Goal: Task Accomplishment & Management: Use online tool/utility

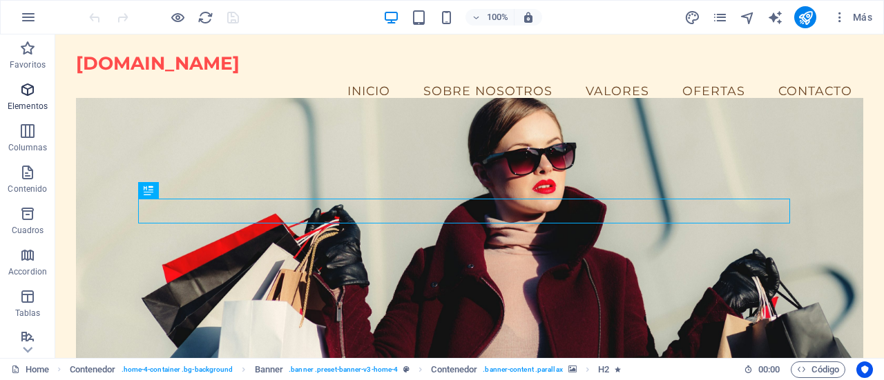
click at [31, 95] on icon "button" at bounding box center [27, 89] width 17 height 17
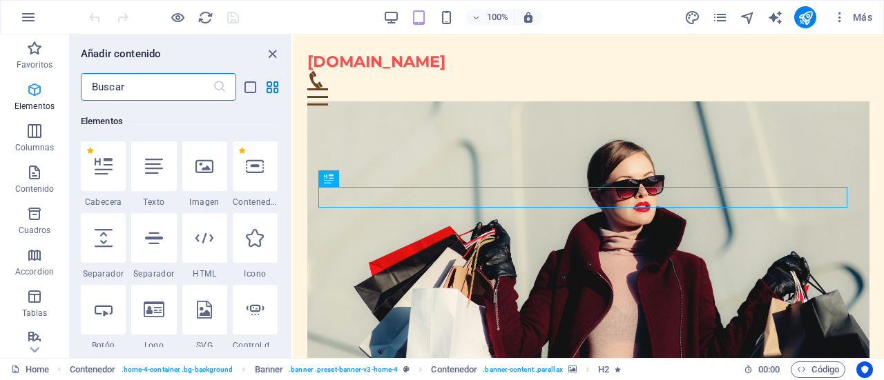
scroll to position [260, 0]
click at [252, 244] on icon at bounding box center [255, 237] width 18 height 18
select select "xMidYMid"
select select "px"
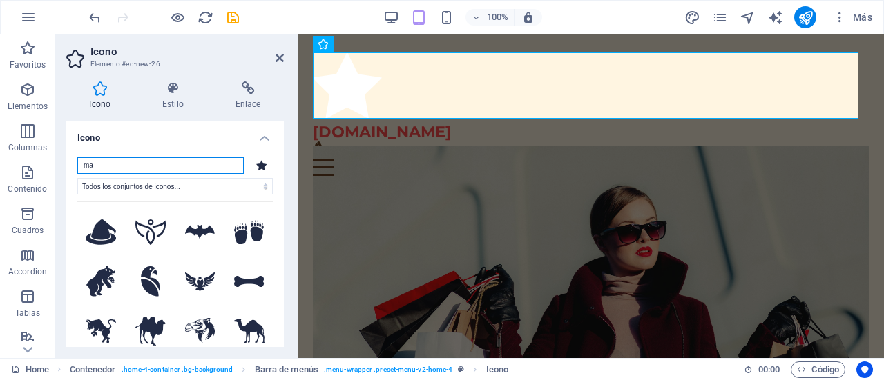
type input "m"
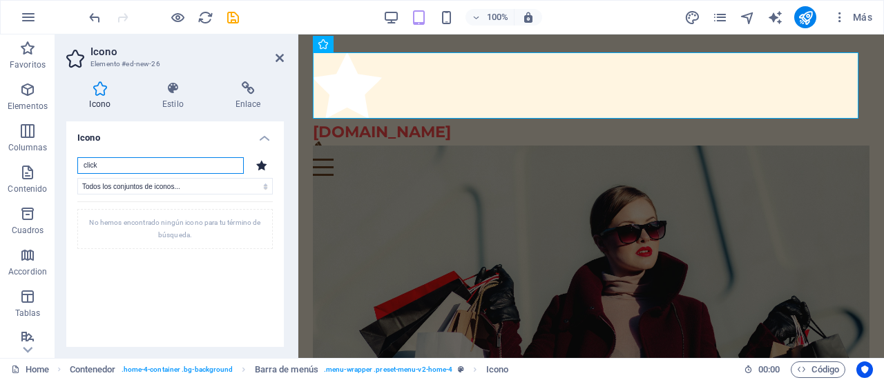
drag, startPoint x: 115, startPoint y: 170, endPoint x: 70, endPoint y: 164, distance: 45.3
click at [70, 164] on div "click Todos los conjuntos de iconos... IcoFont Ionicons FontAwesome Brands Font…" at bounding box center [174, 282] width 217 height 273
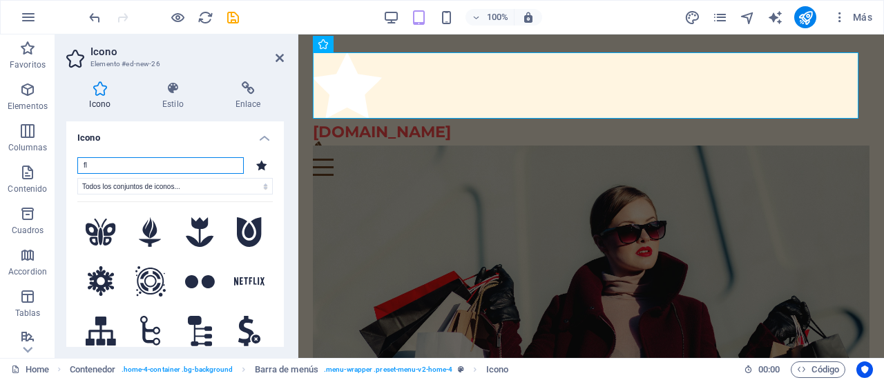
type input "f"
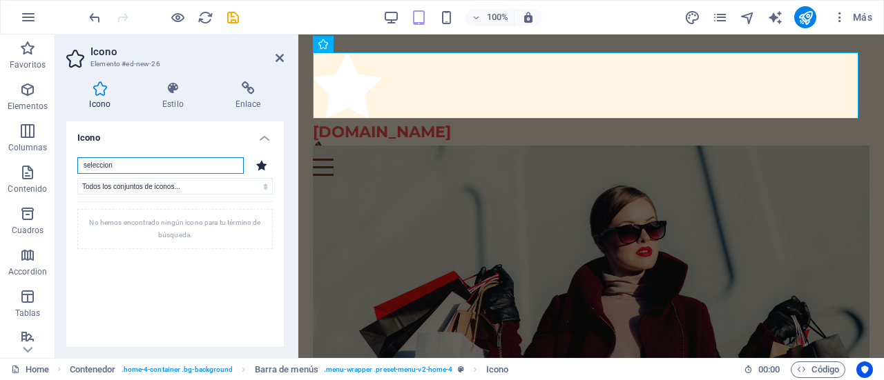
type input "seleccion"
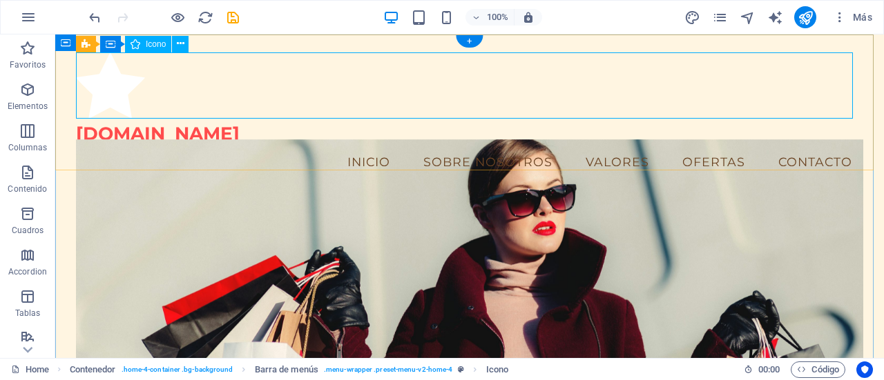
click at [162, 81] on figure at bounding box center [469, 87] width 787 height 70
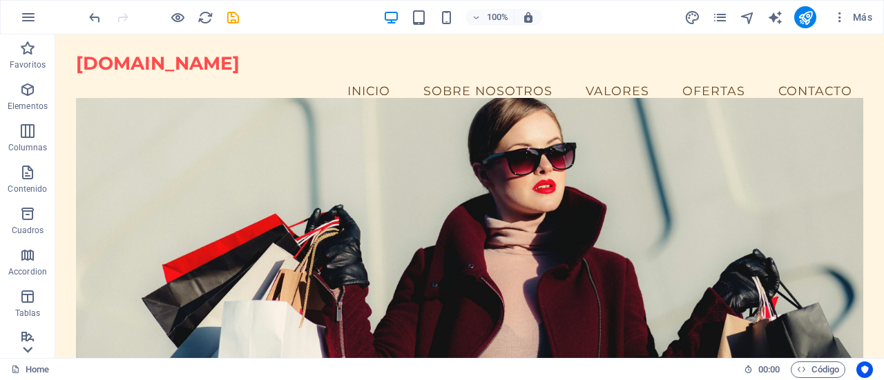
click at [28, 350] on icon at bounding box center [27, 349] width 19 height 19
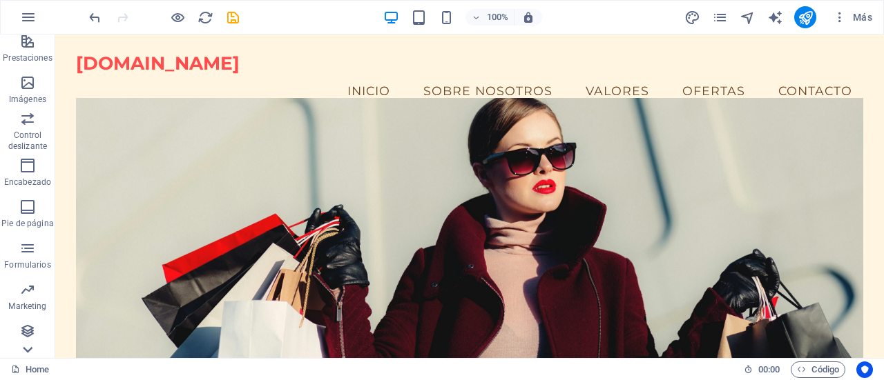
scroll to position [297, 0]
click at [31, 84] on icon "button" at bounding box center [27, 83] width 17 height 17
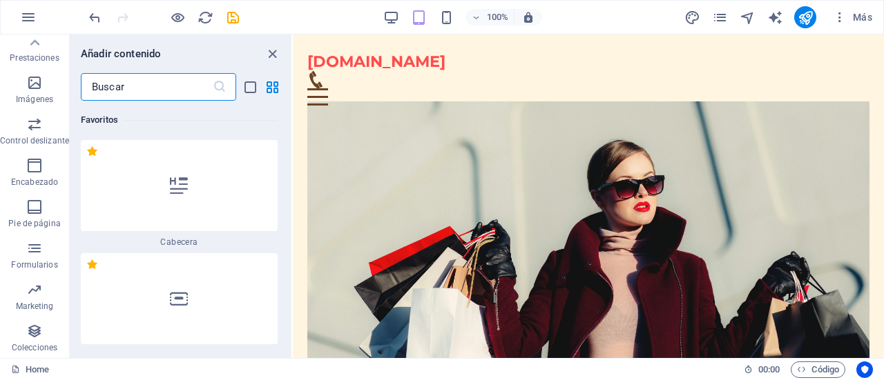
scroll to position [574, 0]
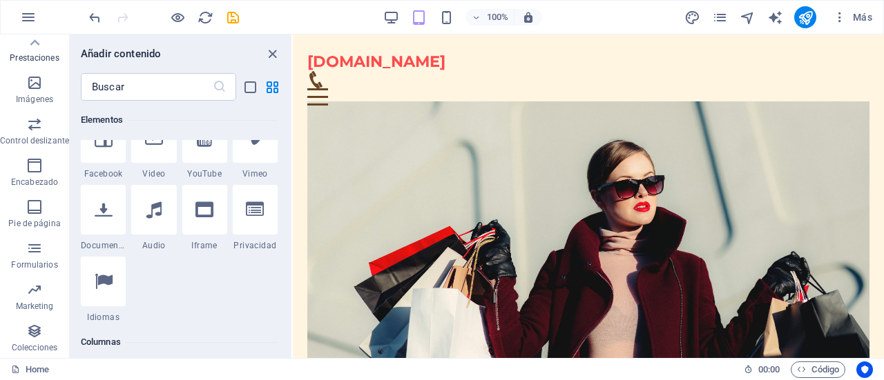
click at [35, 59] on p "Prestaciones" at bounding box center [34, 57] width 49 height 11
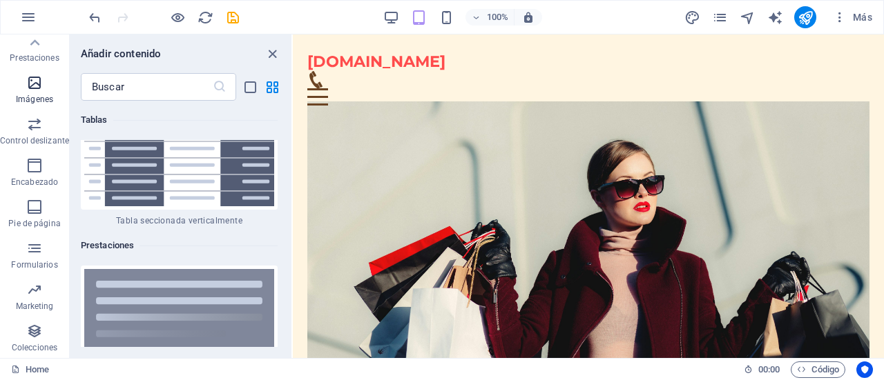
scroll to position [10403, 0]
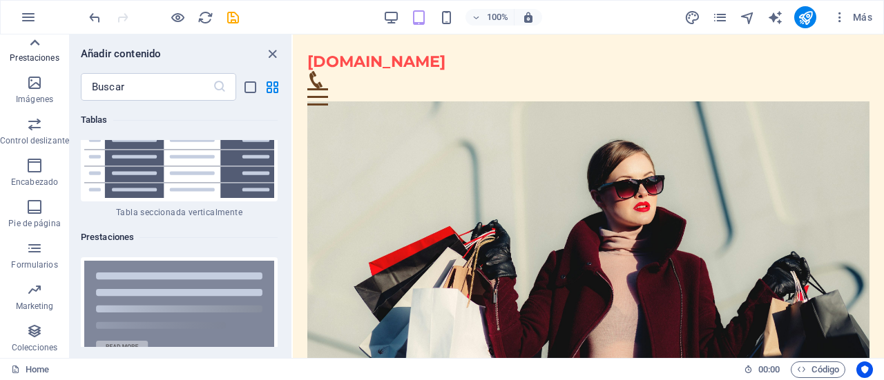
click at [35, 46] on icon at bounding box center [34, 42] width 19 height 19
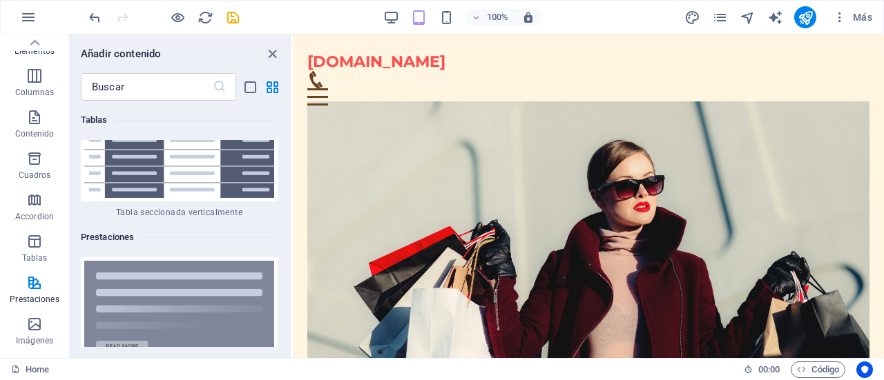
scroll to position [0, 0]
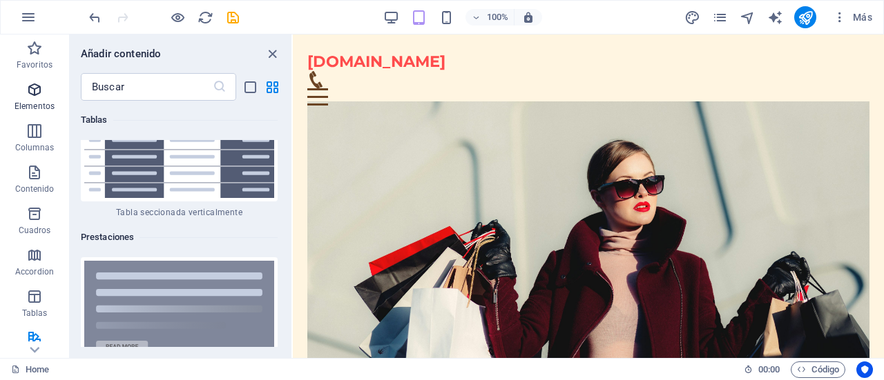
click at [40, 99] on span "Elementos" at bounding box center [34, 97] width 69 height 33
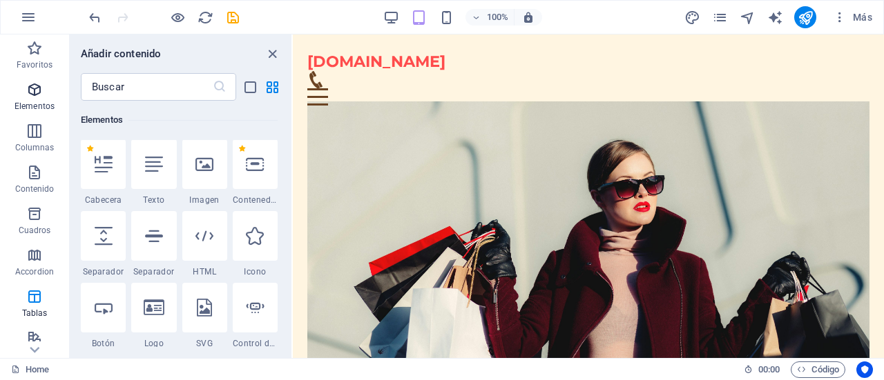
scroll to position [260, 0]
click at [258, 239] on icon at bounding box center [255, 237] width 18 height 18
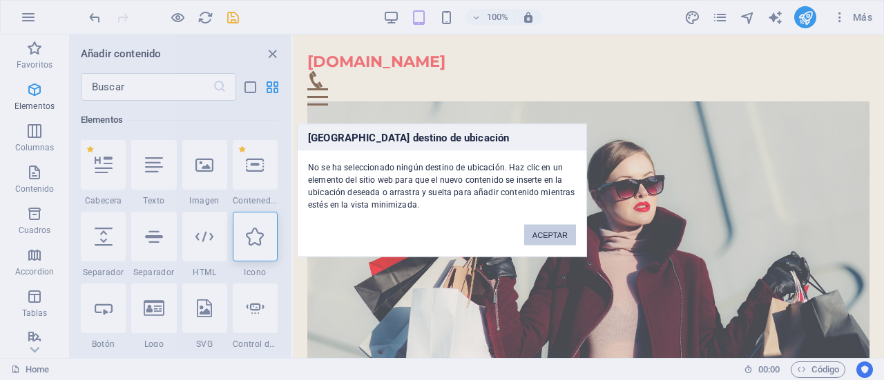
click at [539, 227] on button "ACEPTAR" at bounding box center [550, 234] width 52 height 21
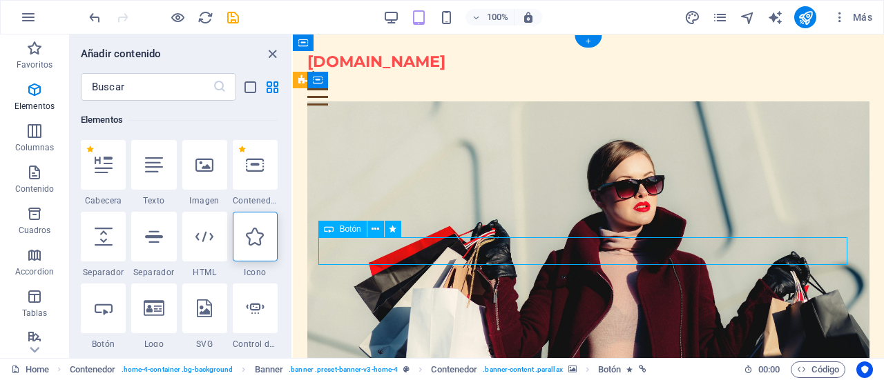
select select "fade"
select select "s"
select select "onload"
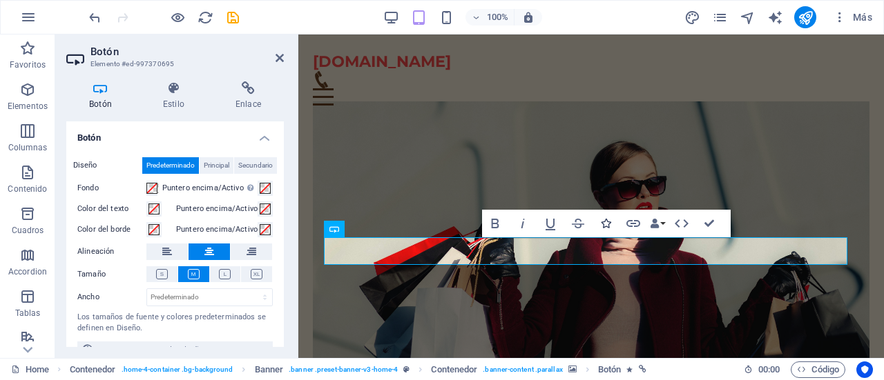
click at [609, 220] on icon "button" at bounding box center [606, 224] width 10 height 10
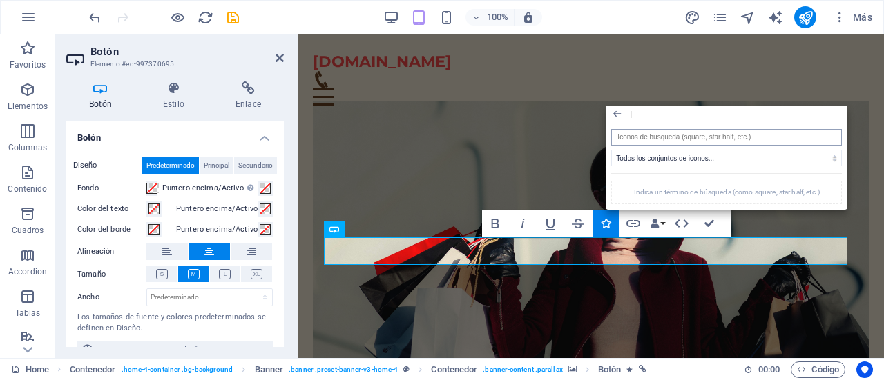
click at [645, 139] on input "search" at bounding box center [726, 137] width 231 height 17
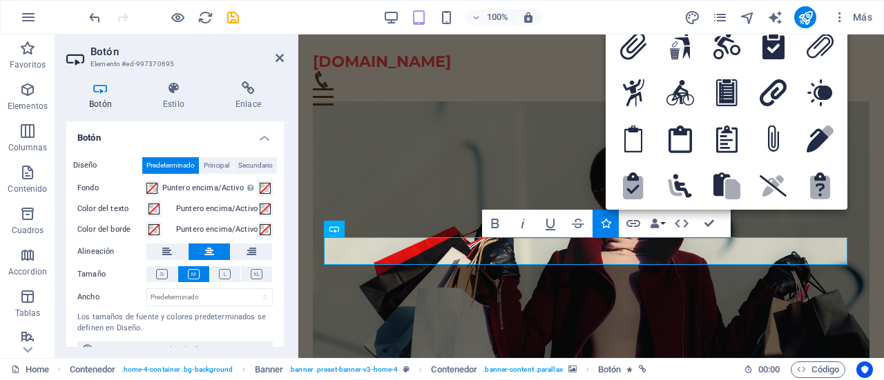
type input "cl"
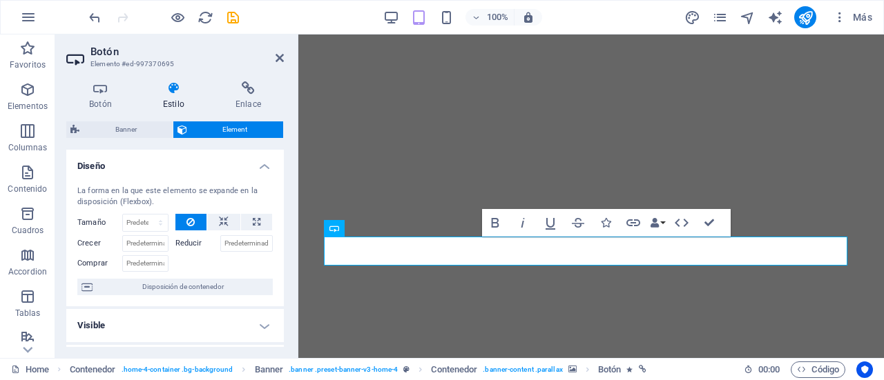
select select "px"
select select "fade"
select select "s"
select select "onload"
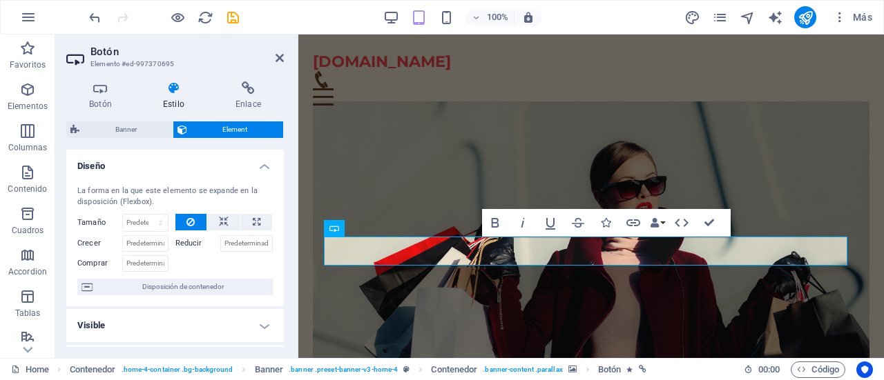
scroll to position [250, 0]
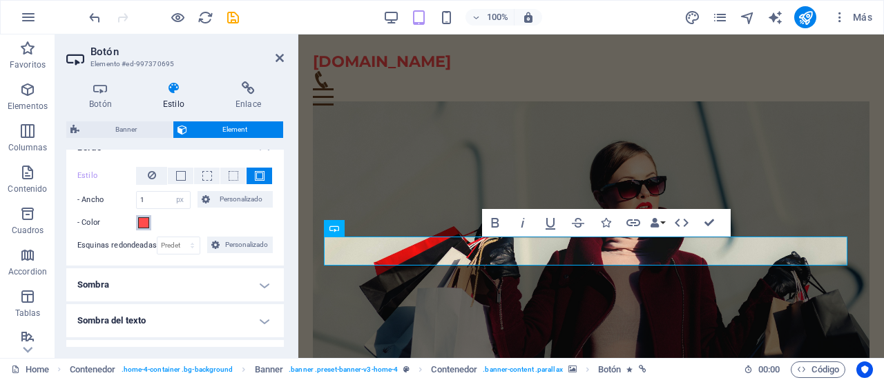
click at [143, 217] on span at bounding box center [143, 222] width 11 height 11
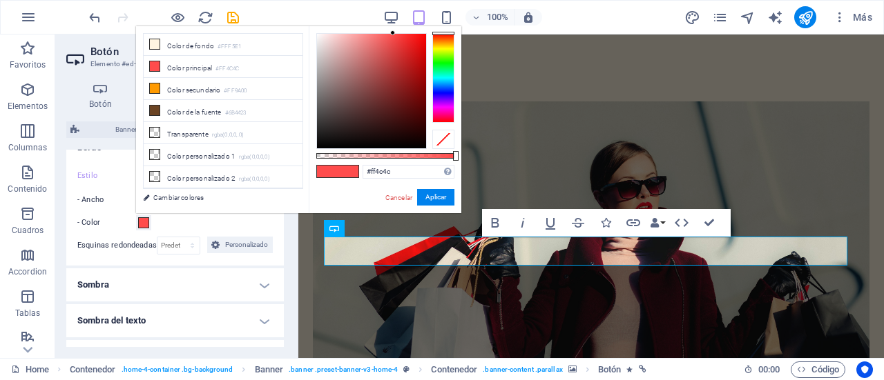
type input "#923c3c"
click at [380, 82] on div at bounding box center [371, 91] width 109 height 115
click at [429, 195] on button "Aplicar" at bounding box center [435, 197] width 37 height 17
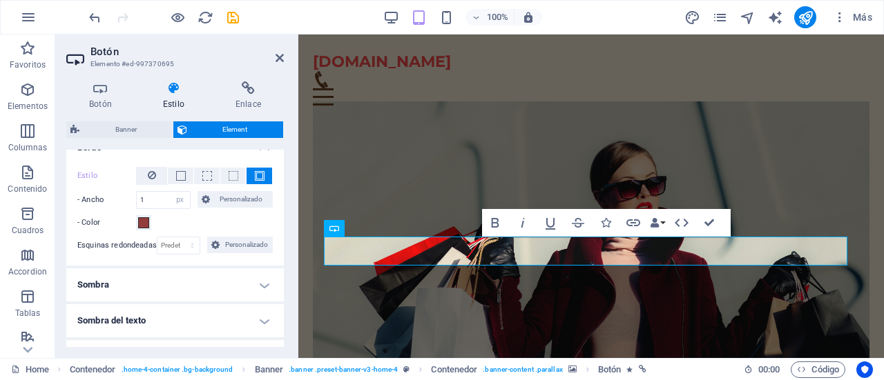
click at [262, 282] on h4 "Sombra" at bounding box center [174, 285] width 217 height 33
drag, startPoint x: 280, startPoint y: 251, endPoint x: 273, endPoint y: 291, distance: 40.6
click at [273, 291] on ul "Diseño La forma en la que este elemento se expande en la disposición (Flexbox).…" at bounding box center [174, 295] width 217 height 790
drag, startPoint x: 284, startPoint y: 243, endPoint x: 280, endPoint y: 275, distance: 32.7
click at [280, 275] on div "Botón Estilo Enlace Botón Diseño Predeterminado Principal Secundario Fondo Punt…" at bounding box center [175, 214] width 240 height 288
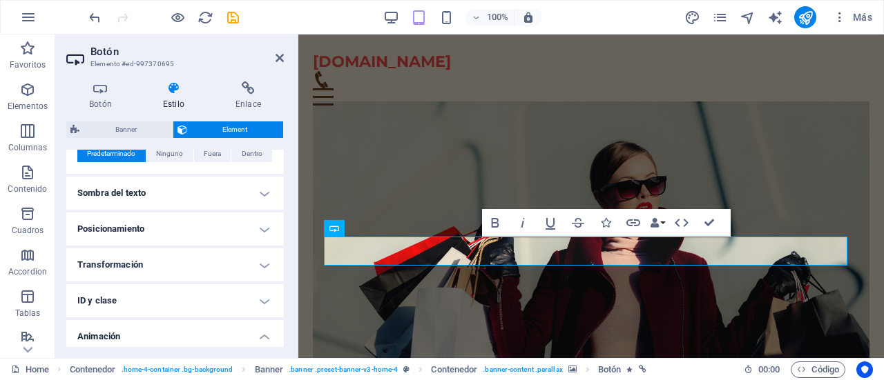
scroll to position [410, 0]
click at [255, 223] on h4 "Posicionamiento" at bounding box center [174, 227] width 217 height 33
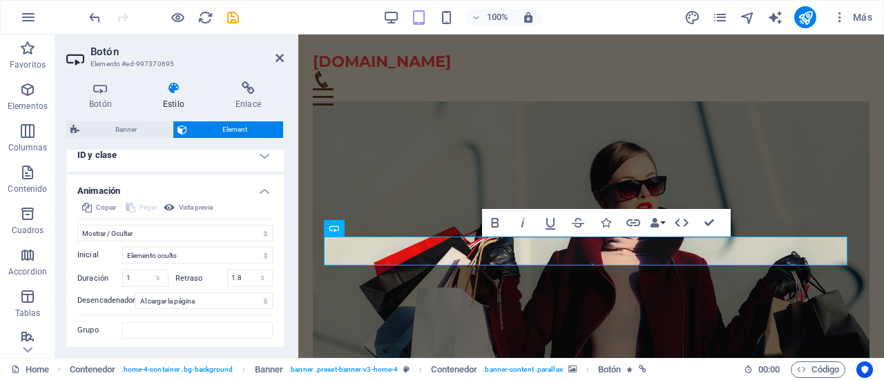
scroll to position [613, 0]
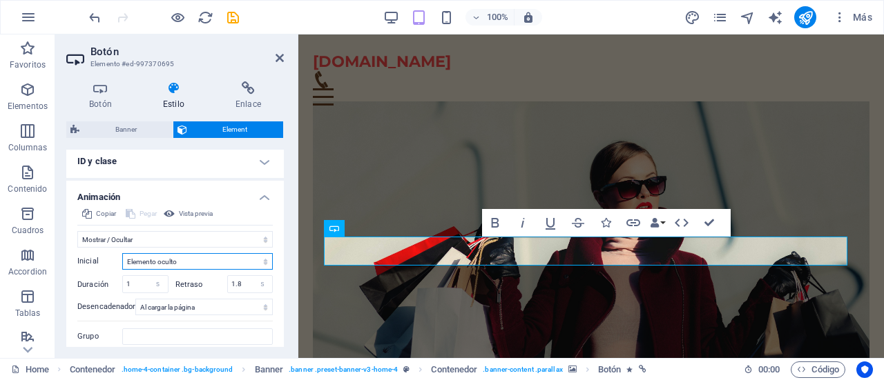
click at [182, 263] on select "Elemento oculto Elemento mostrado" at bounding box center [197, 261] width 150 height 17
select select "show"
click at [122, 253] on select "Elemento oculto Elemento mostrado" at bounding box center [197, 261] width 150 height 17
click at [188, 210] on span "Vista previa" at bounding box center [196, 214] width 34 height 17
click at [190, 259] on select "Elemento oculto Elemento mostrado" at bounding box center [197, 261] width 150 height 17
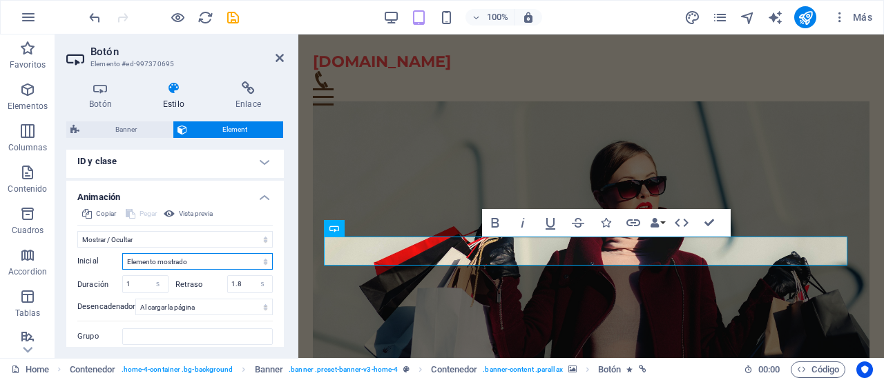
click at [122, 253] on select "Elemento oculto Elemento mostrado" at bounding box center [197, 261] width 150 height 17
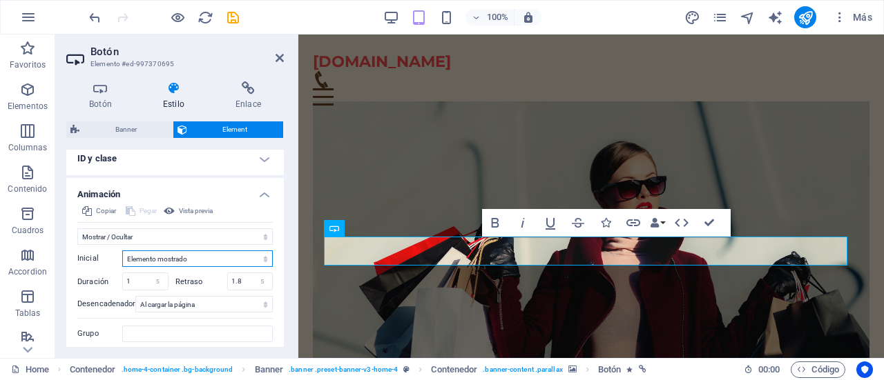
scroll to position [612, 0]
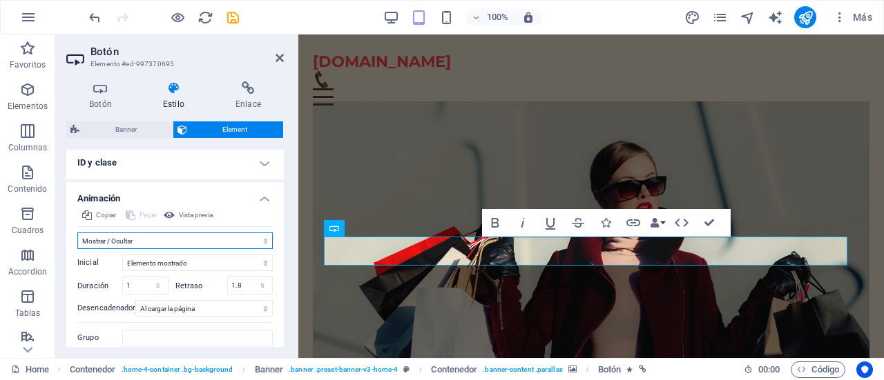
click at [252, 239] on select "No animar Mostrar / Ocultar Subir/bajar Acercar/alejar Deslizar de izquierda a …" at bounding box center [174, 241] width 195 height 17
select select "pulse"
click at [77, 233] on select "No animar Mostrar / Ocultar Subir/bajar Acercar/alejar Deslizar de izquierda a …" at bounding box center [174, 241] width 195 height 17
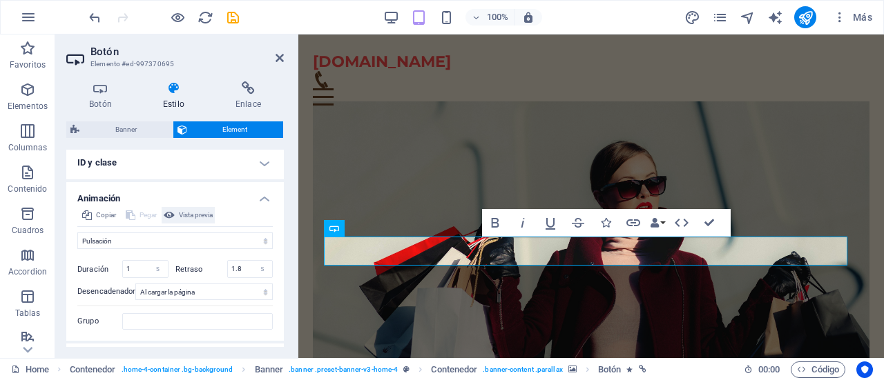
click at [191, 211] on span "Vista previa" at bounding box center [196, 215] width 34 height 17
click at [153, 264] on select "s ms" at bounding box center [157, 269] width 19 height 17
click at [133, 266] on input "1" at bounding box center [145, 269] width 45 height 17
type input "3"
type input "4"
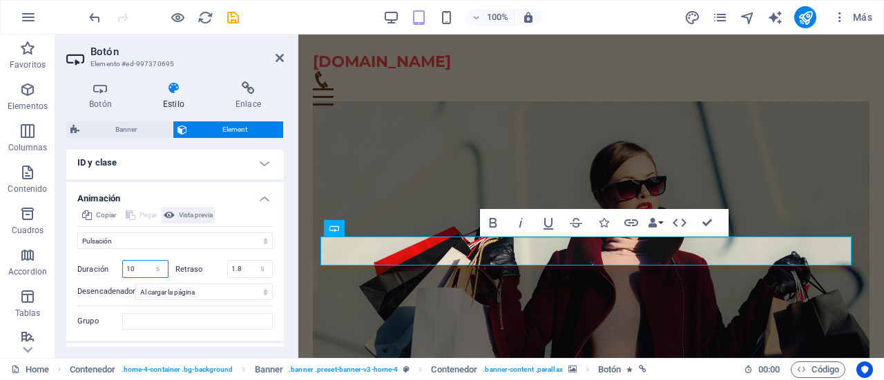
type input "10"
click at [179, 212] on span "Vista previa" at bounding box center [196, 215] width 34 height 17
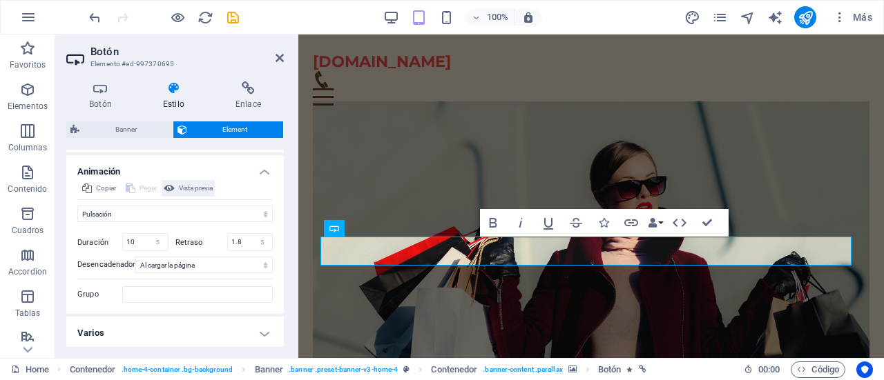
click at [184, 187] on span "Vista previa" at bounding box center [196, 188] width 34 height 17
click at [192, 186] on span "Vista previa" at bounding box center [196, 188] width 34 height 17
click at [137, 239] on input "10" at bounding box center [145, 242] width 45 height 17
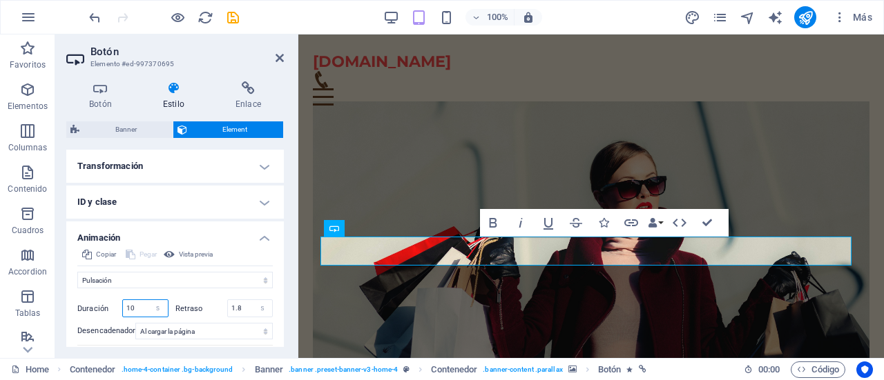
scroll to position [574, 0]
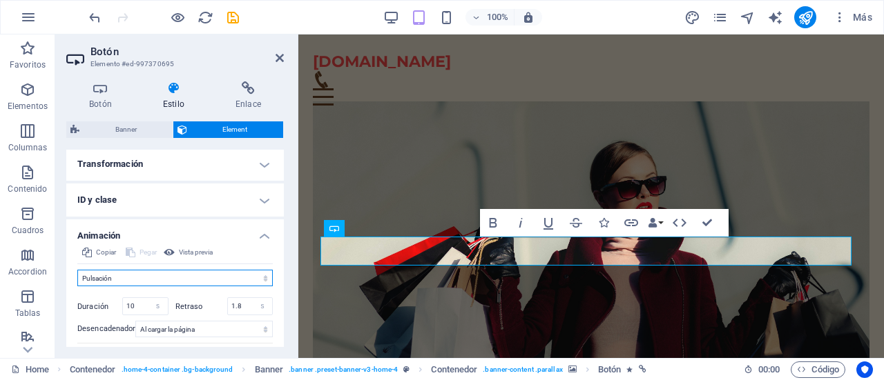
click at [257, 276] on select "No animar Mostrar / Ocultar Subir/bajar Acercar/alejar Deslizar de izquierda a …" at bounding box center [174, 278] width 195 height 17
select select "flash"
click at [77, 270] on select "No animar Mostrar / Ocultar Subir/bajar Acercar/alejar Deslizar de izquierda a …" at bounding box center [174, 278] width 195 height 17
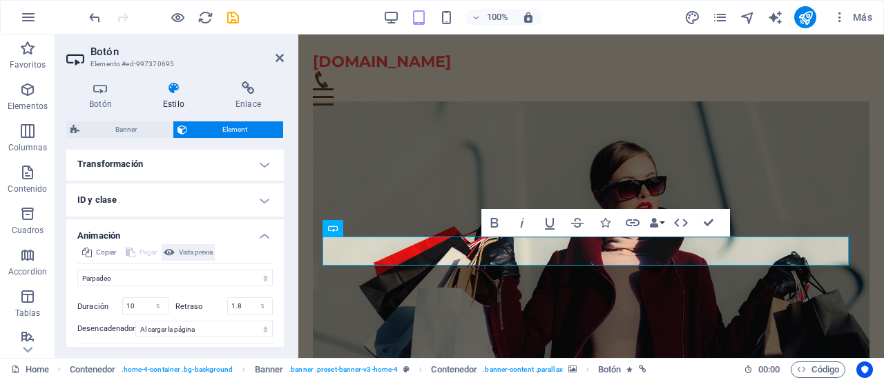
click at [193, 248] on span "Vista previa" at bounding box center [196, 252] width 34 height 17
click at [138, 302] on input "10" at bounding box center [145, 306] width 45 height 17
type input "1"
click at [193, 248] on span "Vista previa" at bounding box center [196, 252] width 34 height 17
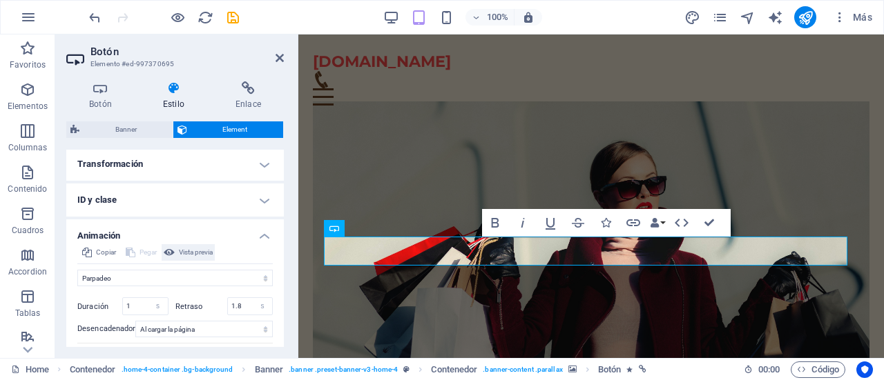
click at [193, 248] on span "Vista previa" at bounding box center [196, 252] width 34 height 17
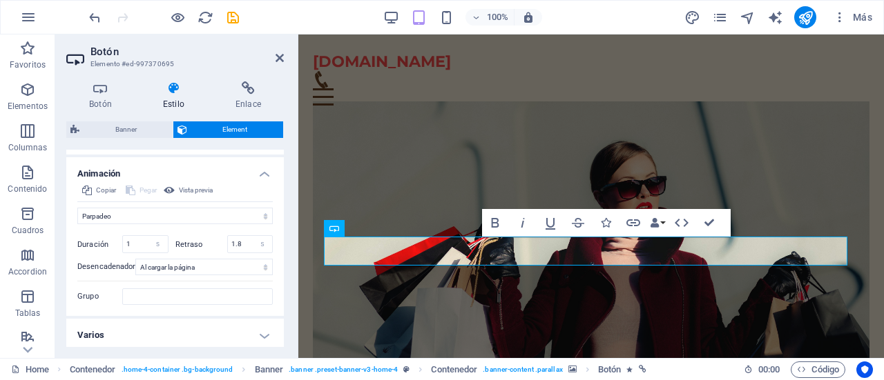
scroll to position [639, 0]
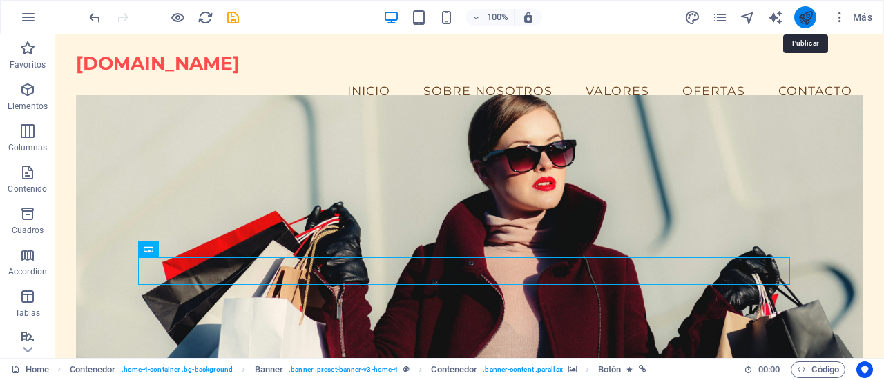
click at [808, 19] on icon "publish" at bounding box center [805, 18] width 16 height 16
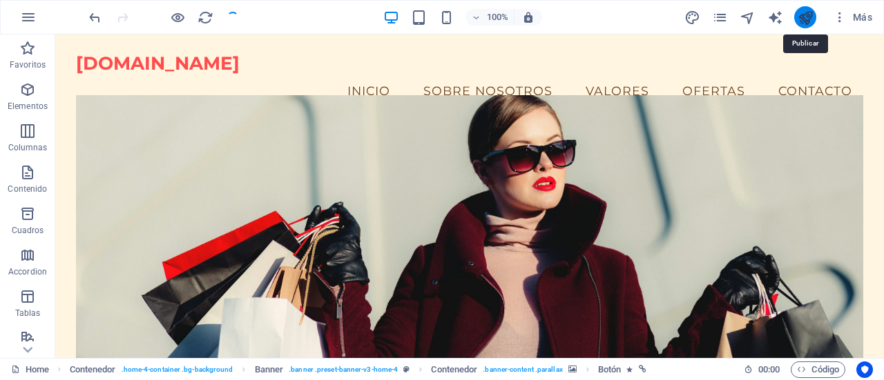
checkbox input "false"
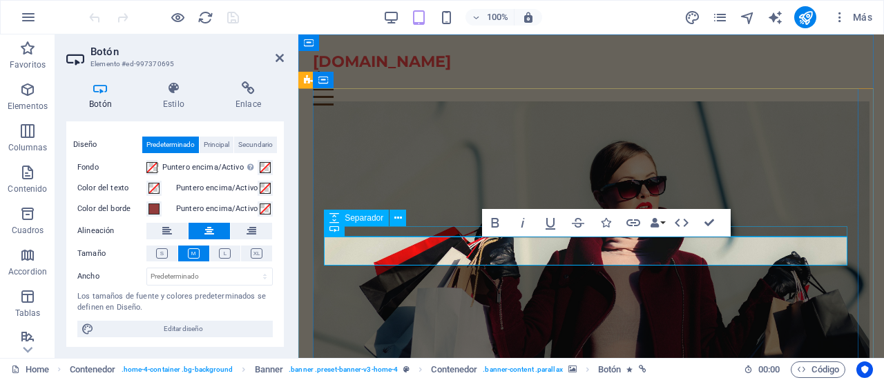
drag, startPoint x: 422, startPoint y: 238, endPoint x: 197, endPoint y: 128, distance: 251.3
click at [171, 95] on h4 "Estilo" at bounding box center [176, 95] width 72 height 29
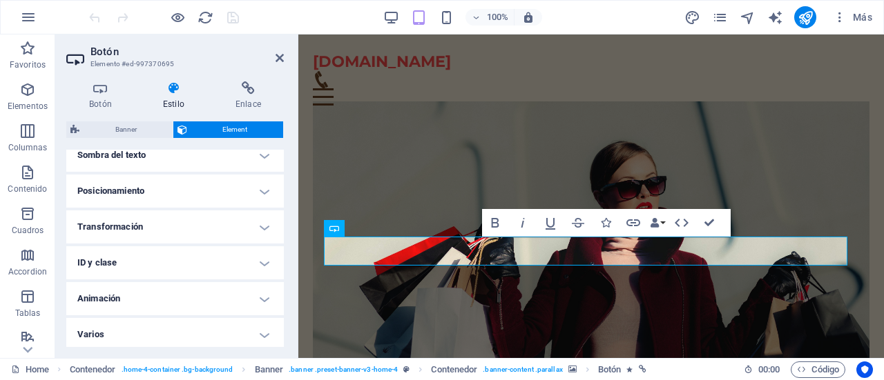
scroll to position [396, 0]
click at [260, 297] on h4 "Animación" at bounding box center [174, 296] width 217 height 33
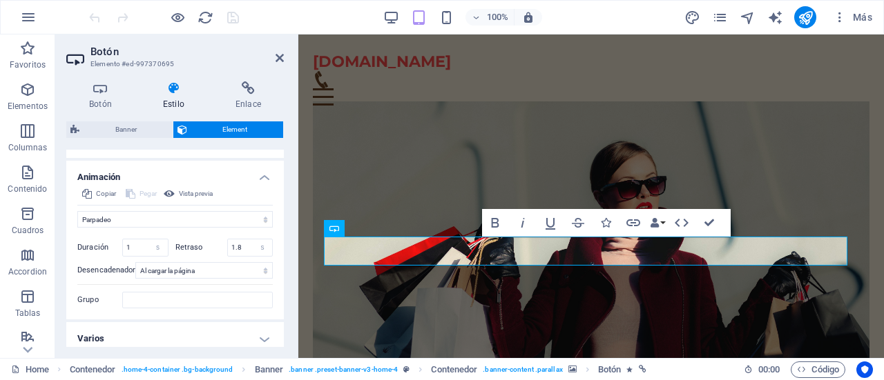
scroll to position [521, 0]
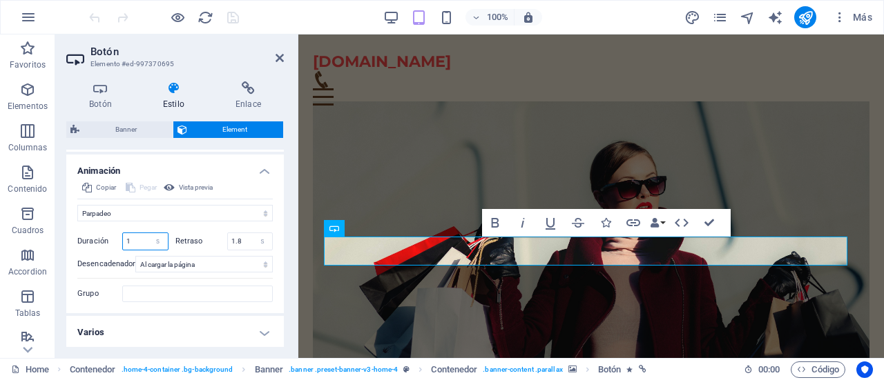
click at [133, 238] on input "1" at bounding box center [145, 241] width 45 height 17
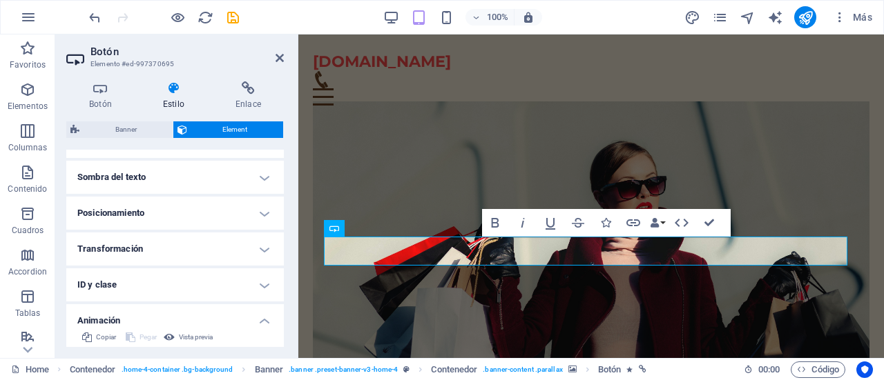
scroll to position [361, 0]
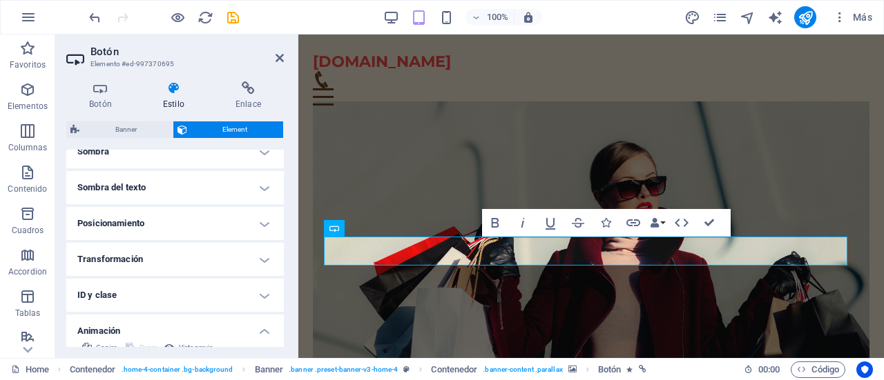
type input "20"
click at [265, 257] on h4 "Transformación" at bounding box center [174, 259] width 217 height 33
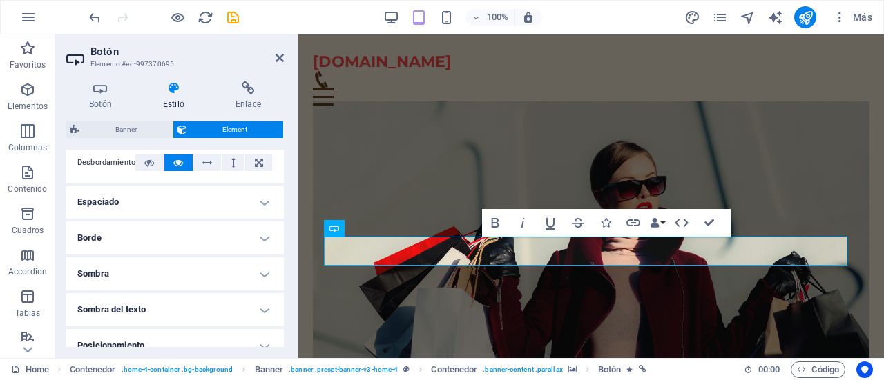
scroll to position [239, 0]
click at [261, 307] on h4 "Sombra del texto" at bounding box center [174, 309] width 217 height 33
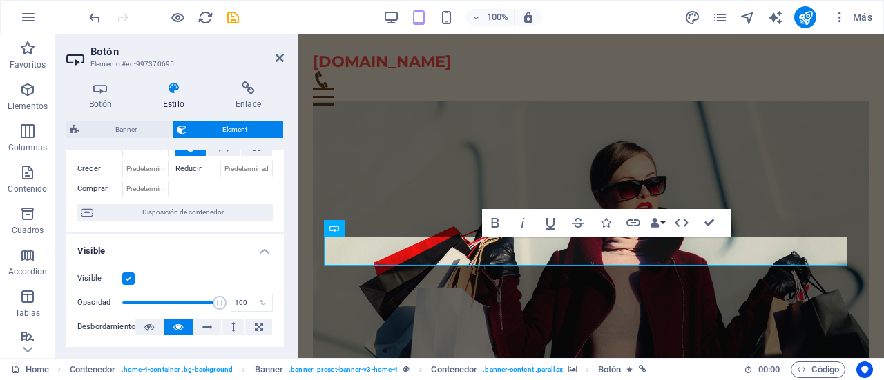
scroll to position [80, 0]
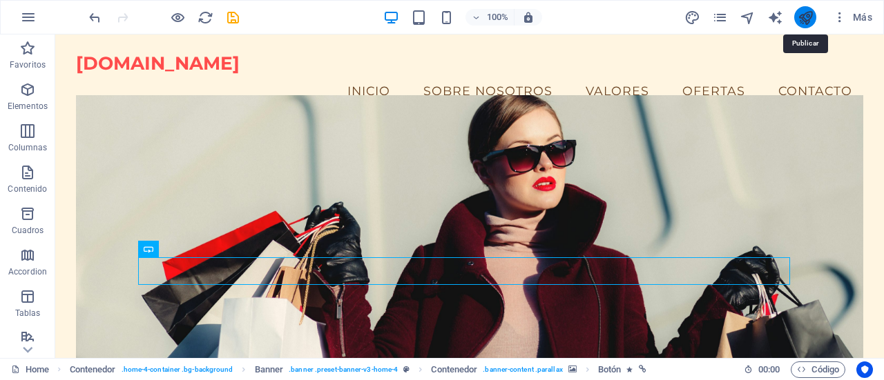
click at [804, 14] on icon "publish" at bounding box center [805, 18] width 16 height 16
checkbox input "false"
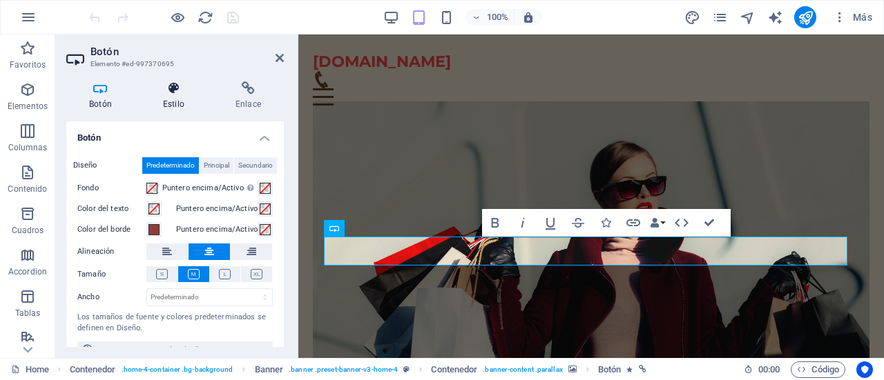
click at [168, 103] on h4 "Estilo" at bounding box center [176, 95] width 72 height 29
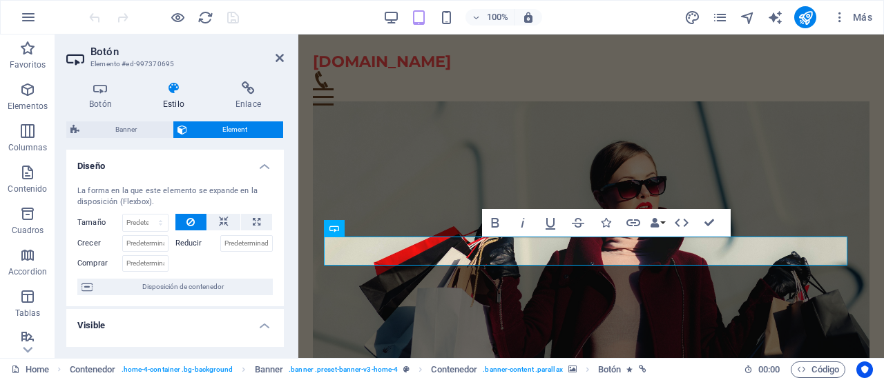
drag, startPoint x: 284, startPoint y: 161, endPoint x: 284, endPoint y: 239, distance: 78.0
click at [284, 239] on div "Botón Estilo Enlace Botón Diseño Predeterminado Principal Secundario Fondo Punt…" at bounding box center [175, 214] width 240 height 288
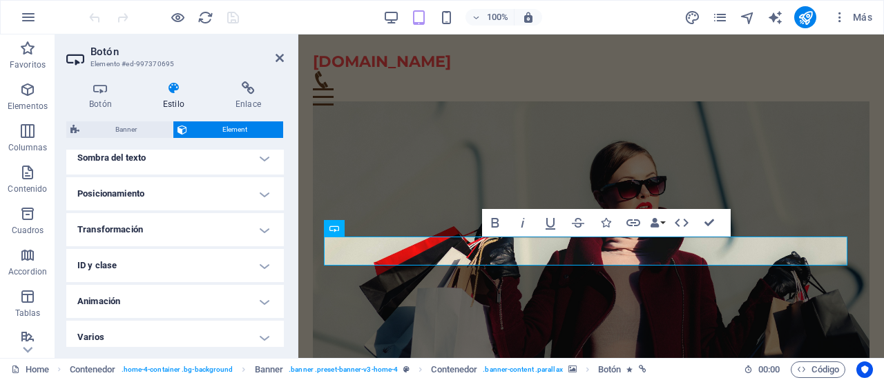
scroll to position [396, 0]
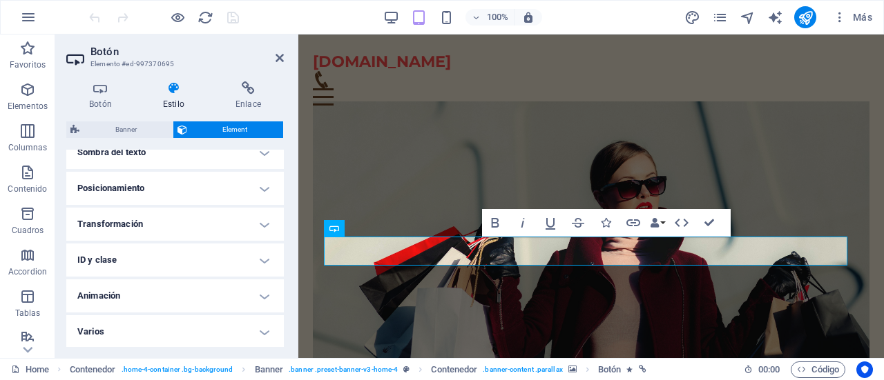
click at [261, 297] on h4 "Animación" at bounding box center [174, 296] width 217 height 33
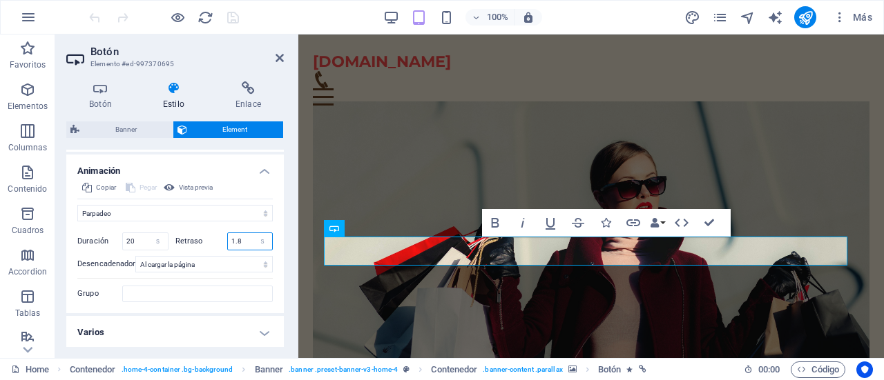
click at [238, 240] on input "1.8" at bounding box center [250, 241] width 45 height 17
type input "1"
click at [139, 238] on input "20" at bounding box center [145, 241] width 45 height 17
type input "2"
type input "1"
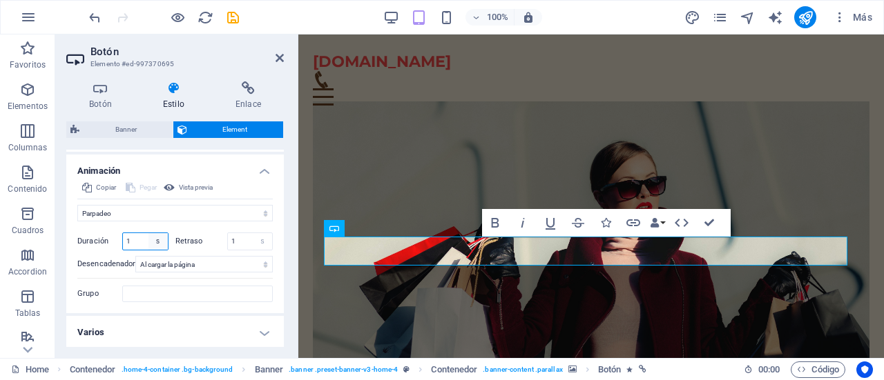
click at [162, 240] on select "s ms" at bounding box center [157, 241] width 19 height 17
click at [145, 238] on input "1" at bounding box center [145, 241] width 45 height 17
type input "30"
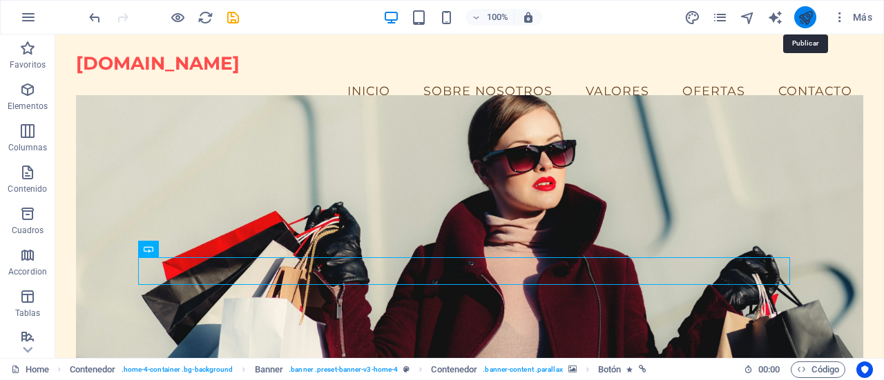
click at [802, 17] on icon "publish" at bounding box center [805, 18] width 16 height 16
checkbox input "false"
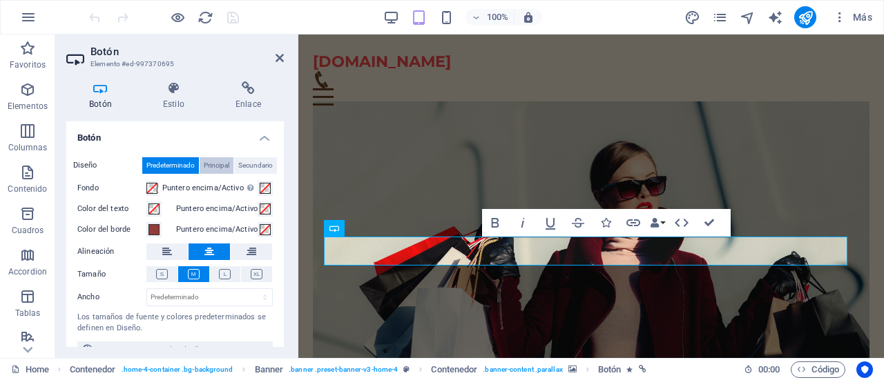
click at [217, 166] on span "Principal" at bounding box center [217, 165] width 26 height 17
click at [102, 166] on label "Diseño" at bounding box center [107, 165] width 69 height 17
click at [86, 166] on label "Diseño" at bounding box center [107, 165] width 69 height 17
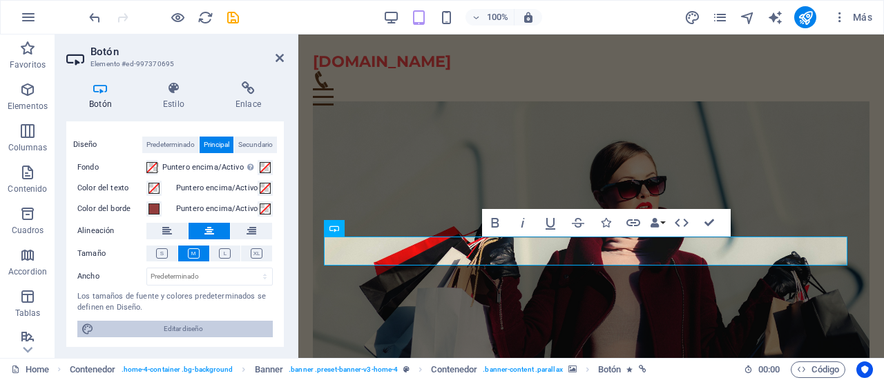
drag, startPoint x: 184, startPoint y: 324, endPoint x: 35, endPoint y: 248, distance: 166.7
click at [184, 324] on span "Editar diseño" at bounding box center [183, 329] width 171 height 17
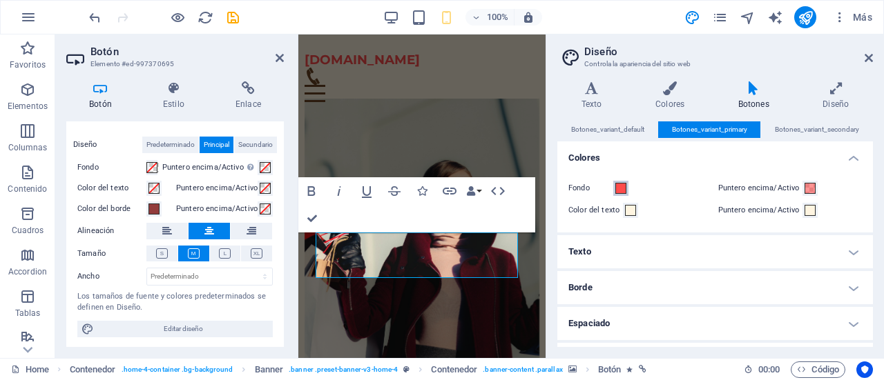
click at [619, 190] on span at bounding box center [620, 188] width 11 height 11
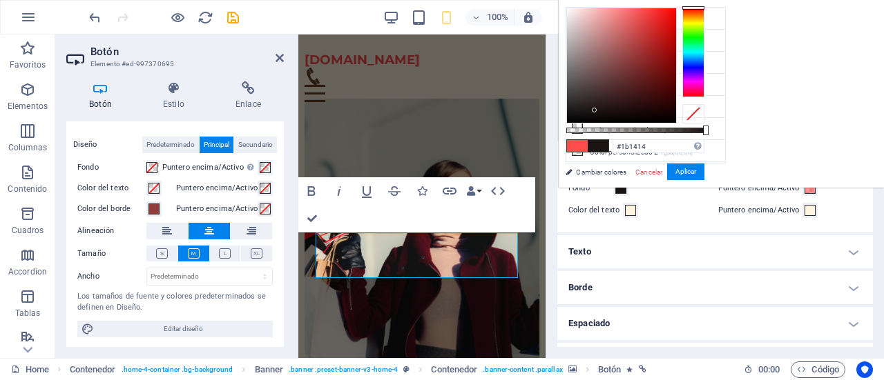
click at [676, 110] on div at bounding box center [621, 65] width 109 height 115
click at [676, 103] on div at bounding box center [621, 65] width 109 height 115
click at [676, 86] on div at bounding box center [621, 65] width 109 height 115
click at [676, 76] on div at bounding box center [621, 65] width 109 height 115
click at [676, 64] on div at bounding box center [621, 65] width 109 height 115
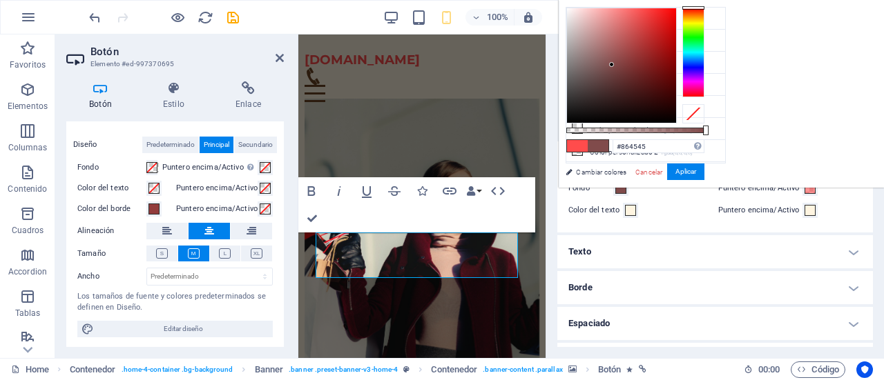
click at [676, 61] on div at bounding box center [621, 65] width 109 height 115
click at [676, 75] on div at bounding box center [621, 65] width 109 height 115
click at [704, 172] on button "Aplicar" at bounding box center [685, 172] width 37 height 17
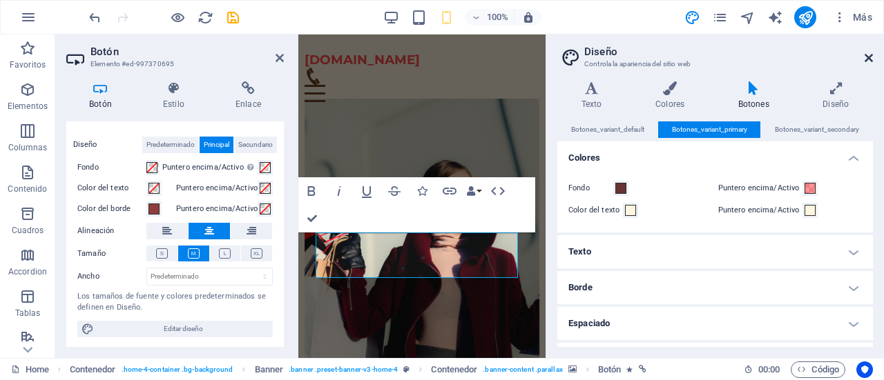
click at [868, 57] on icon at bounding box center [868, 57] width 8 height 11
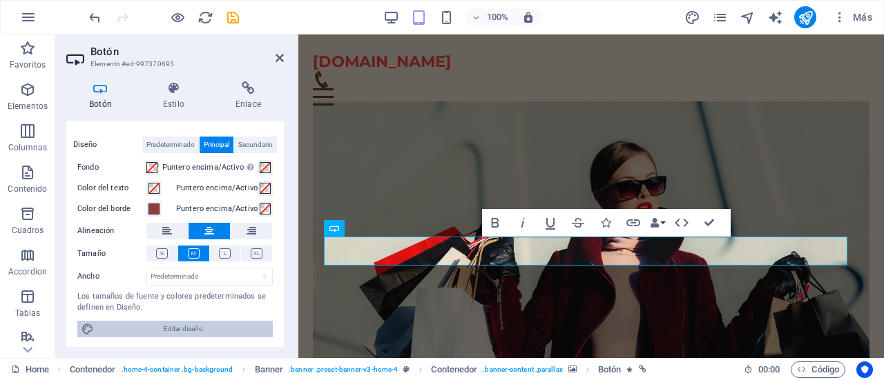
click at [170, 327] on span "Editar diseño" at bounding box center [183, 329] width 171 height 17
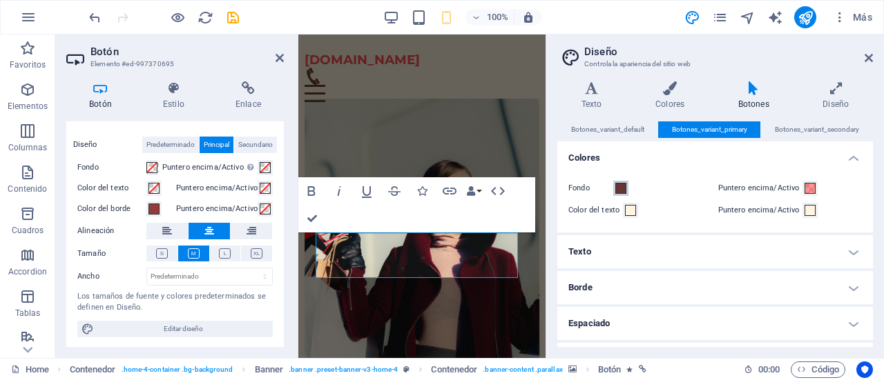
click at [620, 191] on span at bounding box center [620, 188] width 11 height 11
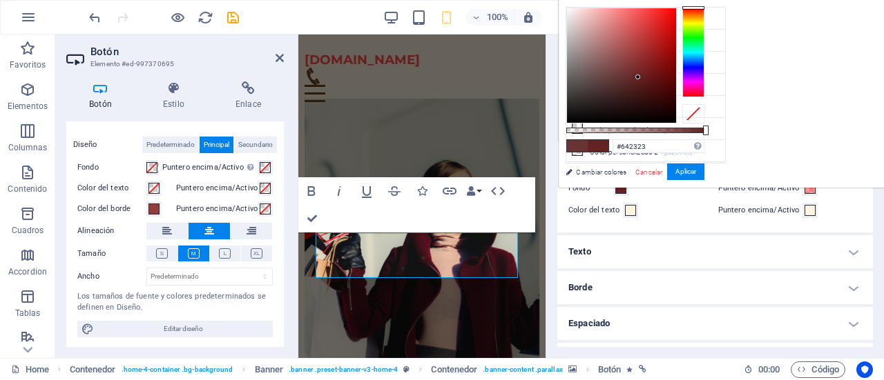
click at [676, 77] on div at bounding box center [621, 65] width 109 height 115
click at [676, 17] on div at bounding box center [621, 65] width 109 height 115
click at [676, 18] on div at bounding box center [621, 65] width 109 height 115
click at [704, 169] on button "Aplicar" at bounding box center [685, 172] width 37 height 17
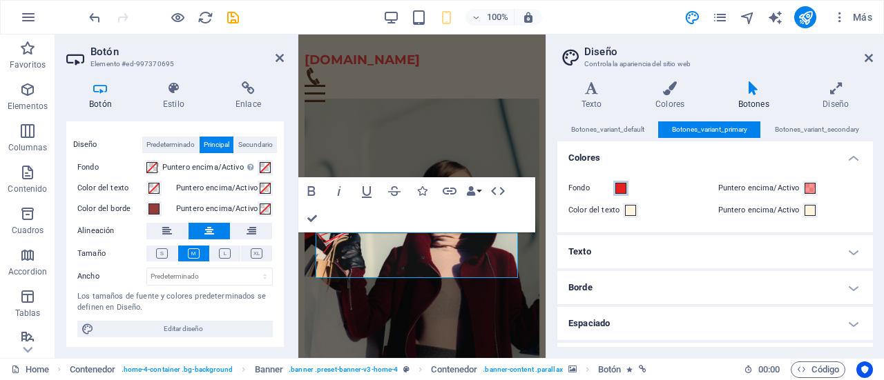
click at [621, 191] on span at bounding box center [620, 188] width 11 height 11
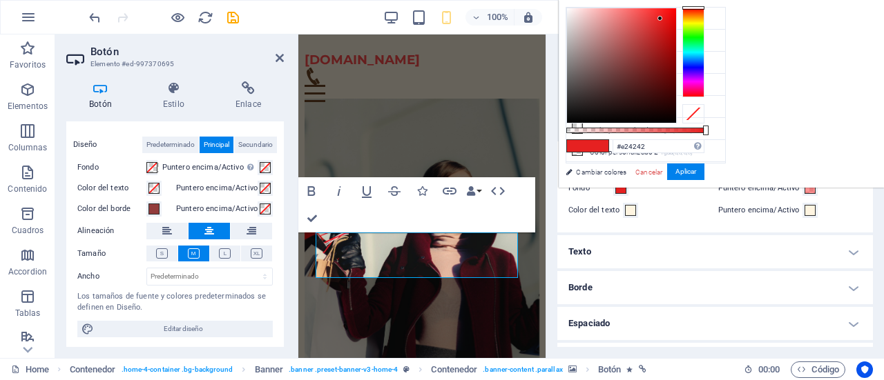
click at [676, 20] on div at bounding box center [621, 65] width 109 height 115
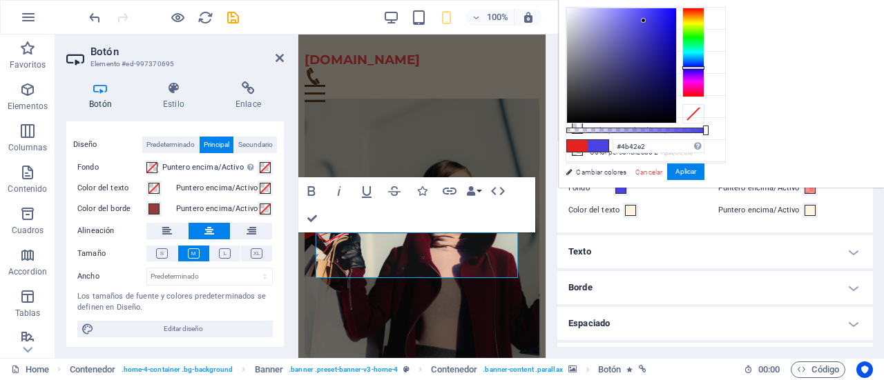
click at [704, 67] on div at bounding box center [693, 53] width 22 height 90
click at [704, 170] on button "Aplicar" at bounding box center [685, 172] width 37 height 17
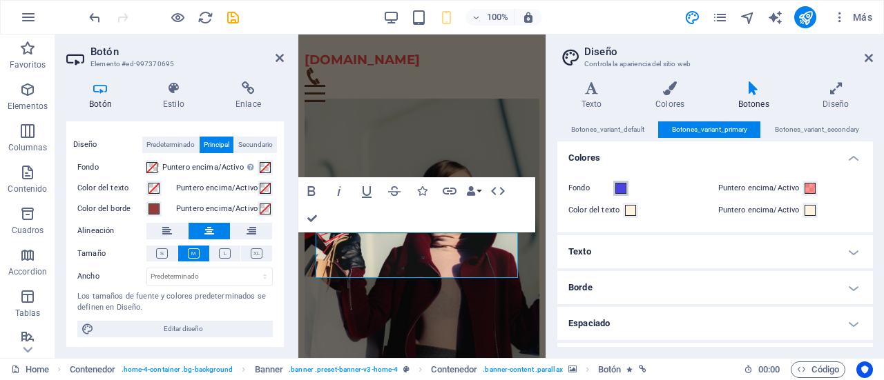
click at [616, 189] on span at bounding box center [620, 188] width 11 height 11
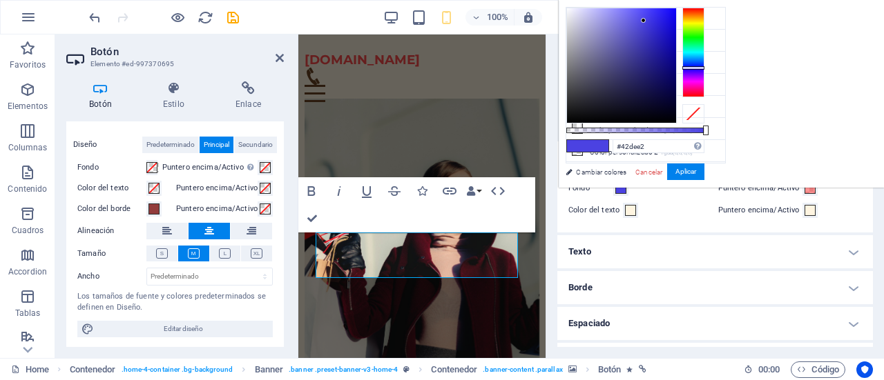
click at [704, 52] on div at bounding box center [693, 53] width 22 height 90
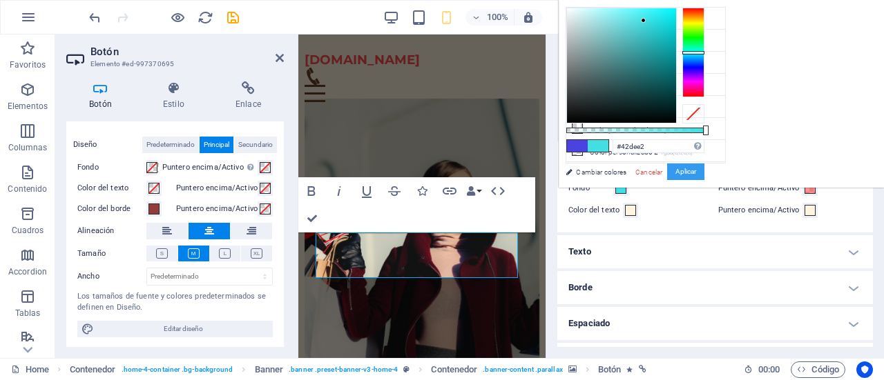
click at [704, 171] on button "Aplicar" at bounding box center [685, 172] width 37 height 17
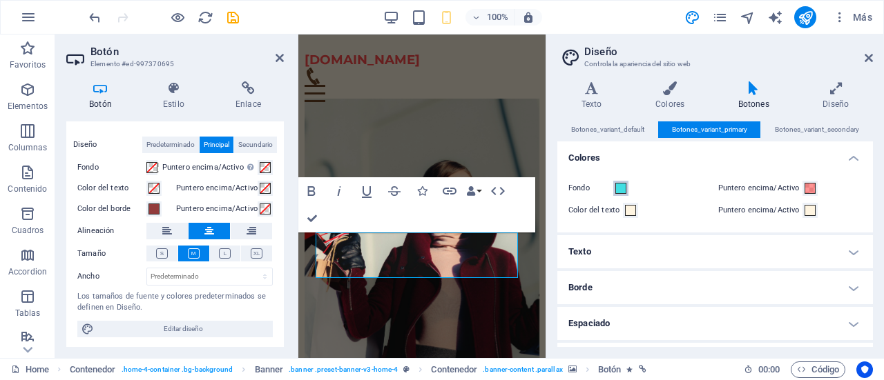
click at [623, 191] on span at bounding box center [620, 188] width 11 height 11
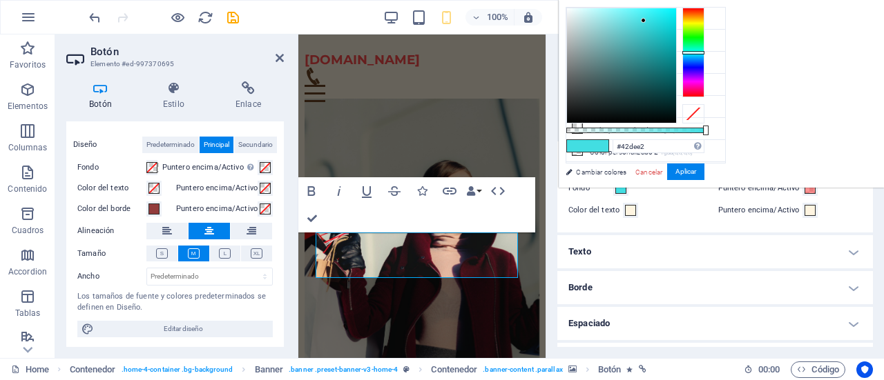
type input "#148c8f"
click at [676, 57] on div at bounding box center [621, 65] width 109 height 115
click at [704, 172] on button "Aplicar" at bounding box center [685, 172] width 37 height 17
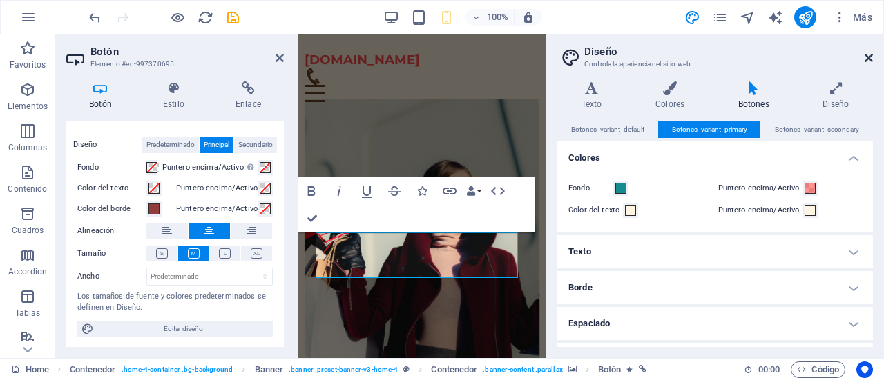
click at [870, 58] on icon at bounding box center [868, 57] width 8 height 11
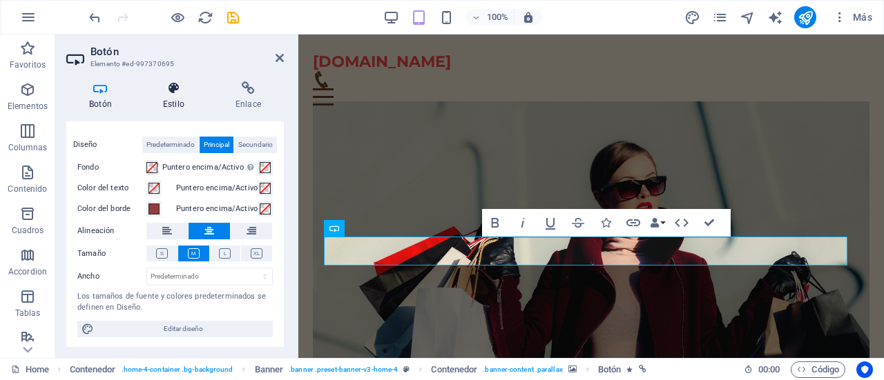
click at [175, 97] on h4 "Estilo" at bounding box center [176, 95] width 72 height 29
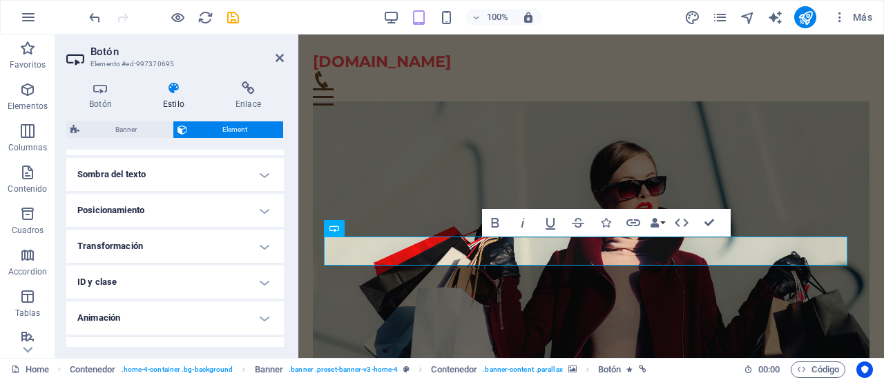
scroll to position [396, 0]
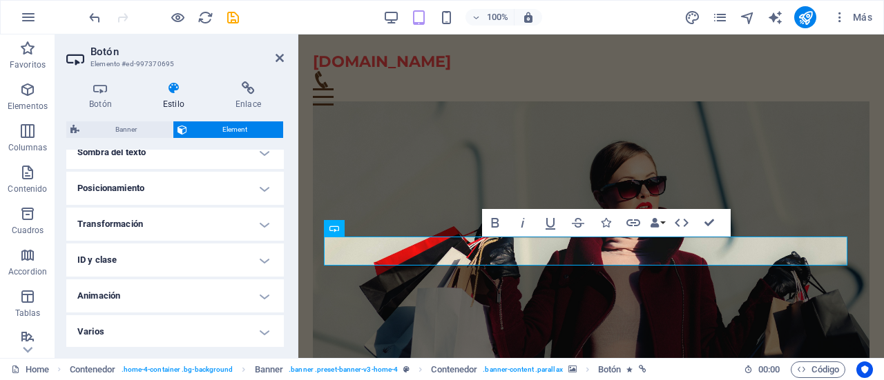
click at [259, 289] on h4 "Animación" at bounding box center [174, 296] width 217 height 33
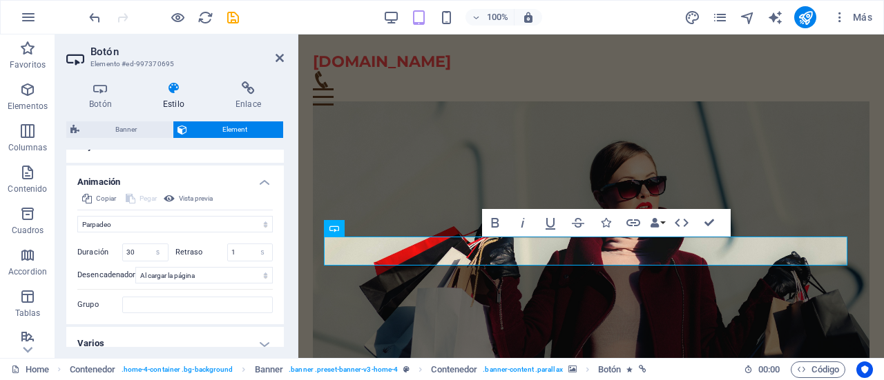
scroll to position [508, 0]
click at [250, 253] on input "1" at bounding box center [250, 254] width 45 height 17
click at [263, 253] on select "s ms" at bounding box center [262, 254] width 19 height 17
select select "ms"
click at [253, 246] on select "s ms" at bounding box center [262, 254] width 19 height 17
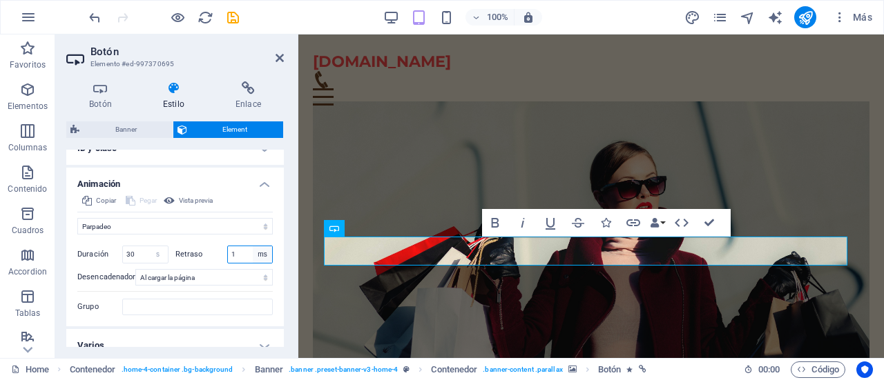
type input "1000"
click at [139, 249] on input "30" at bounding box center [145, 254] width 45 height 17
type input "3"
click at [259, 255] on select "s ms" at bounding box center [262, 254] width 19 height 17
click at [133, 256] on input "30" at bounding box center [145, 254] width 45 height 17
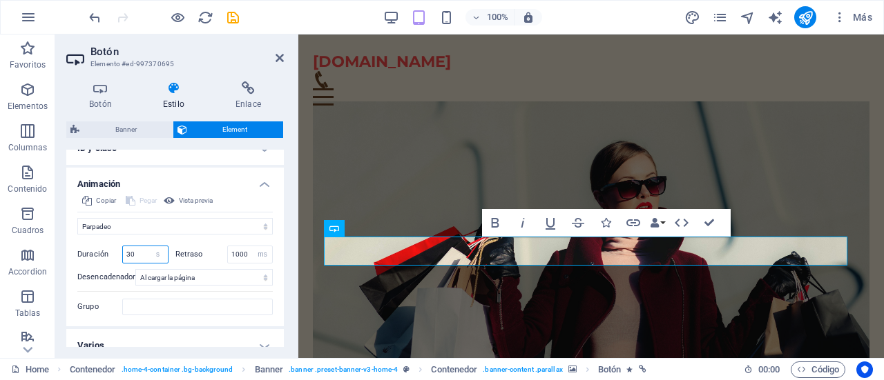
type input "3"
type input "30"
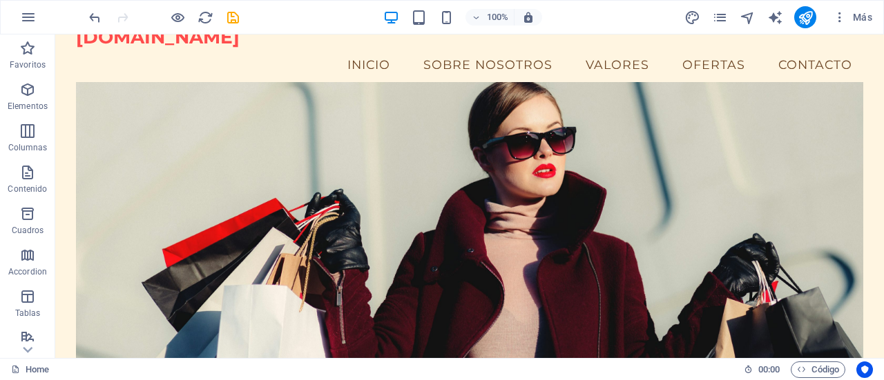
scroll to position [22, 0]
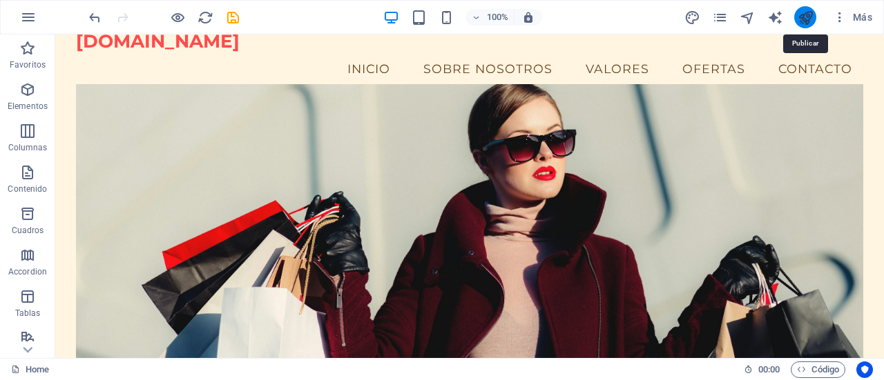
click at [806, 21] on icon "publish" at bounding box center [805, 18] width 16 height 16
checkbox input "false"
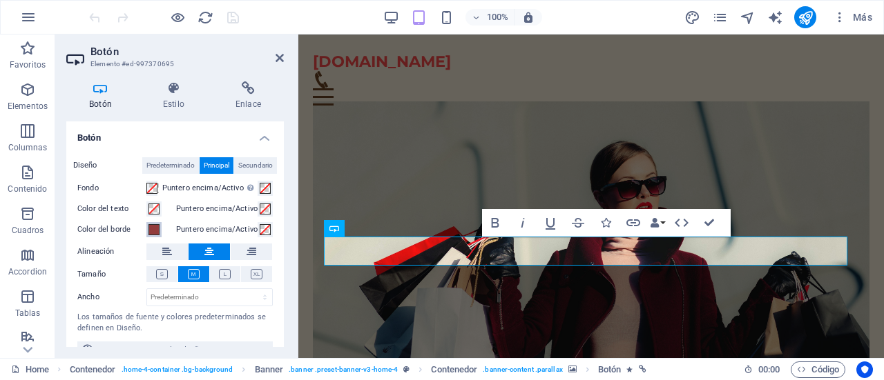
click at [152, 228] on span at bounding box center [153, 229] width 11 height 11
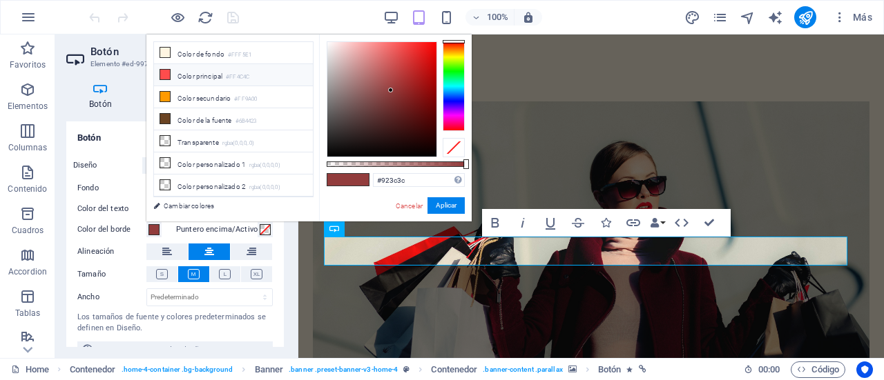
click at [166, 72] on icon at bounding box center [165, 75] width 10 height 10
type input "#ff4c4c"
click at [449, 205] on button "Aplicar" at bounding box center [445, 205] width 37 height 17
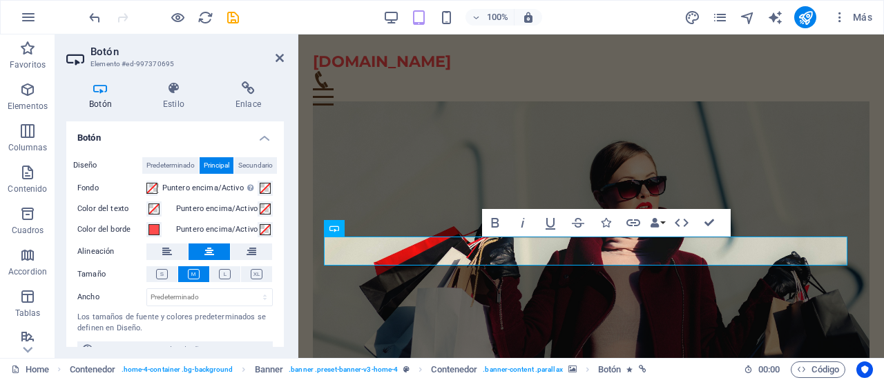
scroll to position [21, 0]
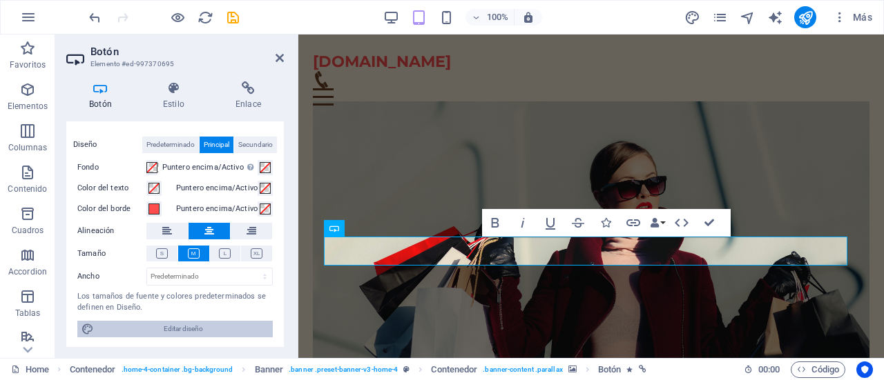
click at [214, 327] on span "Editar diseño" at bounding box center [183, 329] width 171 height 17
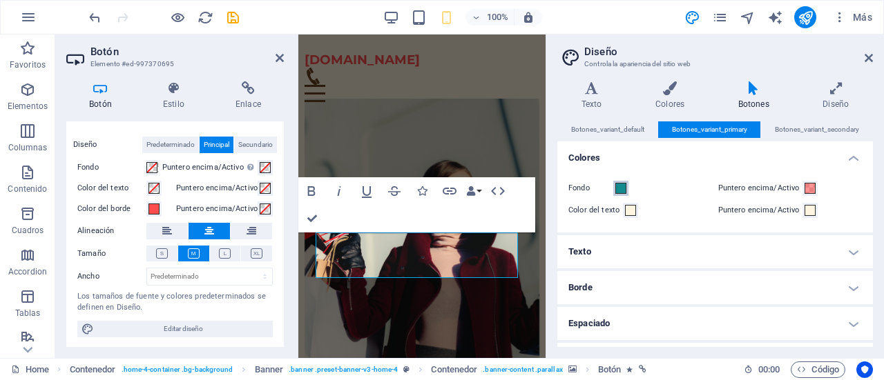
click at [617, 190] on span at bounding box center [620, 188] width 11 height 11
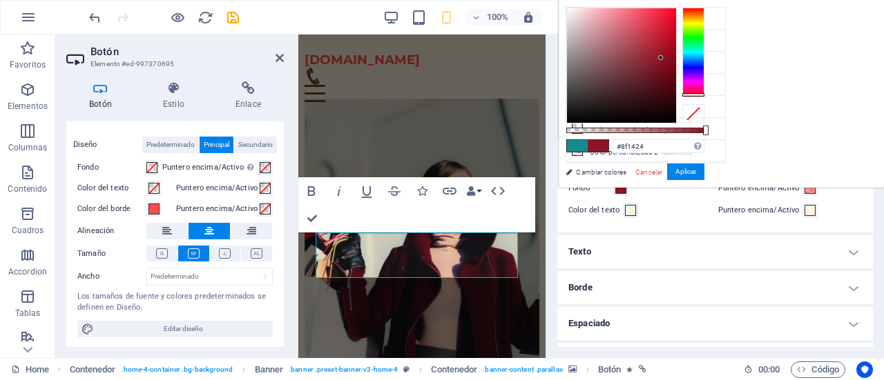
click at [704, 94] on div at bounding box center [693, 53] width 22 height 90
click at [704, 95] on div at bounding box center [693, 53] width 22 height 90
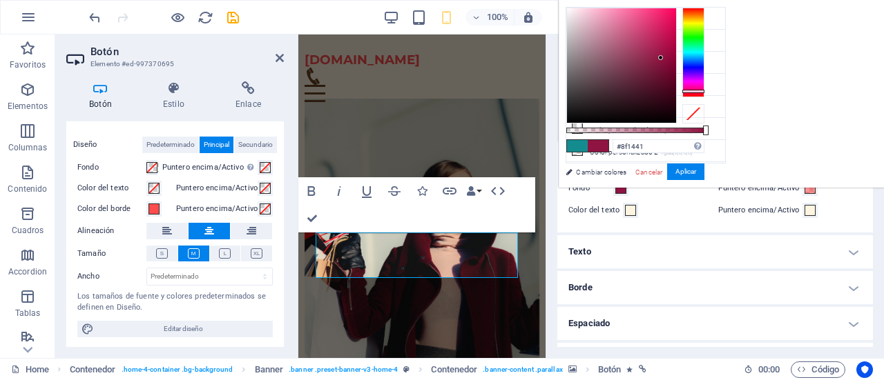
click at [704, 90] on div at bounding box center [693, 53] width 22 height 90
click at [704, 92] on div at bounding box center [693, 53] width 22 height 90
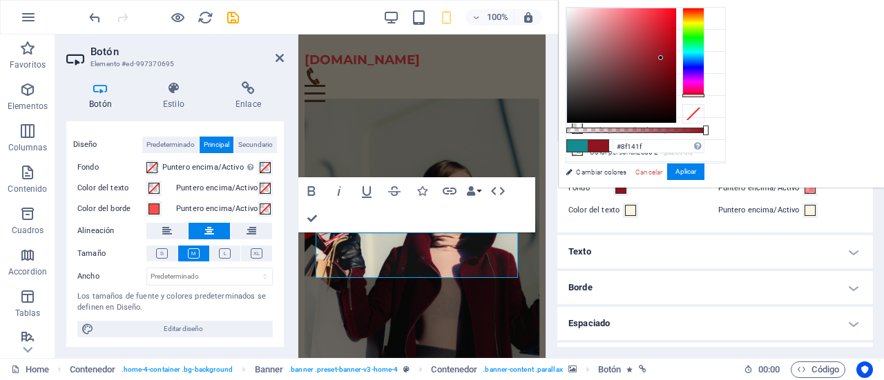
click at [704, 95] on div at bounding box center [693, 53] width 22 height 90
type input "#da2737"
click at [676, 23] on div at bounding box center [621, 65] width 109 height 115
click at [704, 170] on button "Aplicar" at bounding box center [685, 172] width 37 height 17
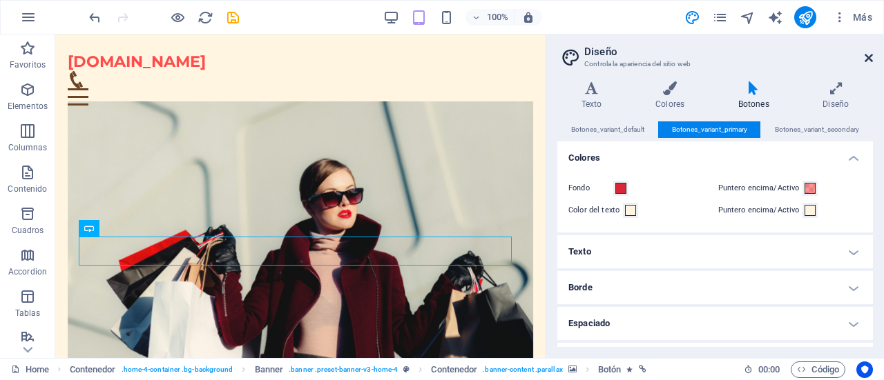
click at [869, 59] on icon at bounding box center [868, 57] width 8 height 11
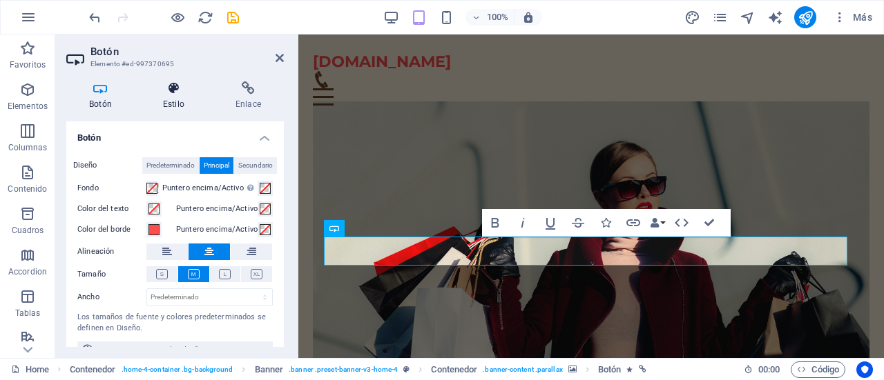
click at [165, 99] on h4 "Estilo" at bounding box center [176, 95] width 72 height 29
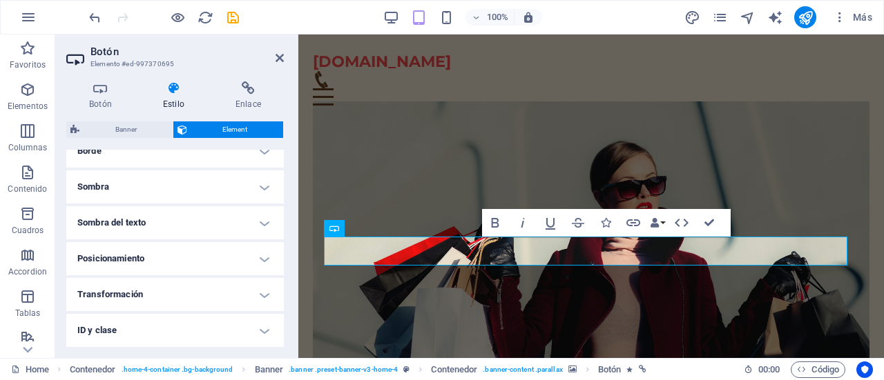
scroll to position [396, 0]
click at [264, 289] on h4 "Animación" at bounding box center [174, 296] width 217 height 33
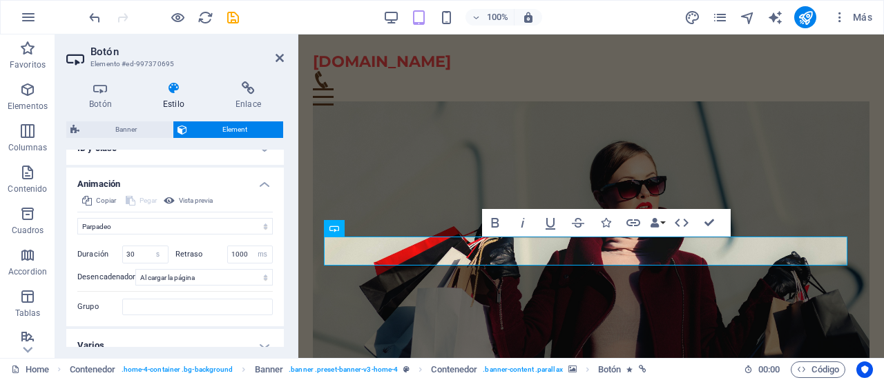
scroll to position [521, 0]
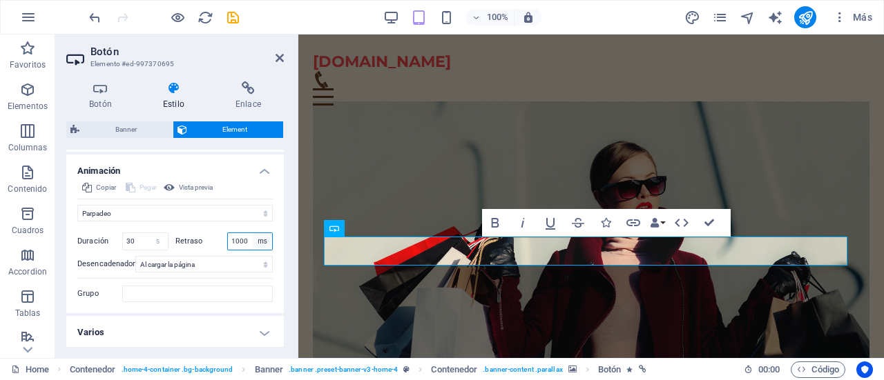
click at [261, 243] on select "s ms" at bounding box center [262, 241] width 19 height 17
select select "s"
click at [253, 233] on select "s ms" at bounding box center [262, 241] width 19 height 17
type input "1"
click at [133, 242] on input "30" at bounding box center [145, 241] width 45 height 17
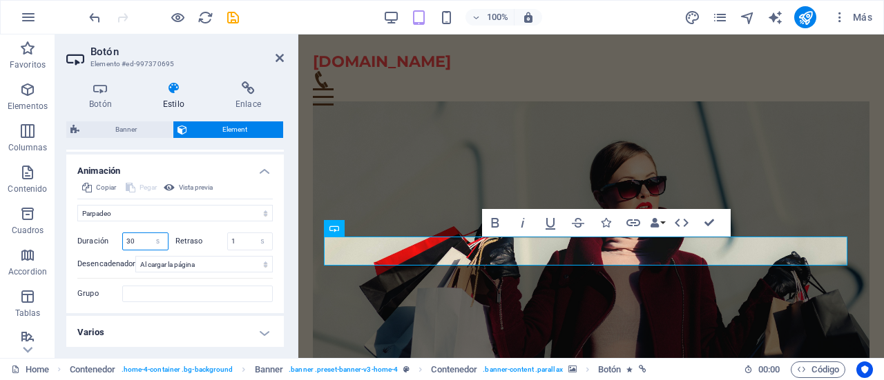
type input "3"
type input "30"
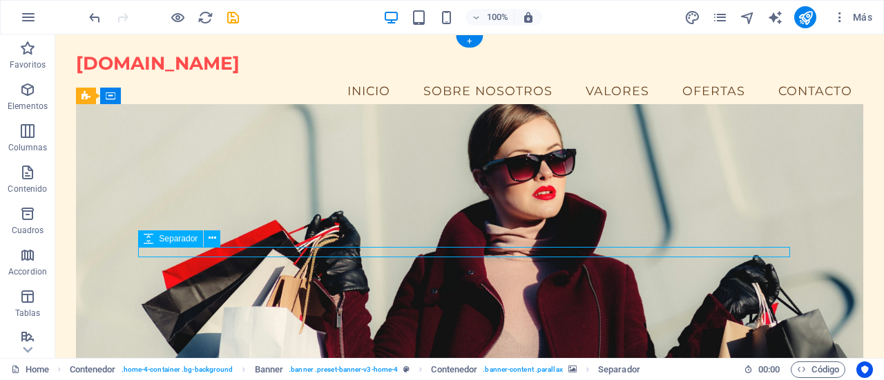
select select "px"
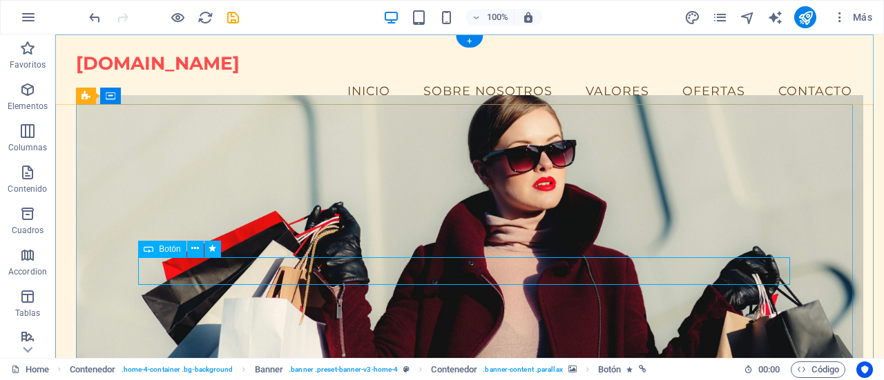
select select "flash"
select select "s"
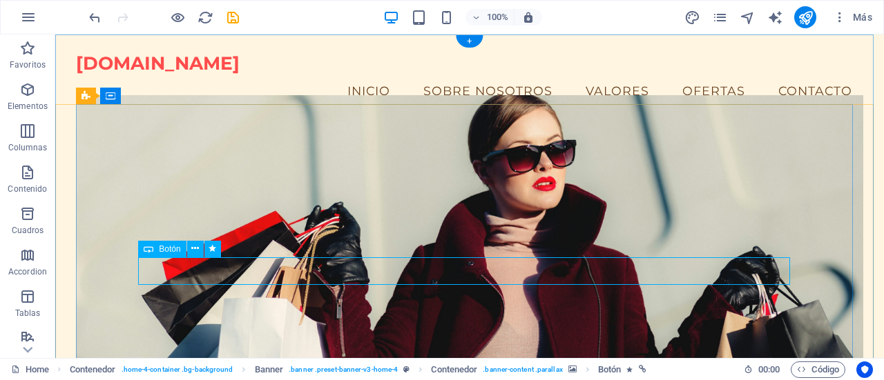
select select "onload"
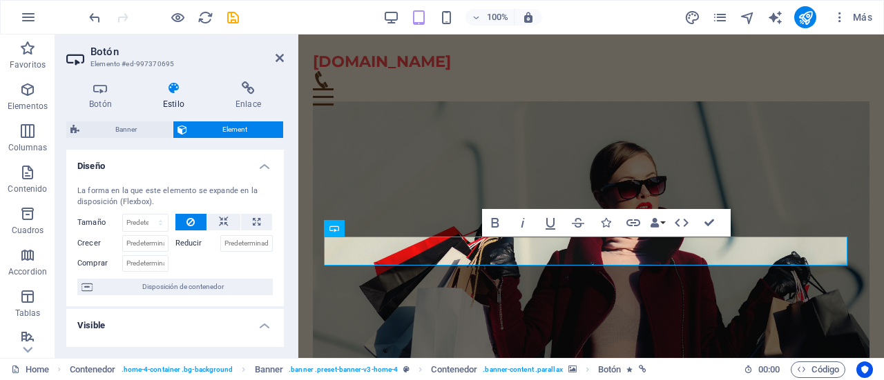
click at [166, 99] on h4 "Estilo" at bounding box center [176, 95] width 72 height 29
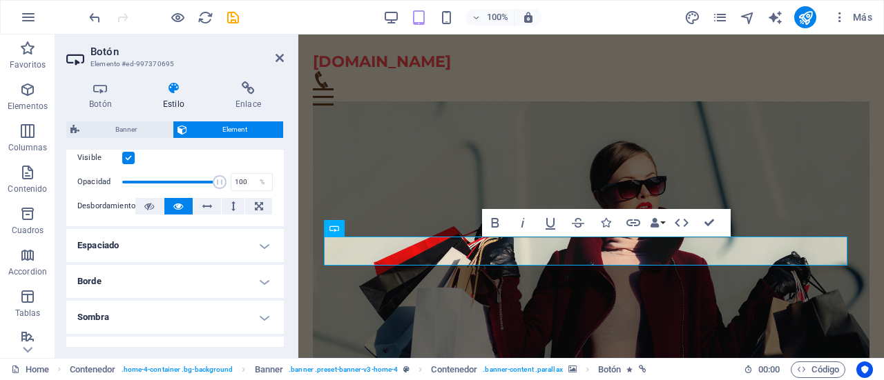
scroll to position [184, 0]
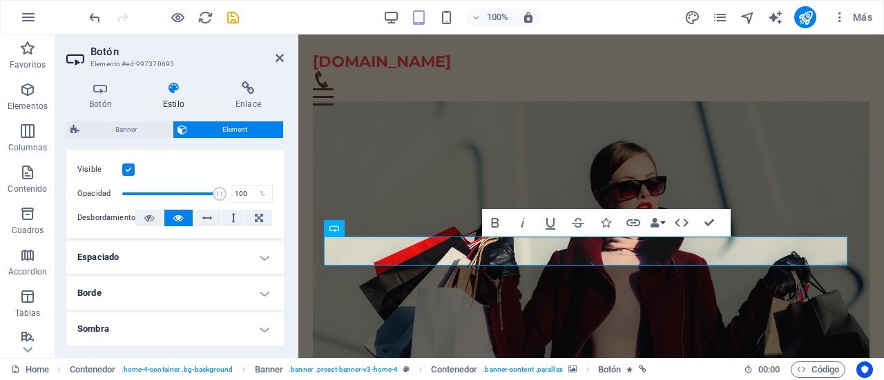
drag, startPoint x: 284, startPoint y: 218, endPoint x: 283, endPoint y: 246, distance: 27.6
click at [283, 246] on div "Botón Estilo Enlace Botón Diseño Predeterminado Principal Secundario Fondo Punt…" at bounding box center [175, 214] width 240 height 288
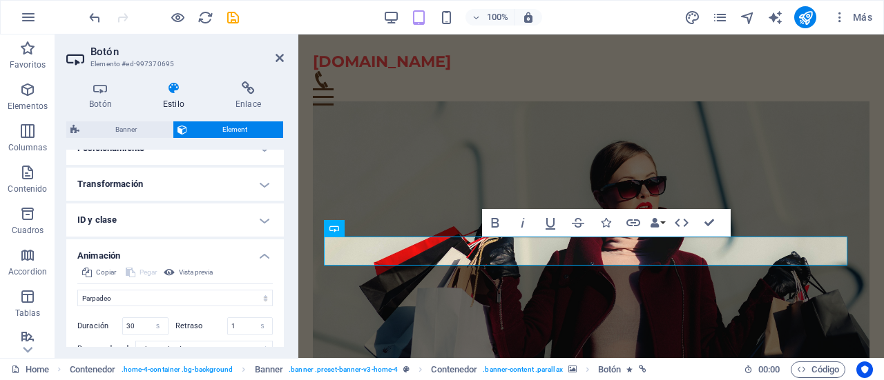
scroll to position [521, 0]
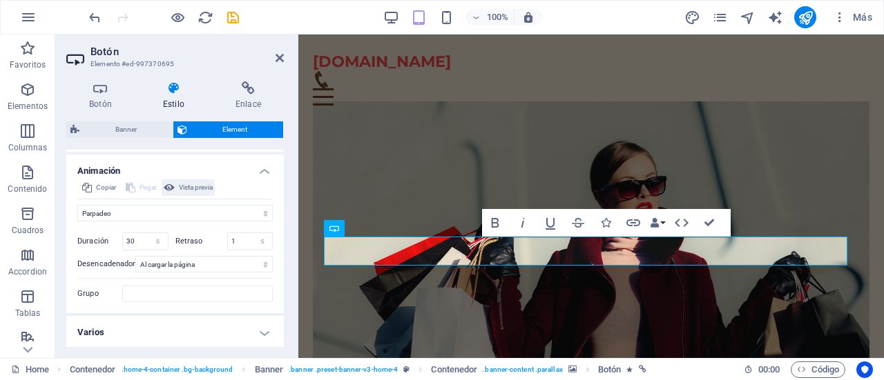
click at [193, 186] on span "Vista previa" at bounding box center [196, 187] width 34 height 17
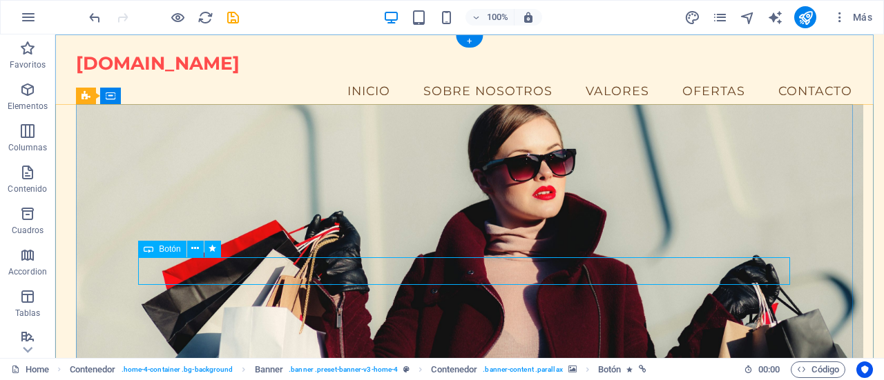
select select "flash"
select select "s"
select select "onload"
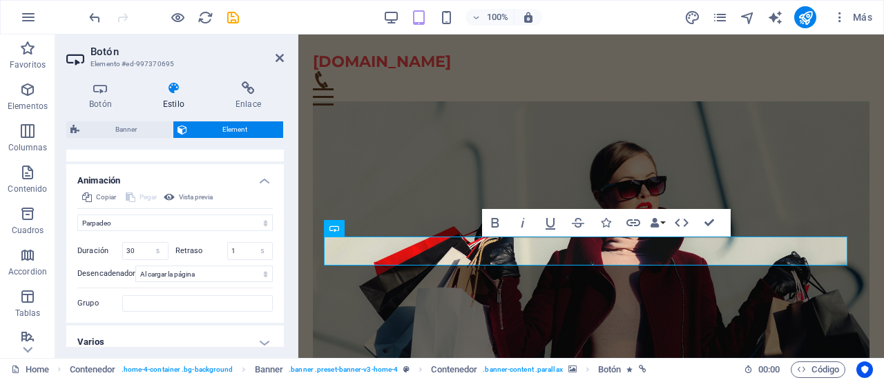
scroll to position [508, 0]
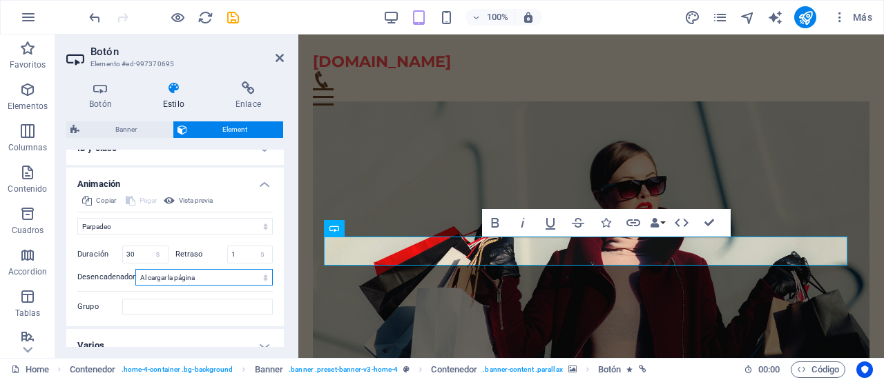
click at [265, 275] on select "Ningún desencadenador automático Al cargar la página Desplazar hasta que esté v…" at bounding box center [203, 277] width 137 height 17
click at [135, 269] on select "Ningún desencadenador automático Al cargar la página Desplazar hasta que esté v…" at bounding box center [203, 277] width 137 height 17
click at [247, 253] on input "1" at bounding box center [250, 254] width 45 height 17
type input "0.5"
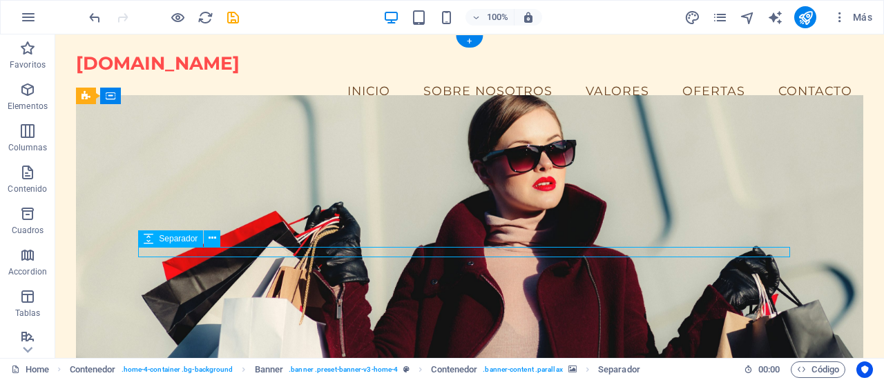
select select "px"
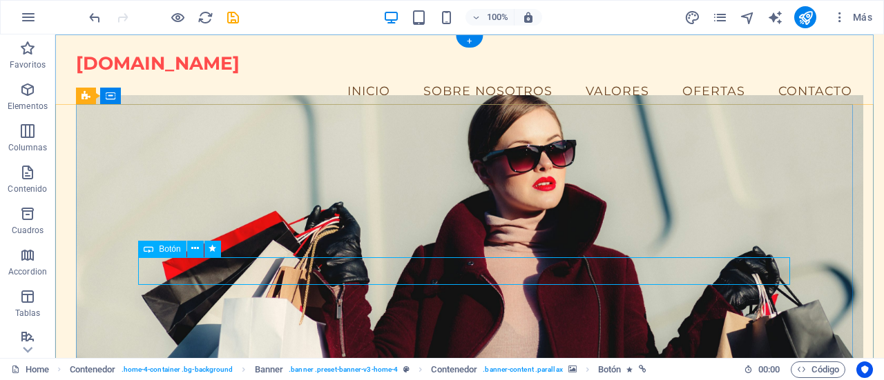
select select "flash"
select select "s"
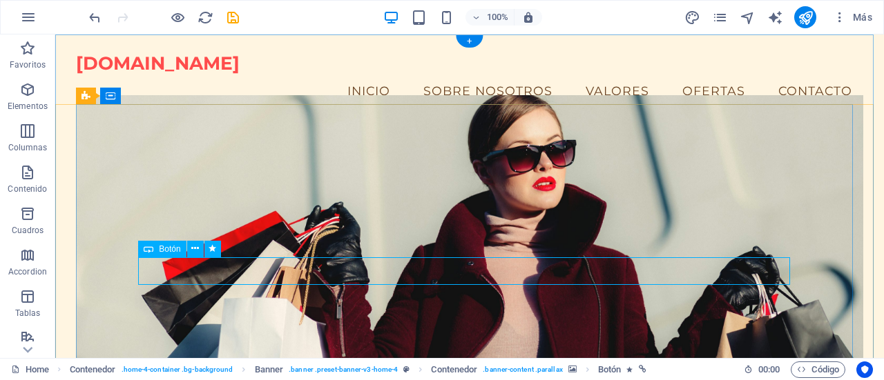
select select "onload"
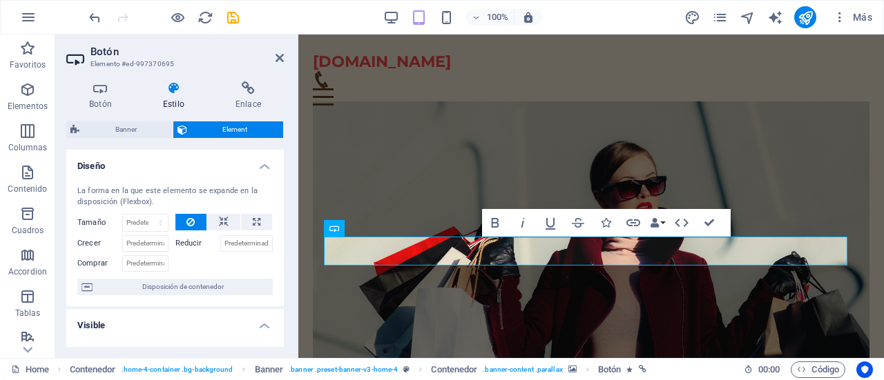
click at [167, 95] on icon at bounding box center [173, 88] width 67 height 14
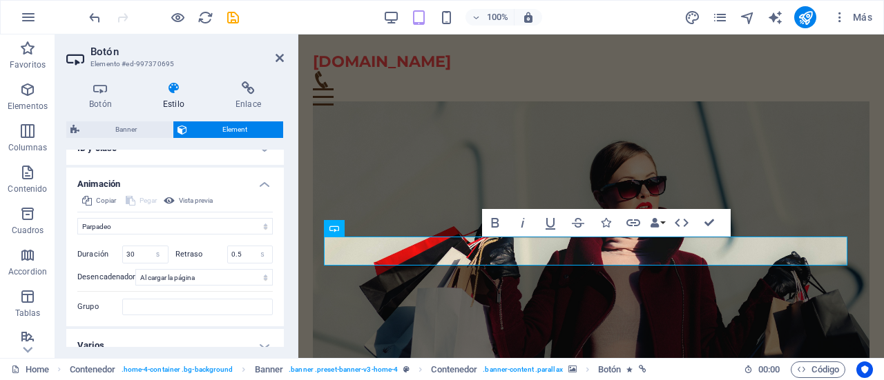
scroll to position [521, 0]
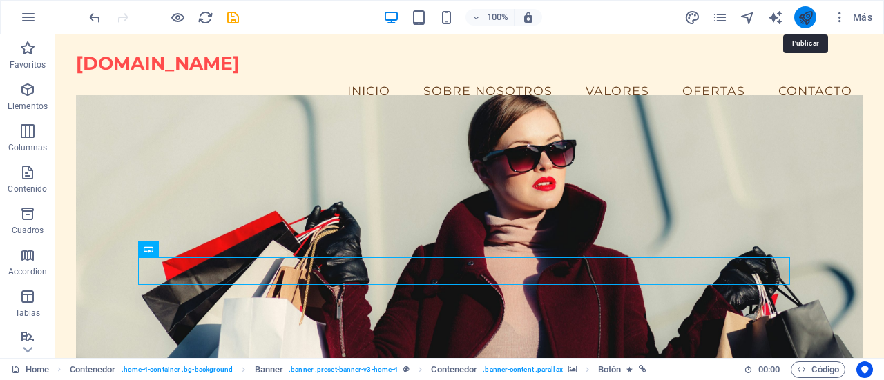
click at [808, 14] on icon "publish" at bounding box center [805, 18] width 16 height 16
checkbox input "false"
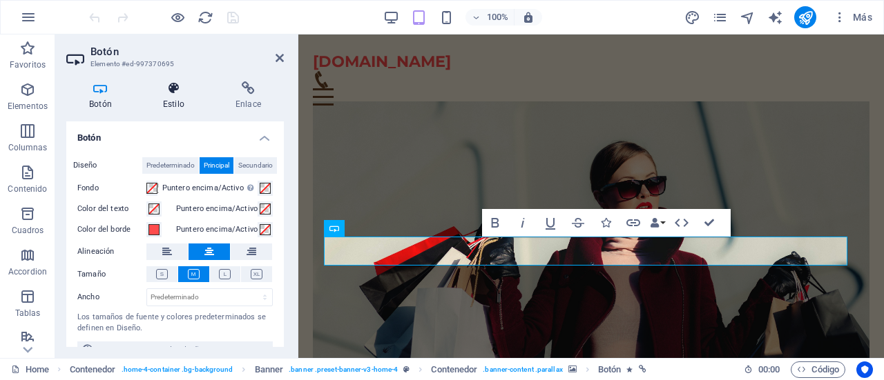
click at [177, 108] on h4 "Estilo" at bounding box center [176, 95] width 72 height 29
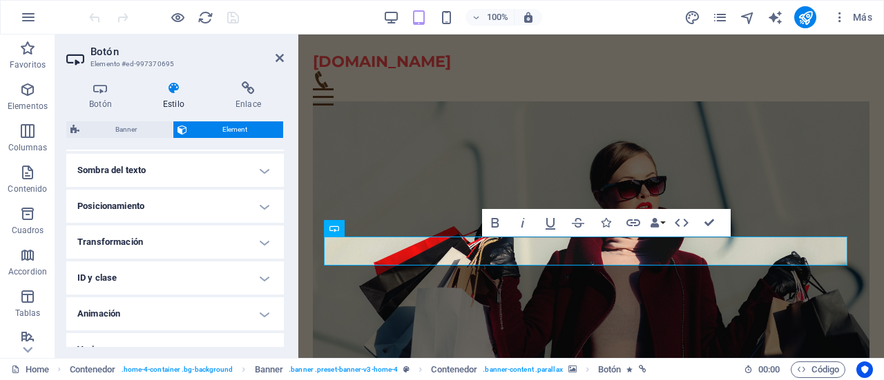
scroll to position [396, 0]
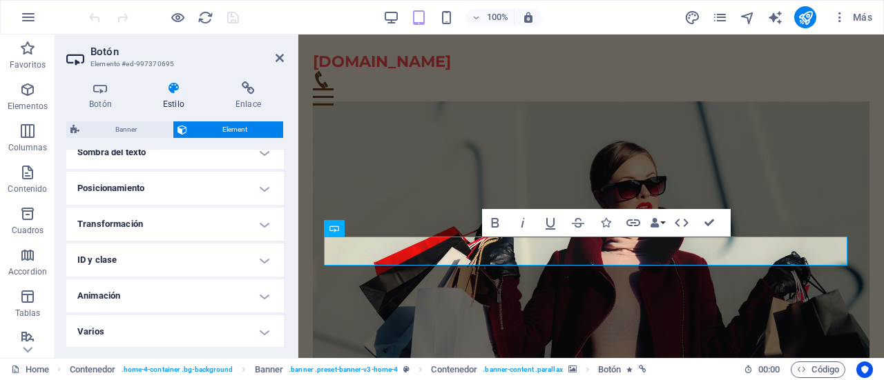
click at [259, 298] on h4 "Animación" at bounding box center [174, 296] width 217 height 33
drag, startPoint x: 280, startPoint y: 295, endPoint x: 282, endPoint y: 315, distance: 20.8
click at [282, 315] on div "Diseño La forma en la que este elemento se expande en la disposición (Flexbox).…" at bounding box center [174, 248] width 217 height 197
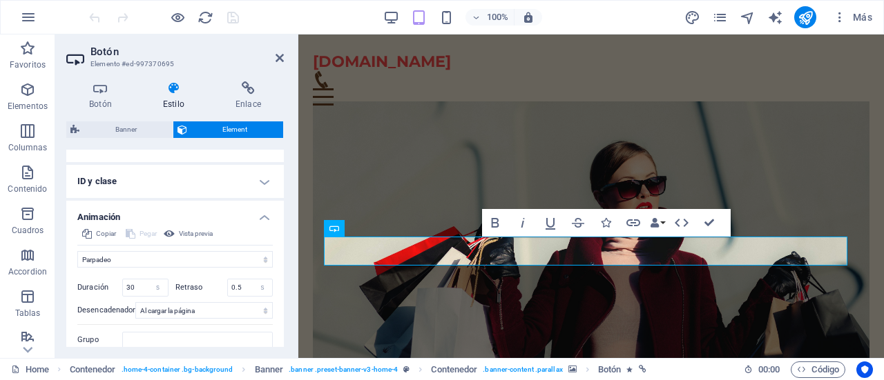
scroll to position [482, 0]
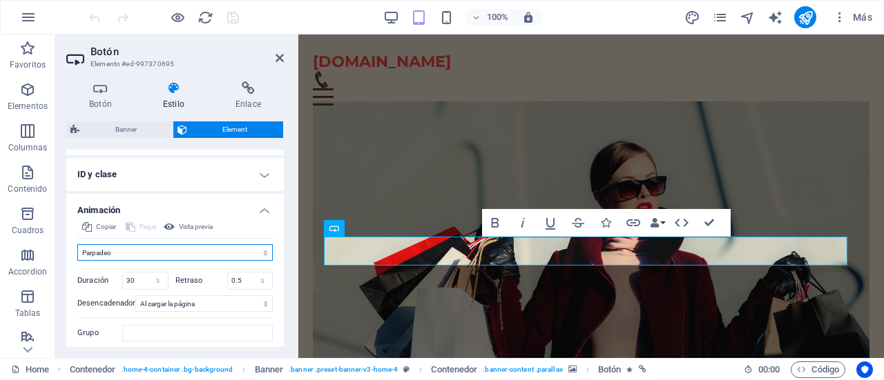
click at [260, 255] on select "No animar Mostrar / Ocultar Subir/bajar Acercar/alejar Deslizar de izquierda a …" at bounding box center [174, 252] width 195 height 17
select select "pulse"
click at [77, 244] on select "No animar Mostrar / Ocultar Subir/bajar Acercar/alejar Deslizar de izquierda a …" at bounding box center [174, 252] width 195 height 17
click at [193, 224] on span "Vista previa" at bounding box center [196, 227] width 34 height 17
click at [179, 226] on span "Vista previa" at bounding box center [196, 227] width 34 height 17
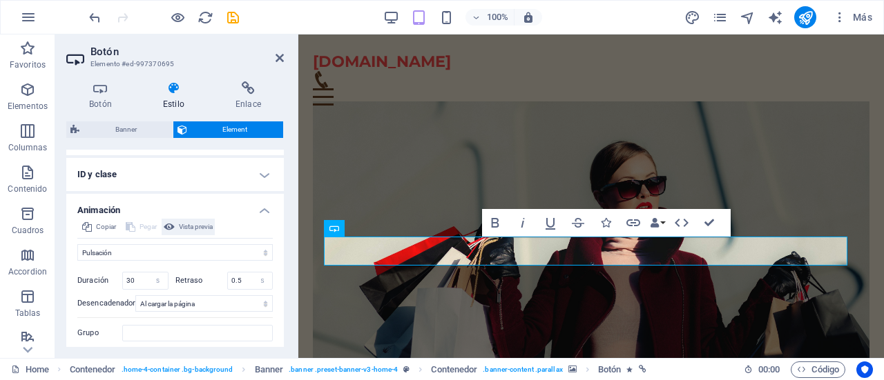
click at [171, 225] on icon at bounding box center [169, 227] width 11 height 17
click at [262, 248] on select "No animar Mostrar / Ocultar Subir/bajar Acercar/alejar Deslizar de izquierda a …" at bounding box center [174, 252] width 195 height 17
click at [77, 244] on select "No animar Mostrar / Ocultar Subir/bajar Acercar/alejar Deslizar de izquierda a …" at bounding box center [174, 252] width 195 height 17
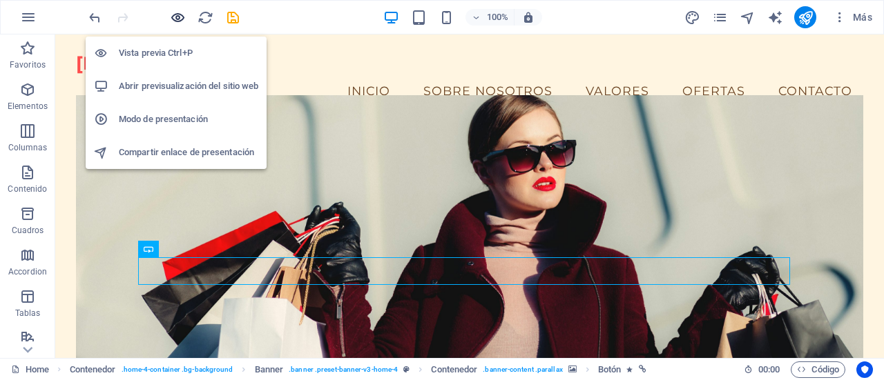
click at [178, 13] on icon "button" at bounding box center [178, 18] width 16 height 16
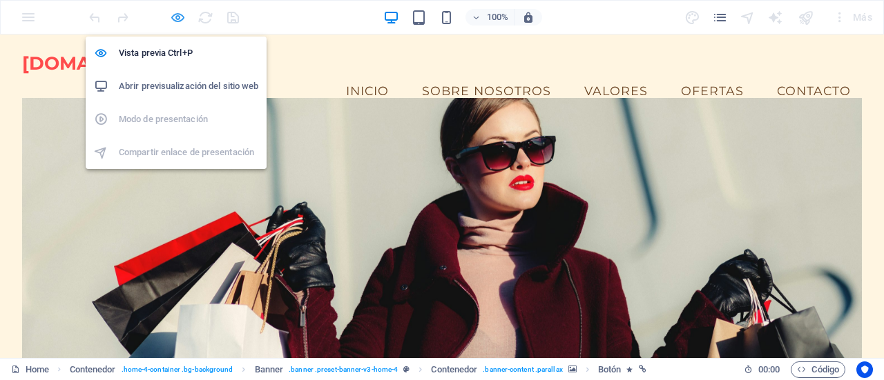
click at [178, 13] on icon "button" at bounding box center [178, 18] width 16 height 16
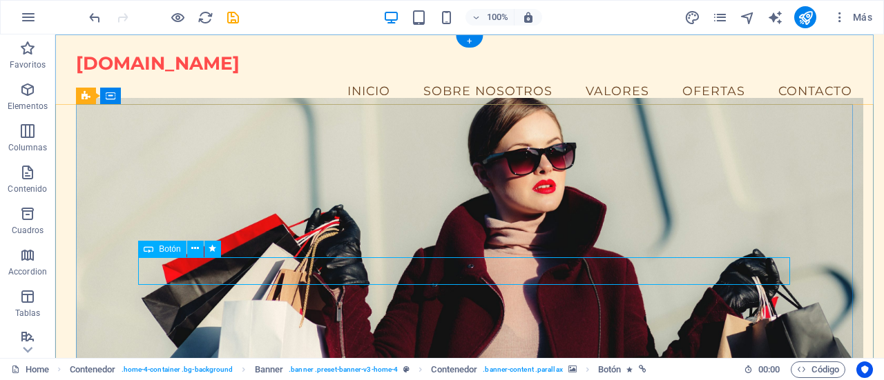
select select "pulse"
select select "s"
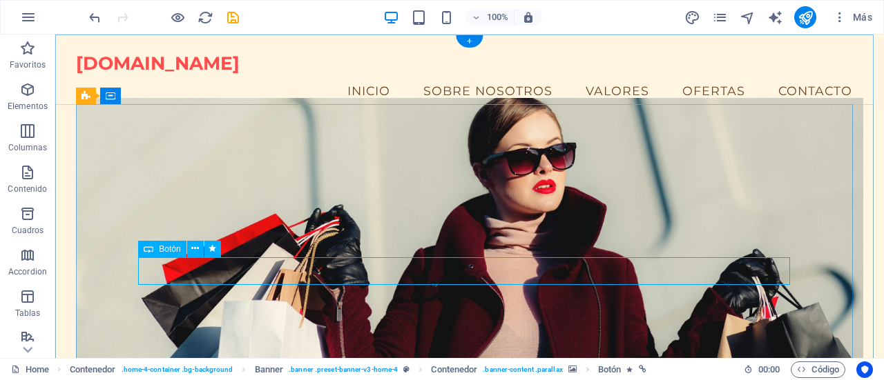
select select "onload"
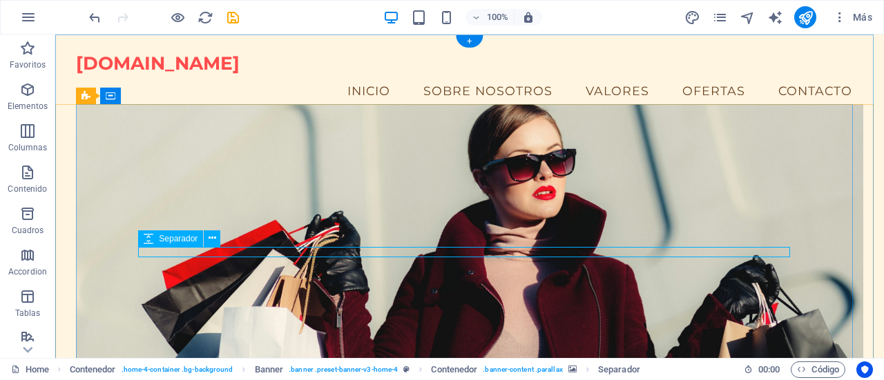
select select "px"
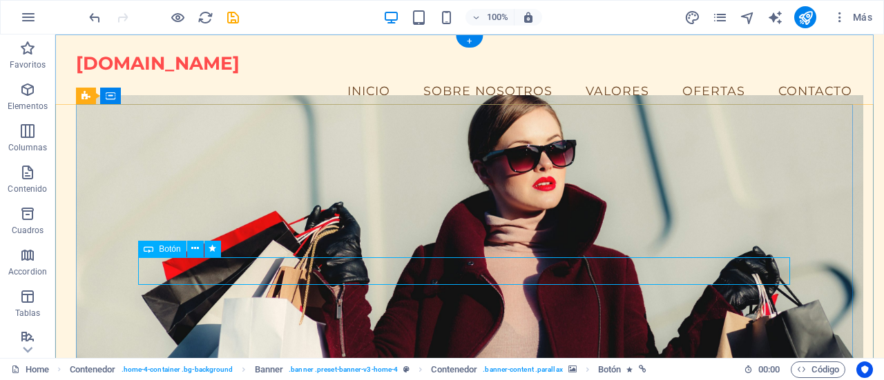
select select "pulse"
select select "s"
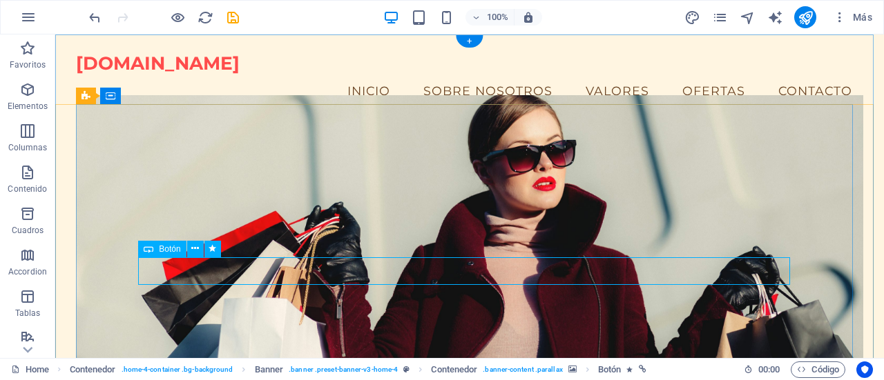
select select "s"
select select "onload"
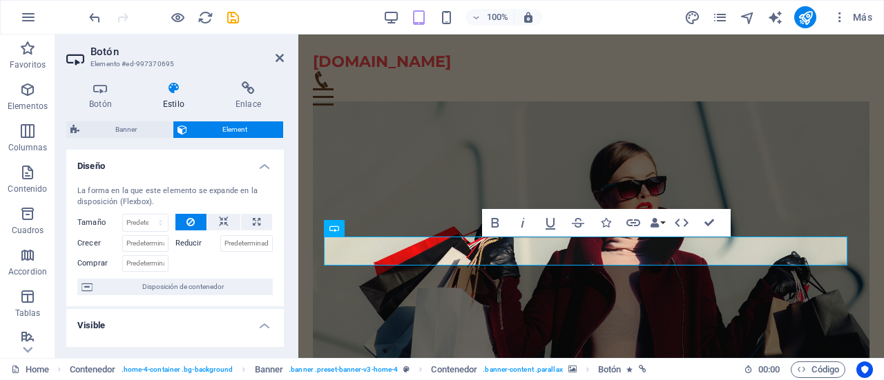
drag, startPoint x: 280, startPoint y: 183, endPoint x: 278, endPoint y: 264, distance: 81.5
click at [281, 276] on div "Diseño La forma en la que este elemento se expande en la disposición (Flexbox).…" at bounding box center [174, 248] width 217 height 197
click at [174, 100] on h4 "Estilo" at bounding box center [176, 95] width 72 height 29
click at [176, 93] on icon at bounding box center [173, 88] width 67 height 14
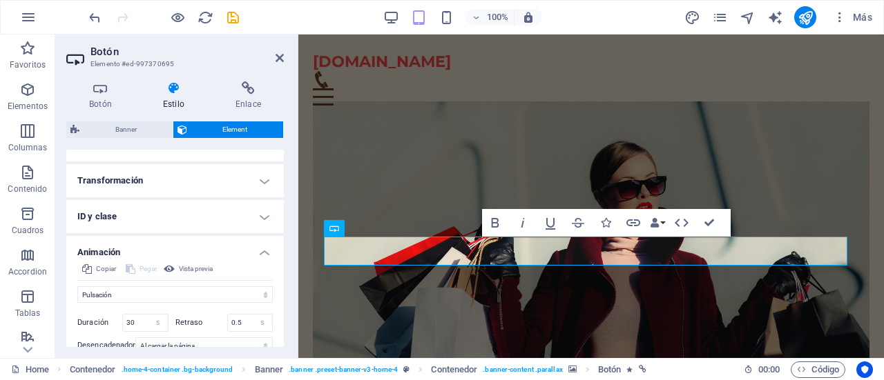
scroll to position [435, 0]
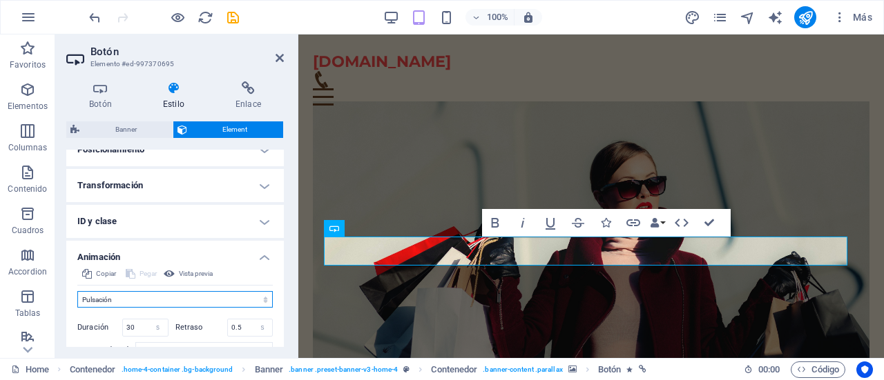
click at [246, 298] on select "No animar Mostrar / Ocultar Subir/bajar Acercar/alejar Deslizar de izquierda a …" at bounding box center [174, 299] width 195 height 17
select select "flash"
click at [77, 291] on select "No animar Mostrar / Ocultar Subir/bajar Acercar/alejar Deslizar de izquierda a …" at bounding box center [174, 299] width 195 height 17
drag, startPoint x: 279, startPoint y: 291, endPoint x: 280, endPoint y: 319, distance: 27.6
click at [280, 319] on div "Copiar Pegar Vista previa No animar Mostrar / Ocultar Subir/bajar Acercar/aleja…" at bounding box center [174, 333] width 217 height 134
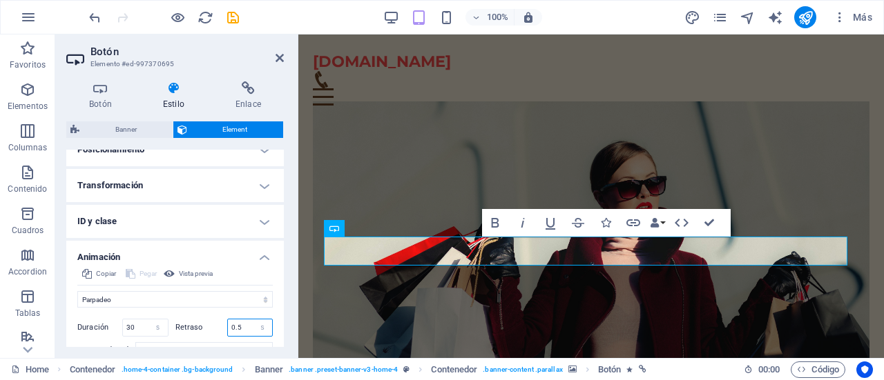
click at [242, 328] on input "0.5" at bounding box center [250, 328] width 45 height 17
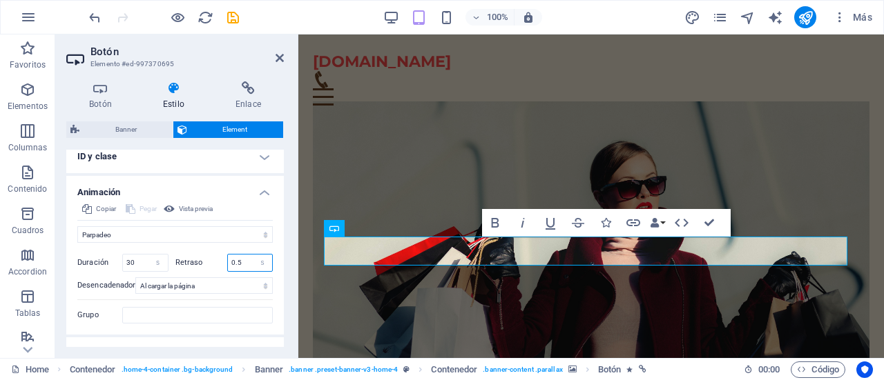
scroll to position [521, 0]
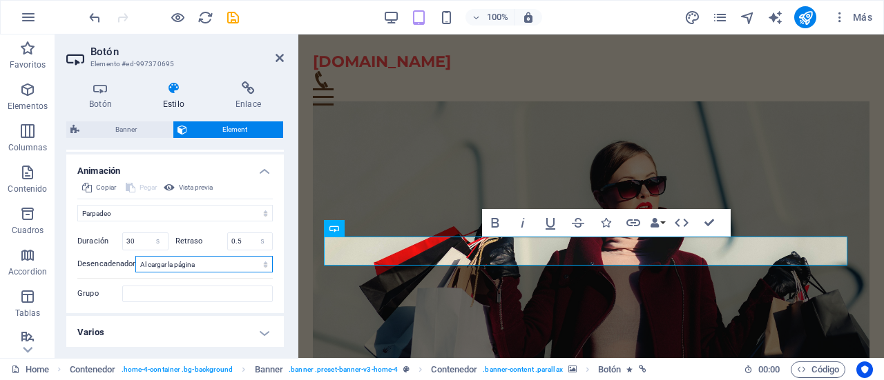
click at [262, 263] on select "Ningún desencadenador automático Al cargar la página Desplazar hasta que esté v…" at bounding box center [203, 264] width 137 height 17
click at [243, 236] on input "0.5" at bounding box center [250, 241] width 45 height 17
click at [135, 238] on input "30" at bounding box center [145, 241] width 45 height 17
type input "3"
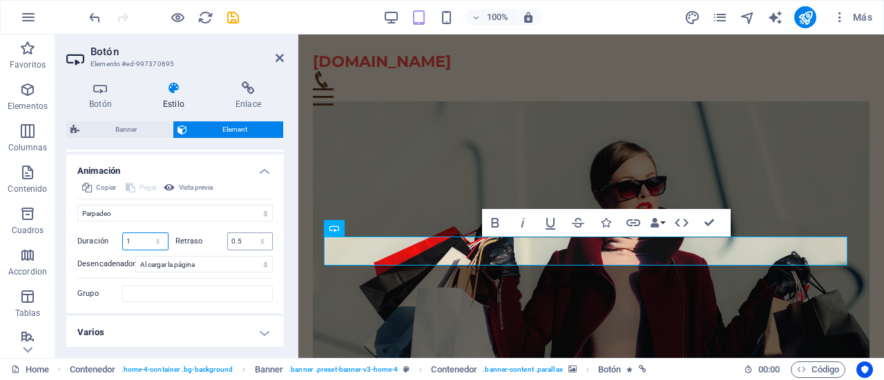
type input "1"
click at [238, 242] on input "0.5" at bounding box center [250, 241] width 45 height 17
type input "0"
type input "30"
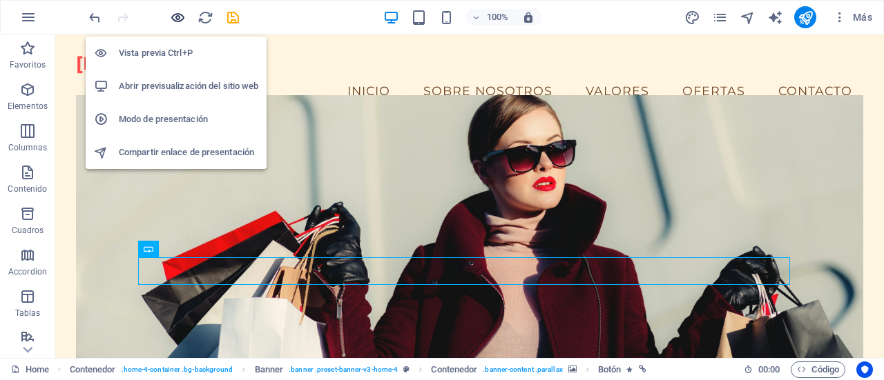
click at [179, 18] on icon "button" at bounding box center [178, 18] width 16 height 16
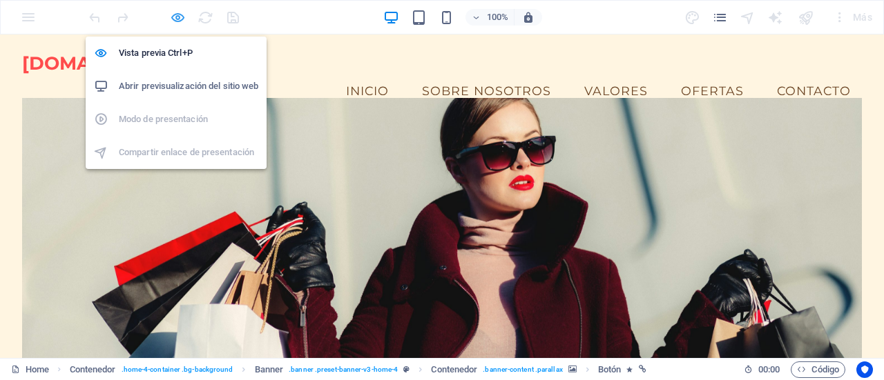
click at [179, 20] on icon "button" at bounding box center [178, 18] width 16 height 16
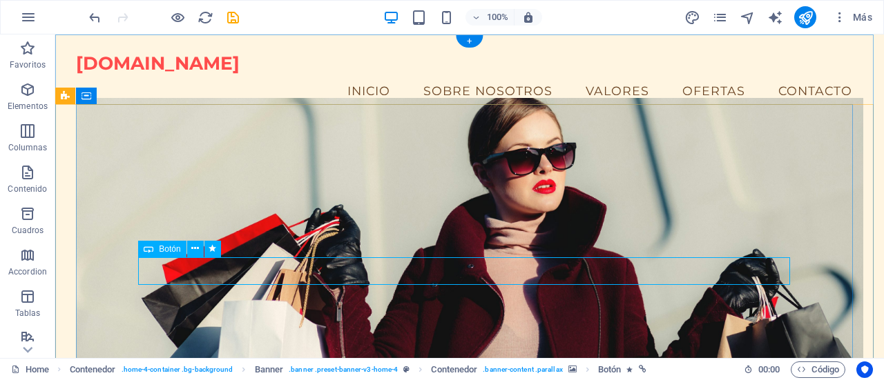
select select "flash"
select select "s"
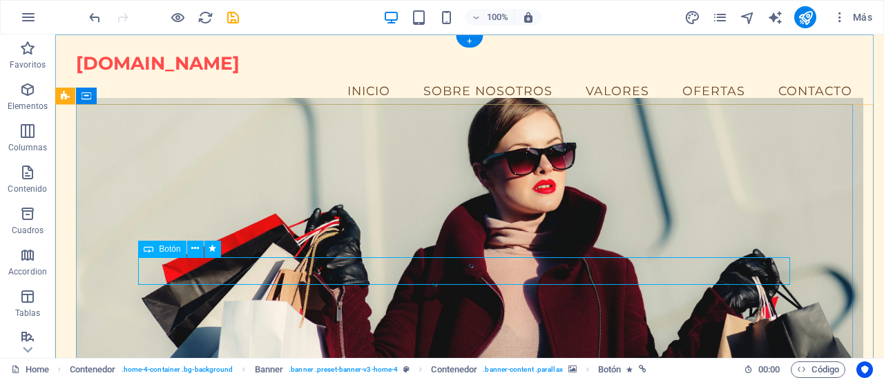
select select "onload"
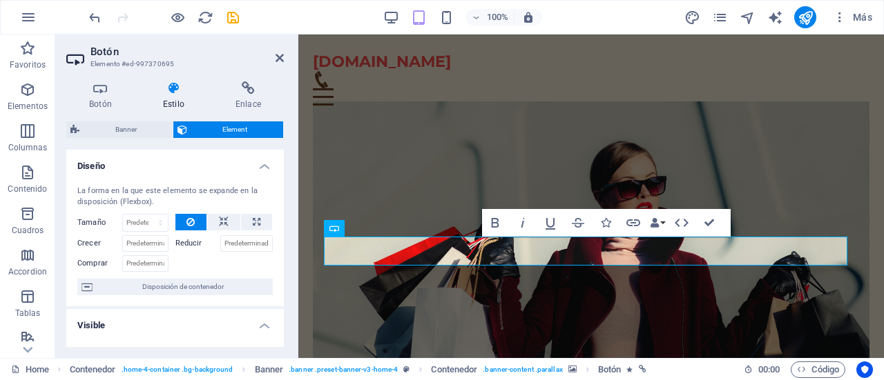
click at [486, 274] on figure at bounding box center [591, 248] width 556 height 295
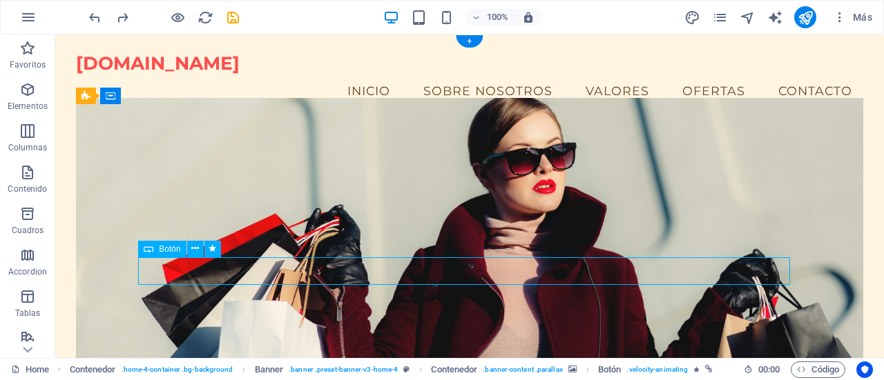
select select "flash"
select select "s"
select select "onload"
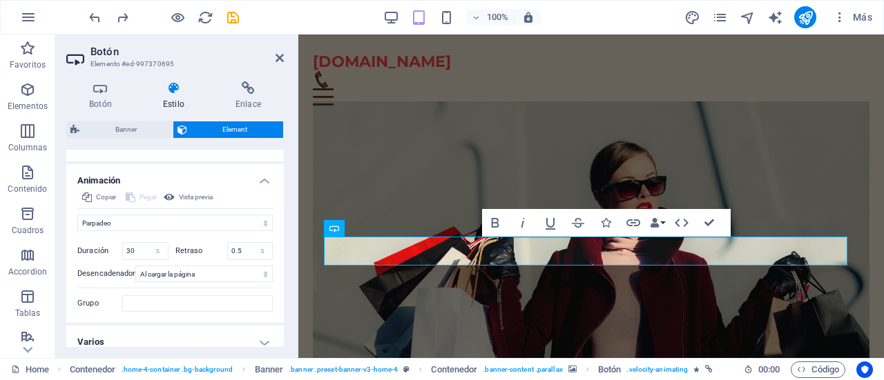
scroll to position [508, 0]
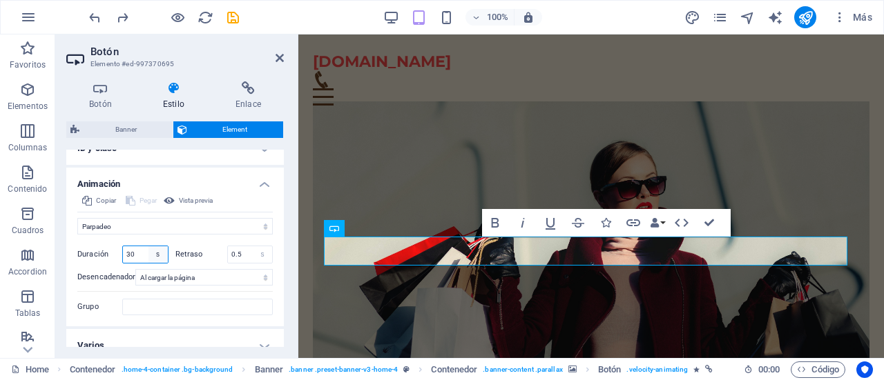
click at [148, 251] on select "s ms" at bounding box center [157, 254] width 19 height 17
click at [144, 252] on input "30" at bounding box center [145, 254] width 45 height 17
type input "3"
type input "1"
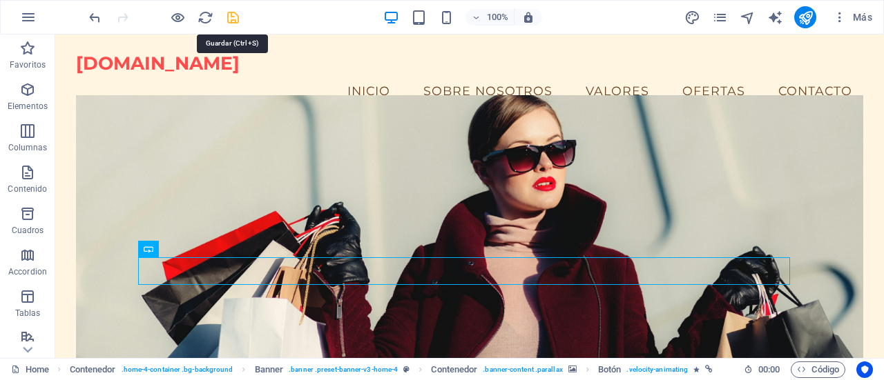
click at [232, 16] on icon "save" at bounding box center [233, 18] width 16 height 16
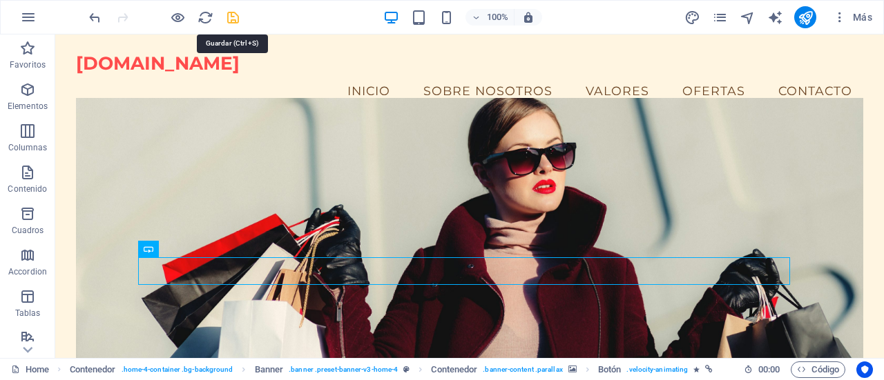
checkbox input "false"
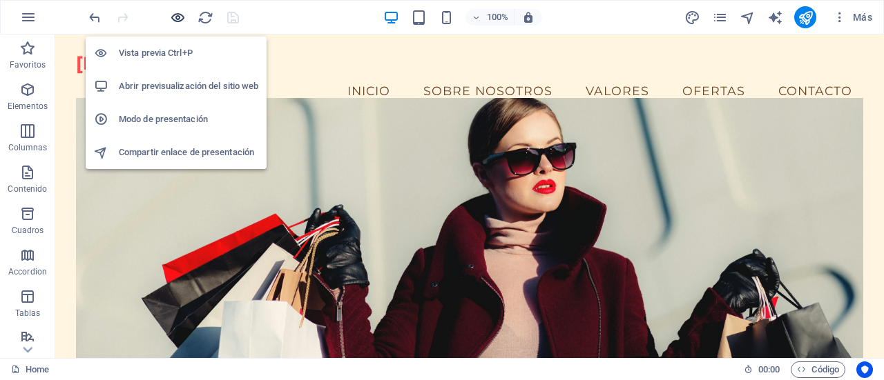
click at [172, 12] on icon "button" at bounding box center [178, 18] width 16 height 16
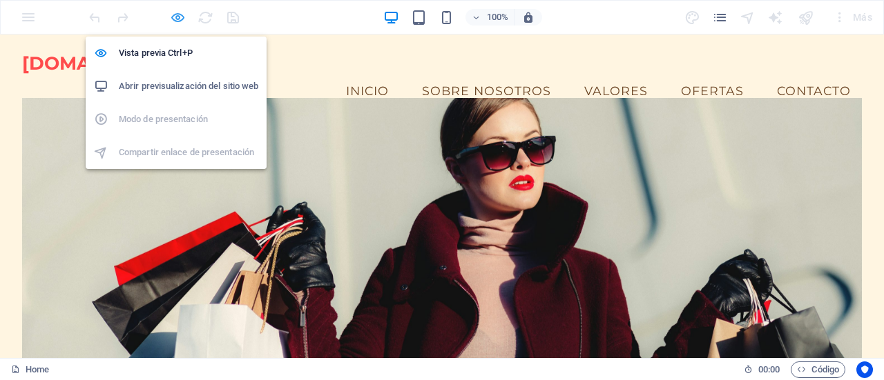
click at [182, 17] on icon "button" at bounding box center [178, 18] width 16 height 16
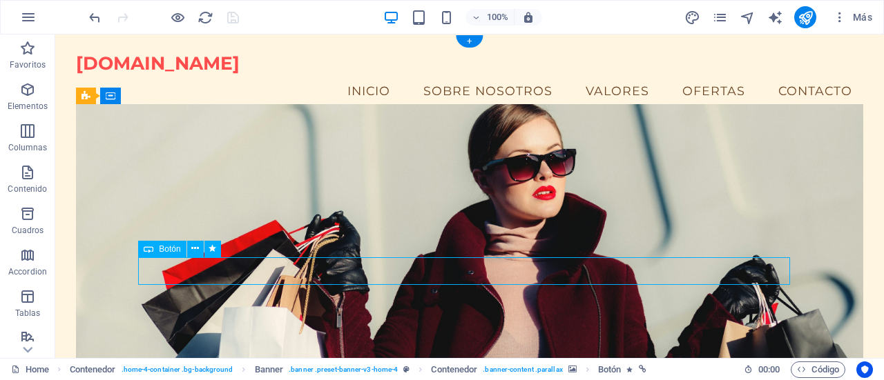
select select "flash"
select select "s"
select select "onload"
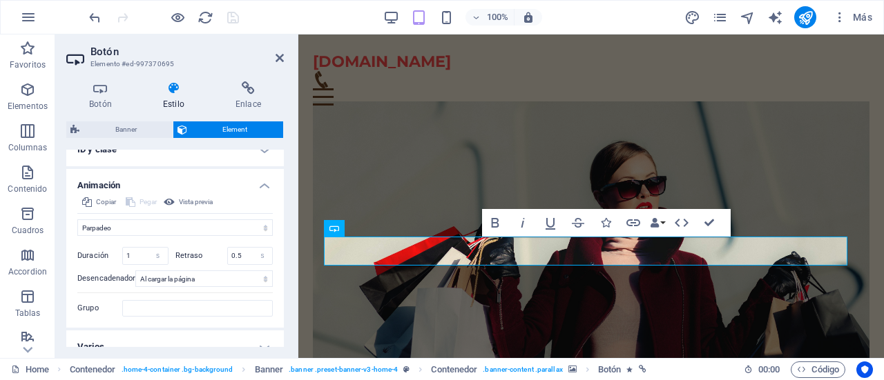
scroll to position [521, 0]
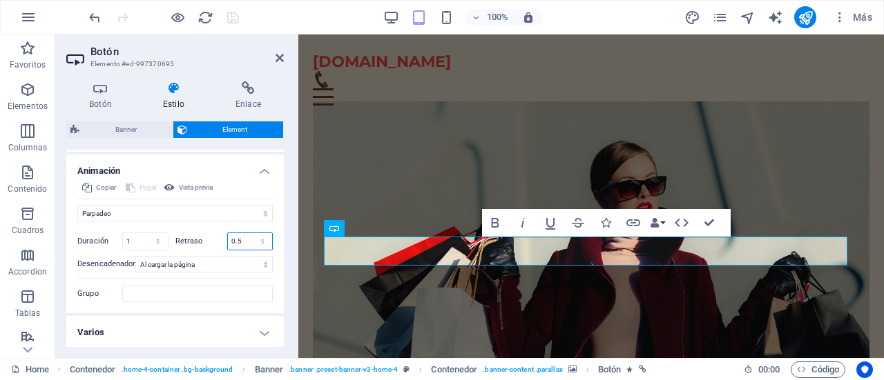
click at [244, 237] on input "0.5" at bounding box center [250, 241] width 45 height 17
type input "0"
type input "30"
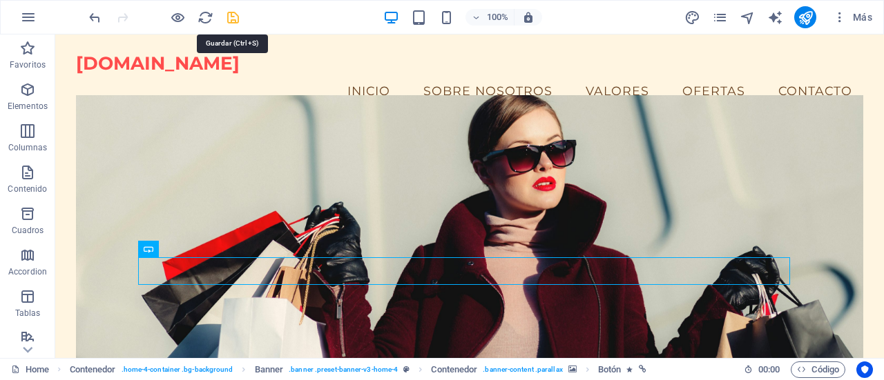
click at [228, 21] on icon "save" at bounding box center [233, 18] width 16 height 16
checkbox input "false"
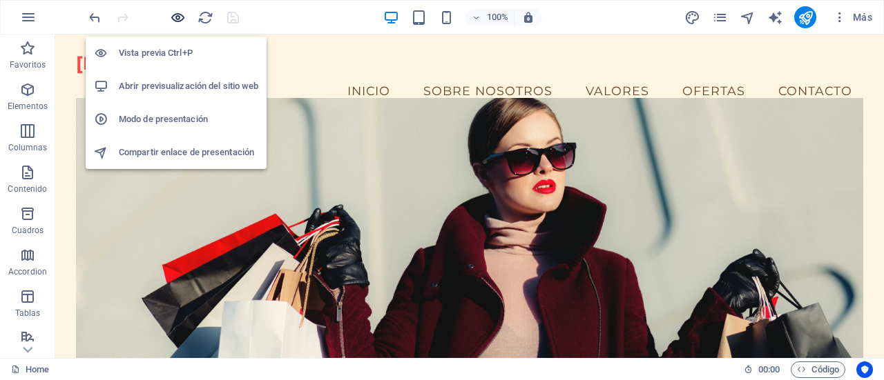
click at [173, 15] on icon "button" at bounding box center [178, 18] width 16 height 16
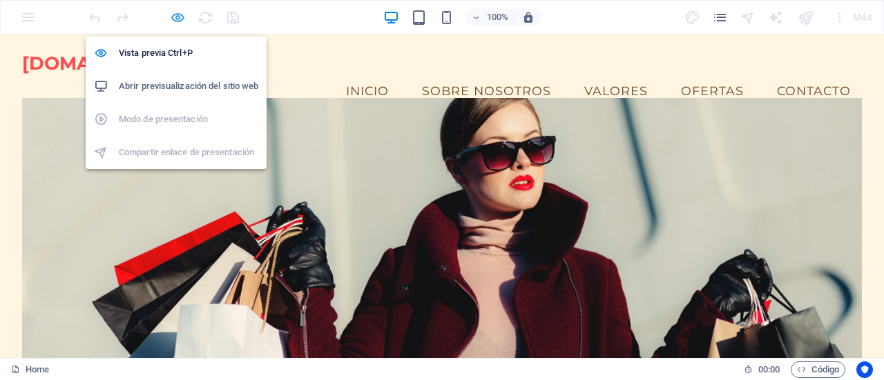
click at [178, 19] on icon "button" at bounding box center [178, 18] width 16 height 16
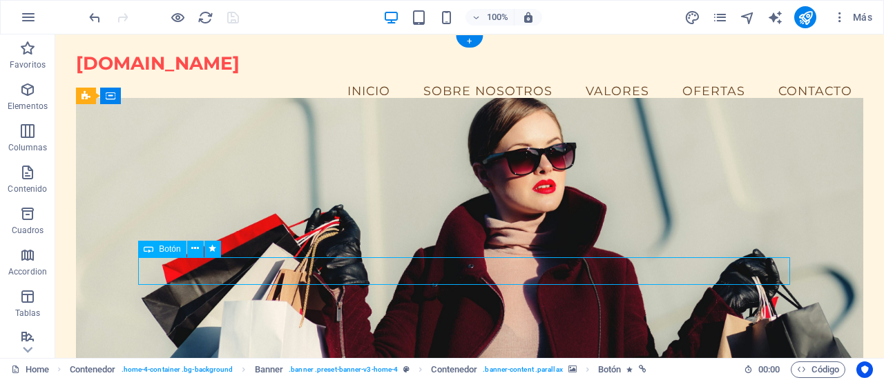
select select "flash"
select select "s"
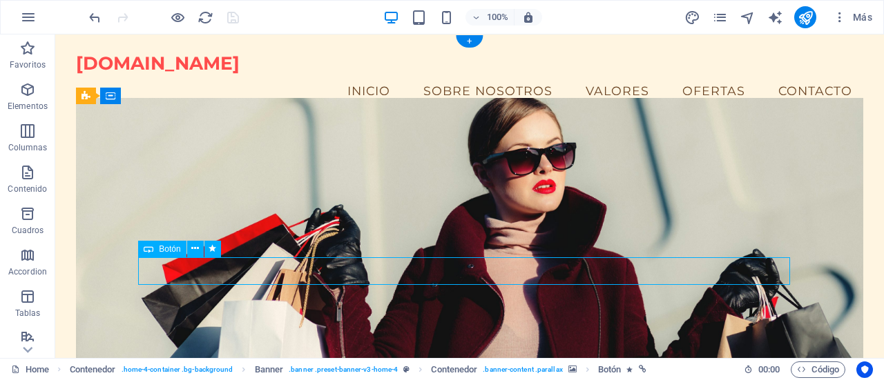
select select "onload"
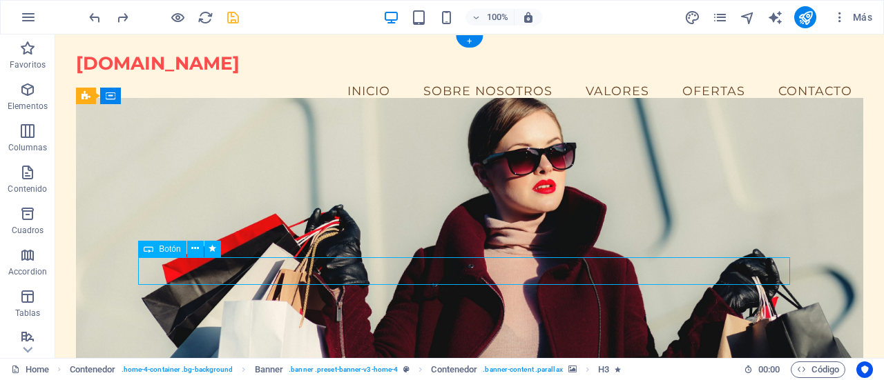
select select "flash"
select select "s"
select select "onload"
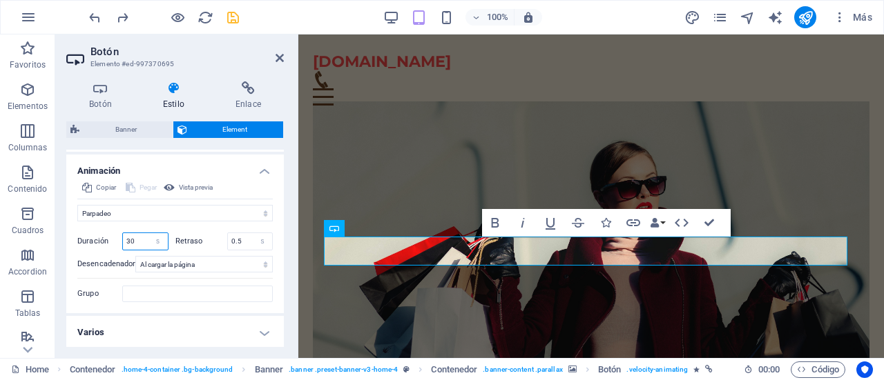
click at [141, 240] on input "30" at bounding box center [145, 241] width 45 height 17
type input "3"
type input "1"
click at [239, 237] on input "0.5" at bounding box center [250, 241] width 45 height 17
type input "0"
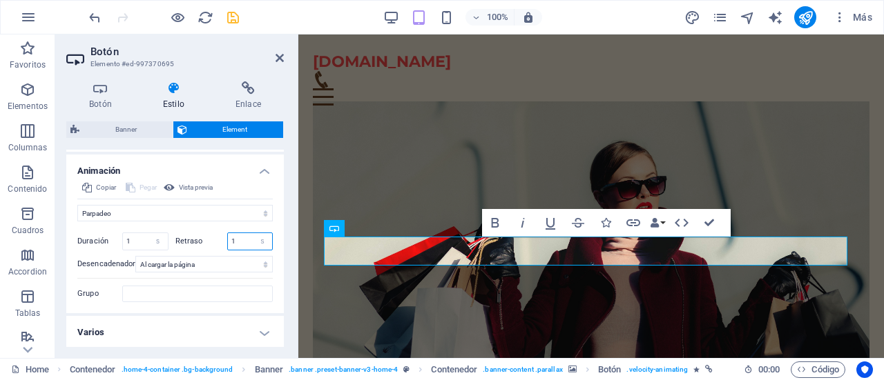
type input "15"
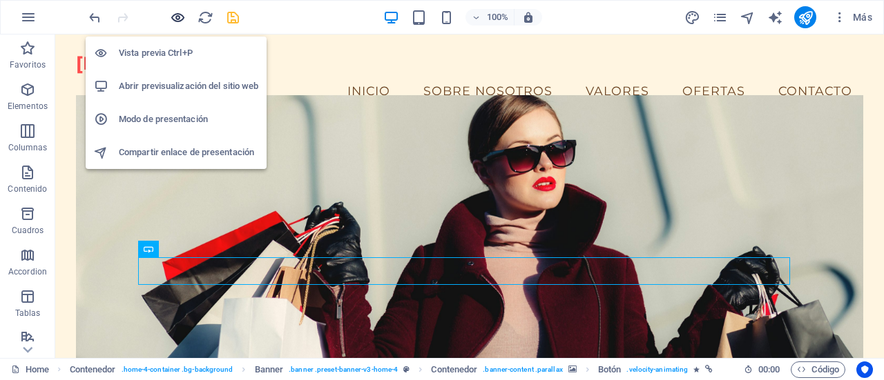
click at [179, 17] on icon "button" at bounding box center [178, 18] width 16 height 16
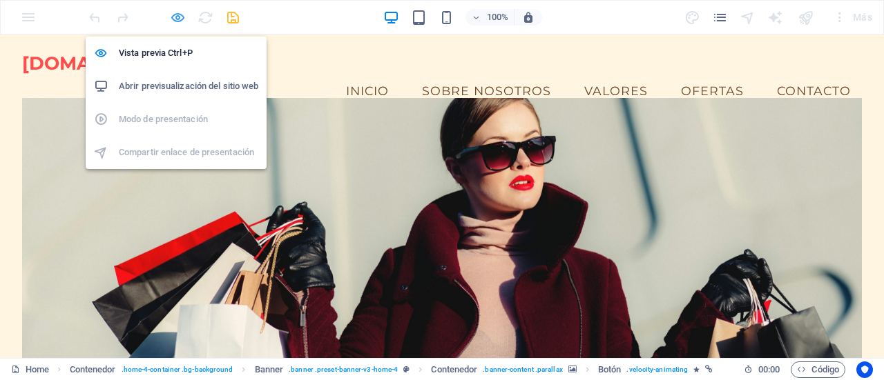
click at [182, 20] on icon "button" at bounding box center [178, 18] width 16 height 16
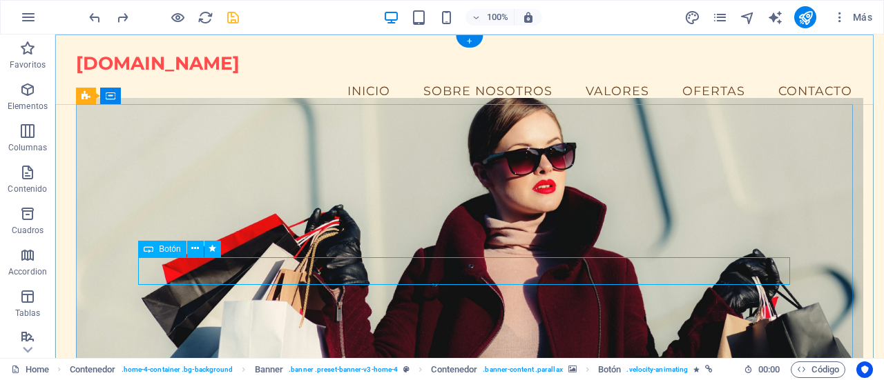
select select "flash"
select select "s"
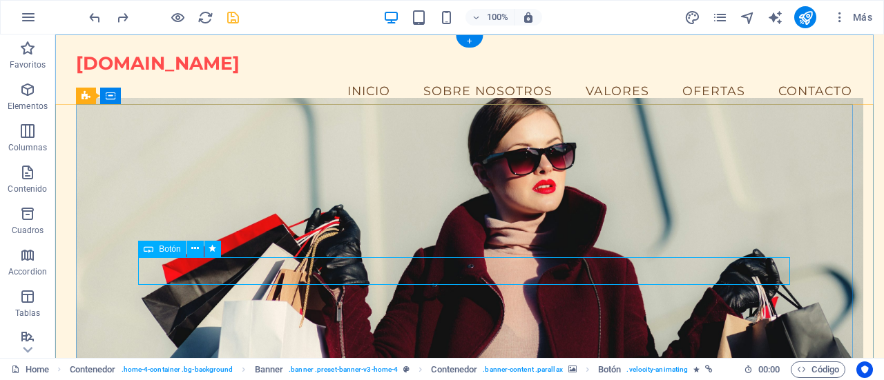
select select "onload"
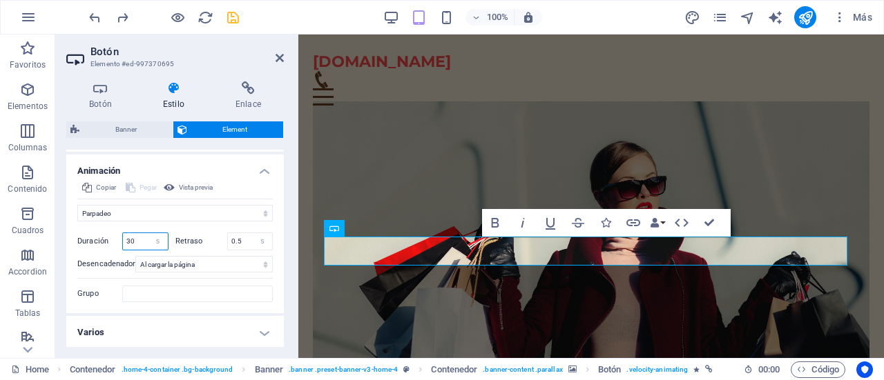
click at [138, 238] on input "30" at bounding box center [145, 241] width 45 height 17
type input "3"
type input "1"
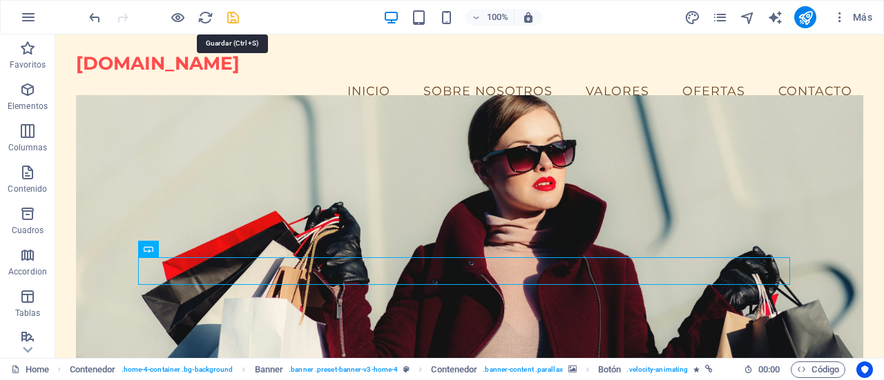
click at [232, 17] on icon "save" at bounding box center [233, 18] width 16 height 16
checkbox input "false"
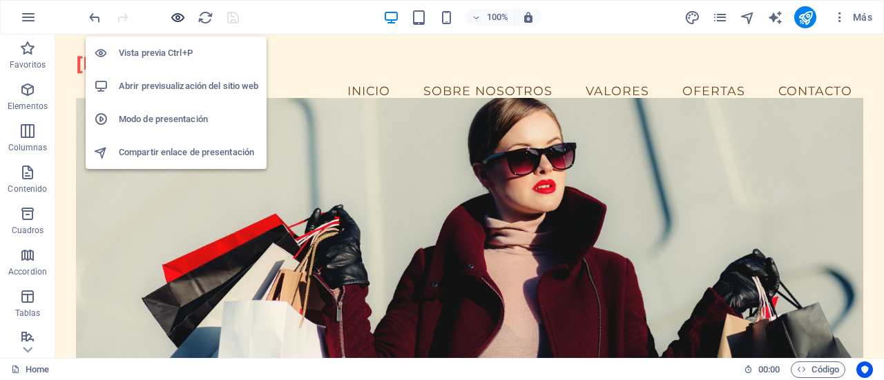
click at [178, 15] on icon "button" at bounding box center [178, 18] width 16 height 16
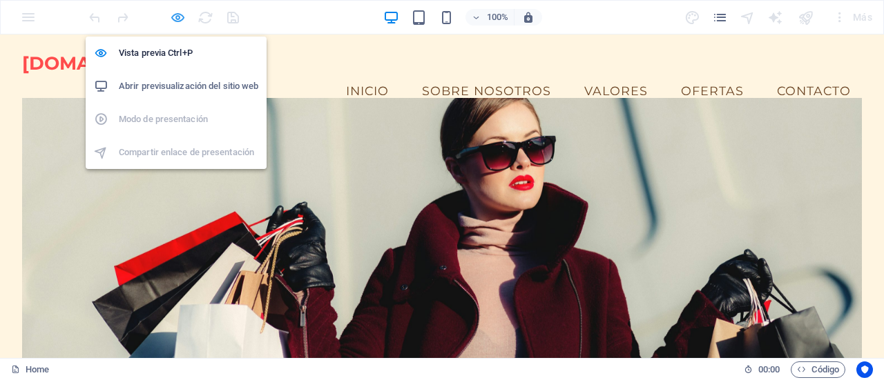
click at [177, 20] on icon "button" at bounding box center [178, 18] width 16 height 16
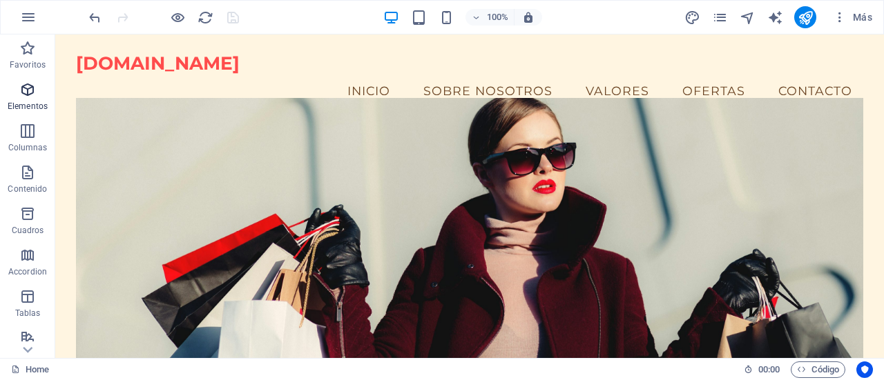
click at [30, 97] on icon "button" at bounding box center [27, 89] width 17 height 17
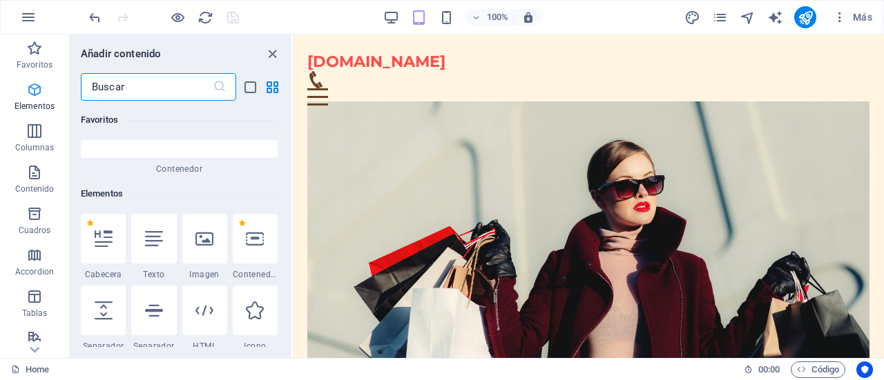
scroll to position [260, 0]
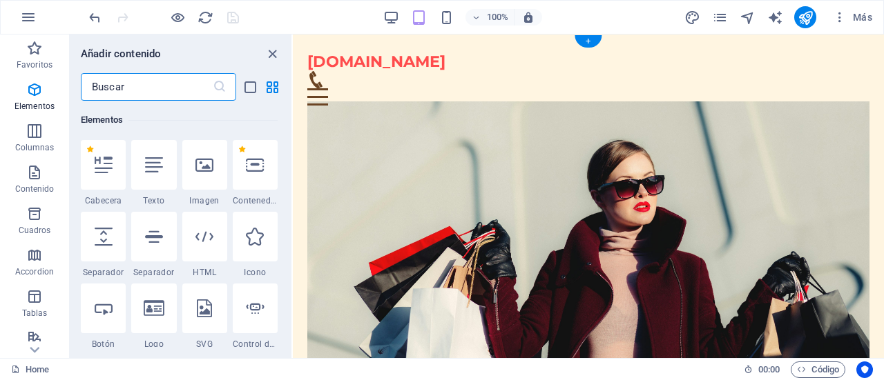
click at [324, 290] on figure at bounding box center [587, 248] width 561 height 295
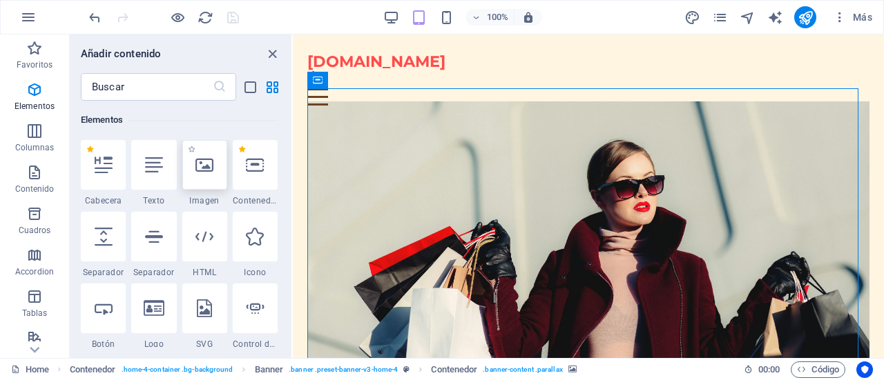
click at [200, 173] on icon at bounding box center [204, 165] width 18 height 18
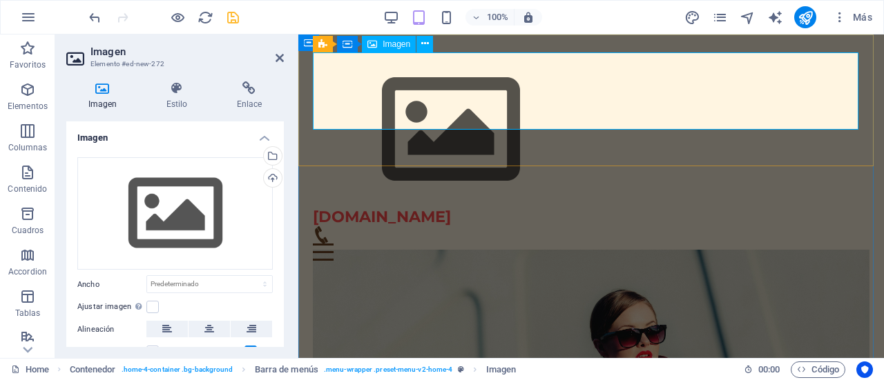
click at [399, 96] on figure at bounding box center [591, 129] width 556 height 155
click at [425, 44] on icon at bounding box center [425, 44] width 8 height 14
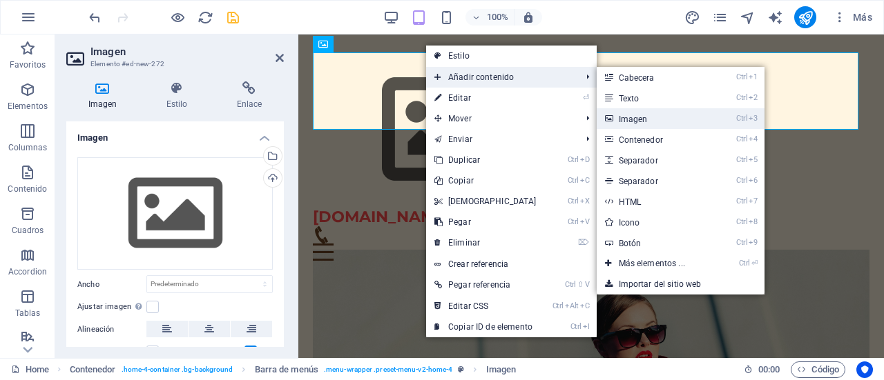
click at [621, 117] on link "Ctrl 3 Imagen" at bounding box center [654, 118] width 116 height 21
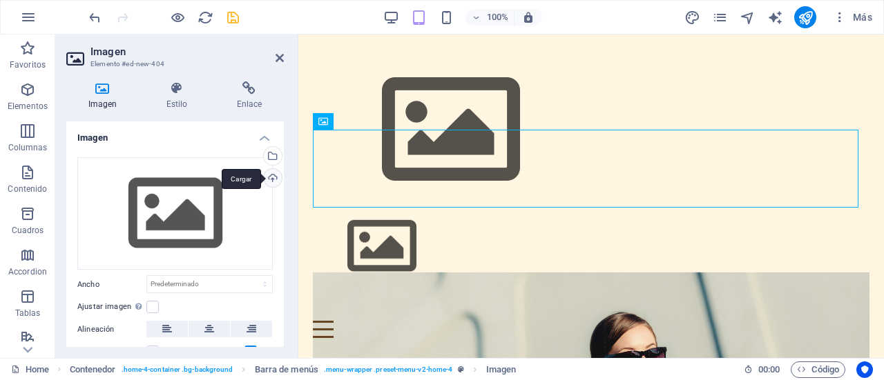
click at [272, 173] on div "Cargar" at bounding box center [271, 179] width 21 height 21
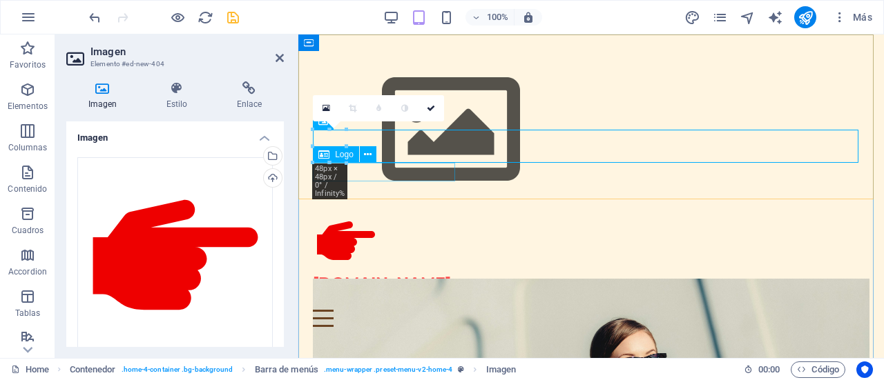
drag, startPoint x: 699, startPoint y: 165, endPoint x: 401, endPoint y: 165, distance: 298.2
click at [427, 208] on figure at bounding box center [591, 241] width 556 height 66
click at [432, 108] on icon at bounding box center [431, 108] width 8 height 8
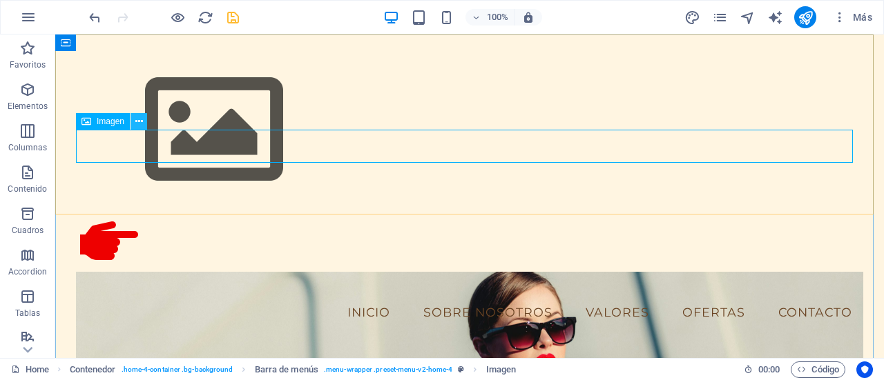
click at [139, 121] on icon at bounding box center [139, 122] width 8 height 14
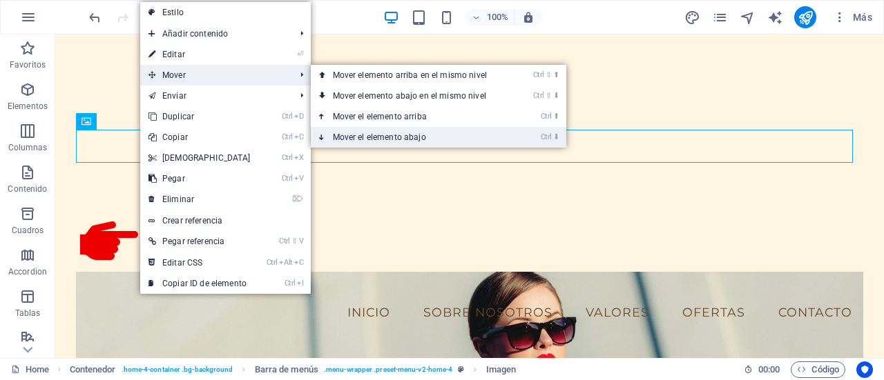
click at [349, 135] on link "Ctrl ⬇ Mover el elemento abajo" at bounding box center [413, 137] width 204 height 21
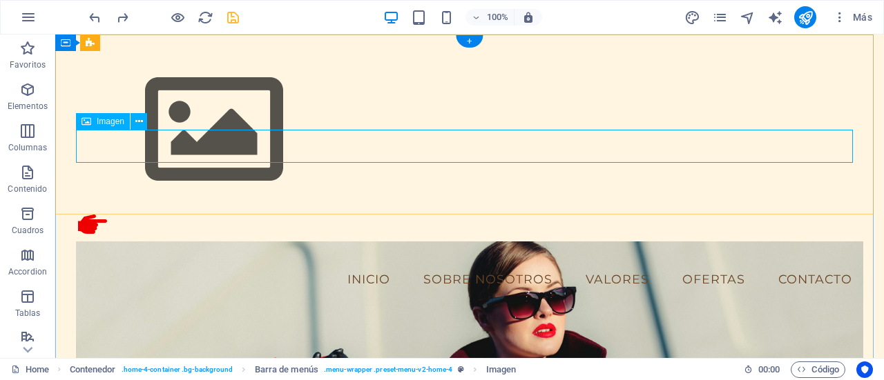
click at [342, 208] on figure at bounding box center [469, 224] width 787 height 33
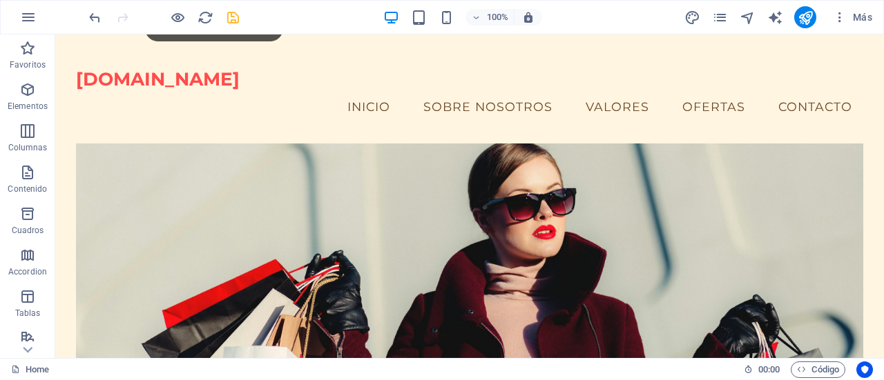
scroll to position [152, 0]
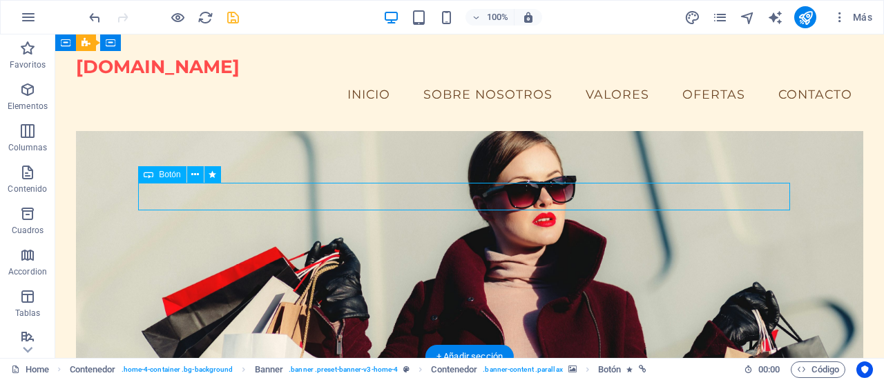
select select "flash"
select select "s"
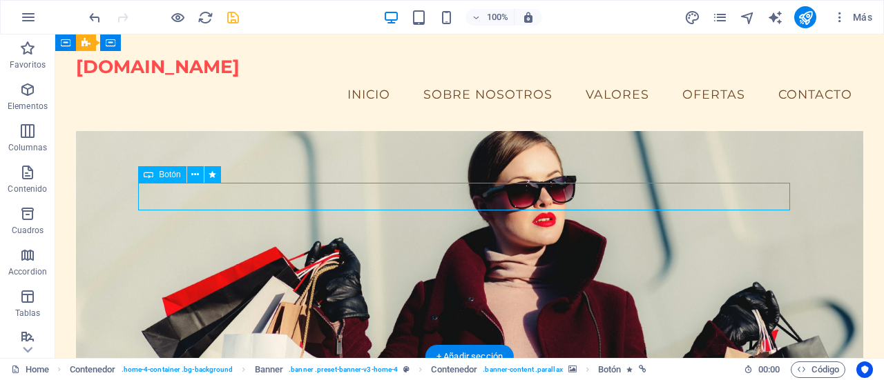
select select "onload"
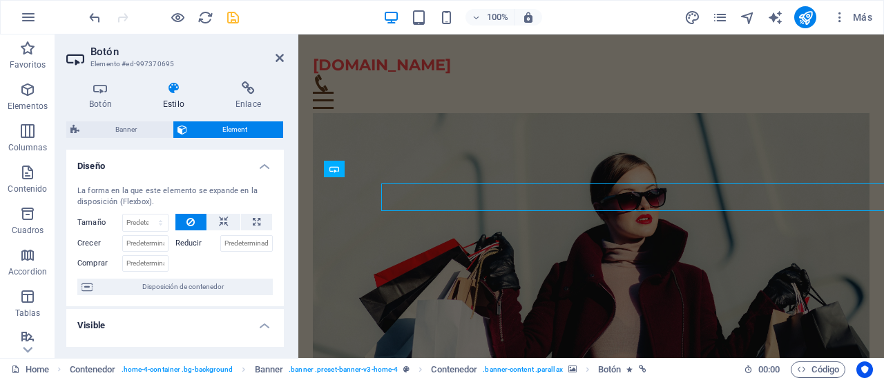
scroll to position [99, 0]
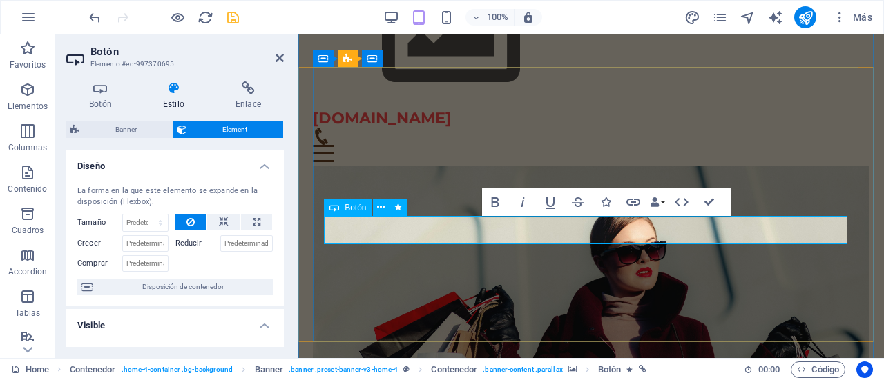
click at [29, 88] on icon "button" at bounding box center [27, 89] width 17 height 17
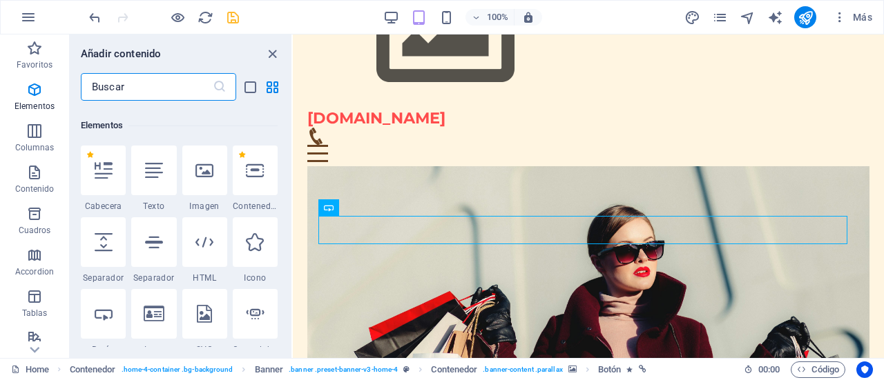
scroll to position [260, 0]
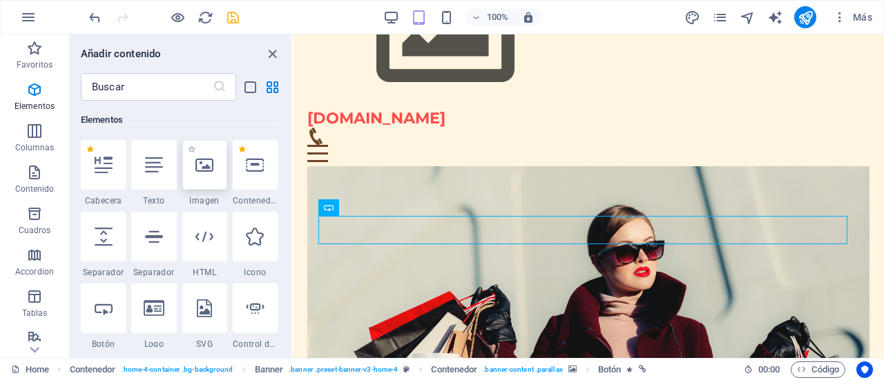
click at [204, 169] on icon at bounding box center [204, 165] width 18 height 18
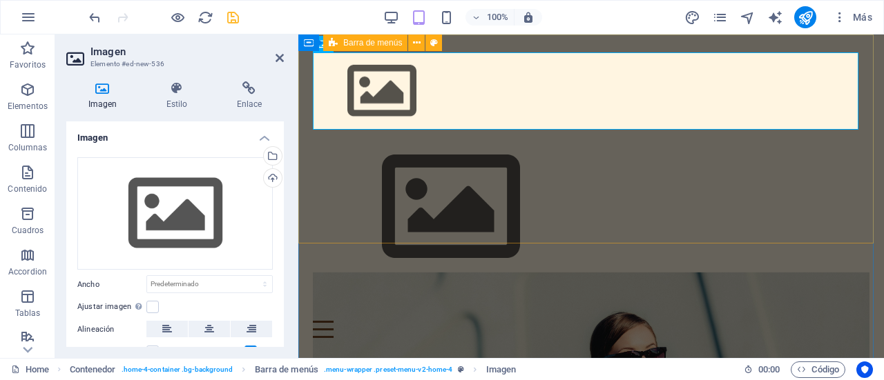
click at [641, 235] on div "thaniaonline.com Menú Inicio Sobre nosotros Valores Ofertas Contacto" at bounding box center [590, 196] width 585 height 322
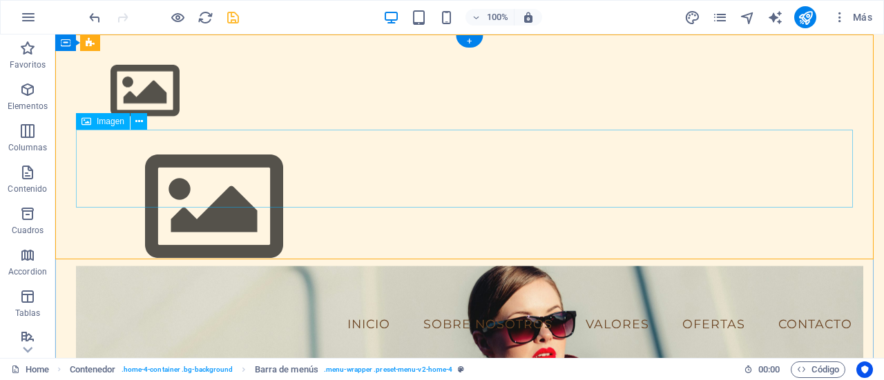
click at [378, 168] on figure at bounding box center [469, 207] width 787 height 155
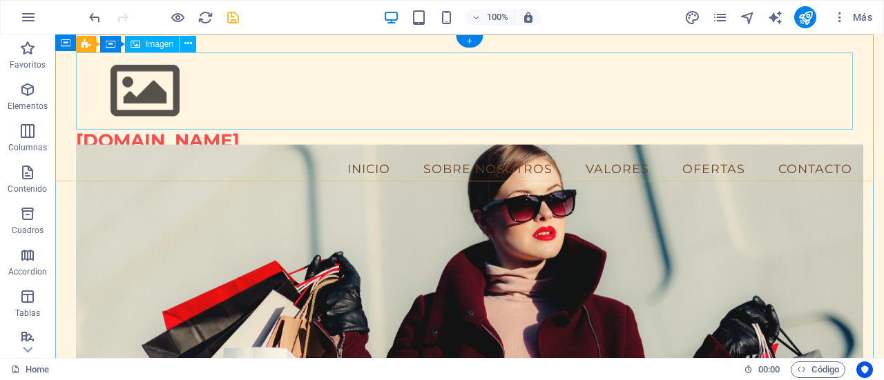
click at [289, 97] on figure at bounding box center [469, 91] width 787 height 78
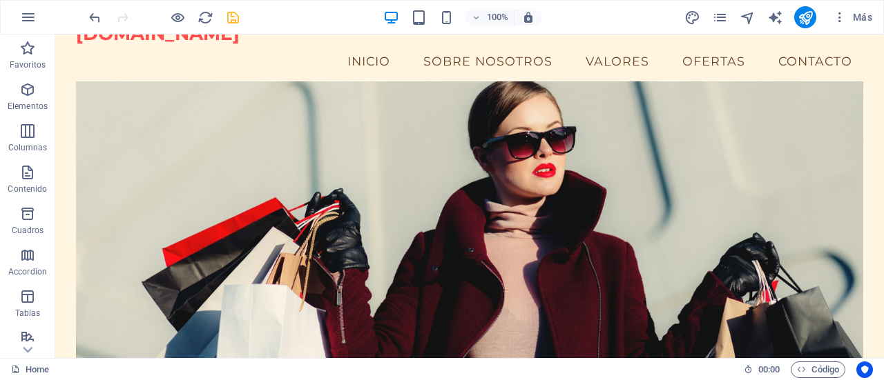
scroll to position [33, 0]
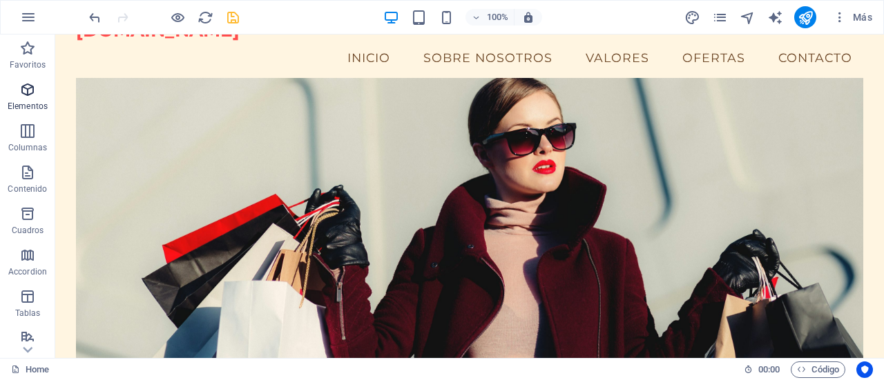
click at [23, 99] on span "Elementos" at bounding box center [27, 97] width 55 height 33
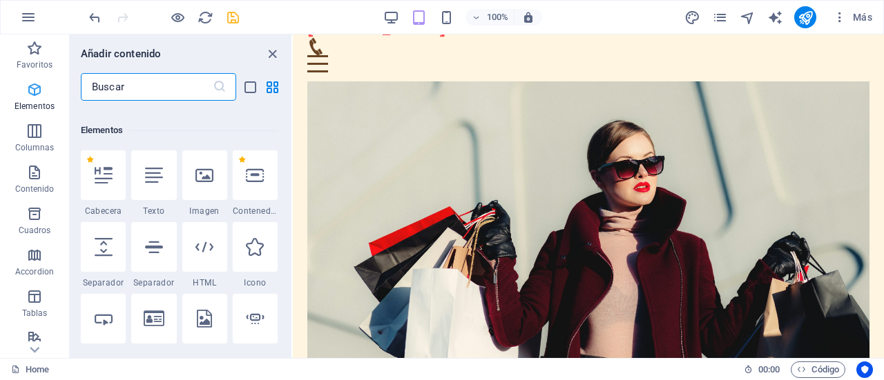
scroll to position [260, 0]
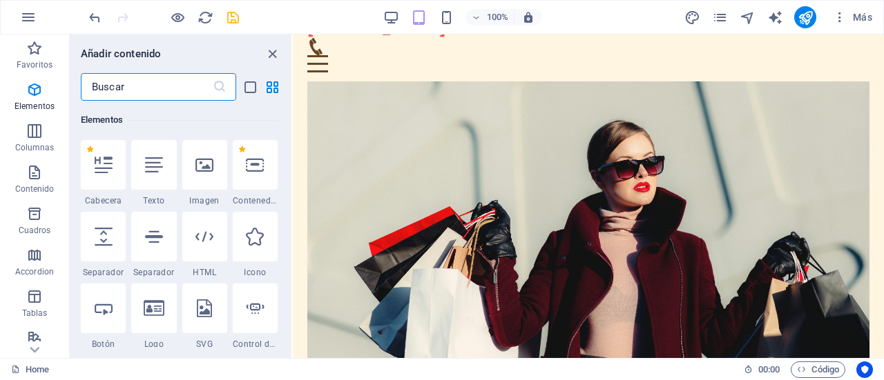
click at [661, 262] on figure at bounding box center [587, 228] width 561 height 295
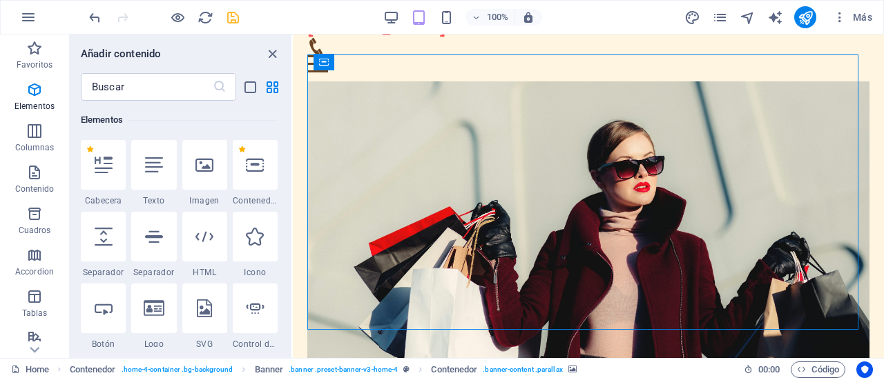
click at [624, 244] on figure at bounding box center [587, 228] width 561 height 295
click at [251, 171] on icon at bounding box center [255, 165] width 18 height 18
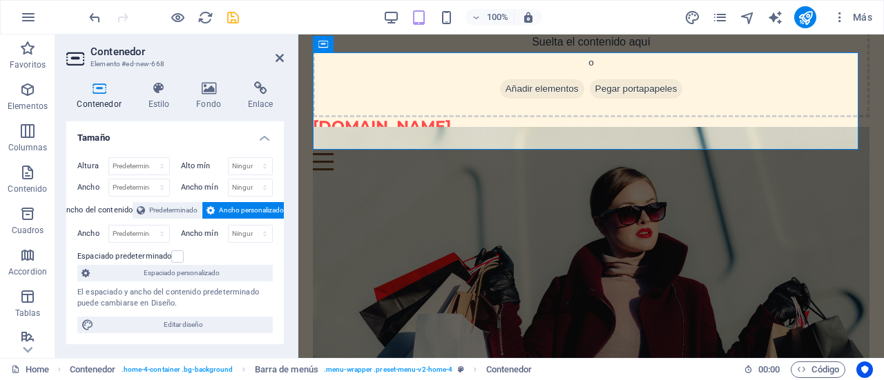
scroll to position [0, 0]
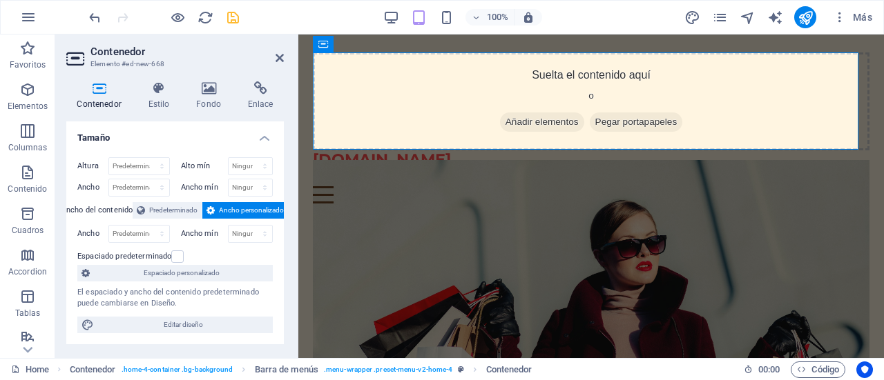
click at [483, 223] on figure at bounding box center [591, 307] width 556 height 295
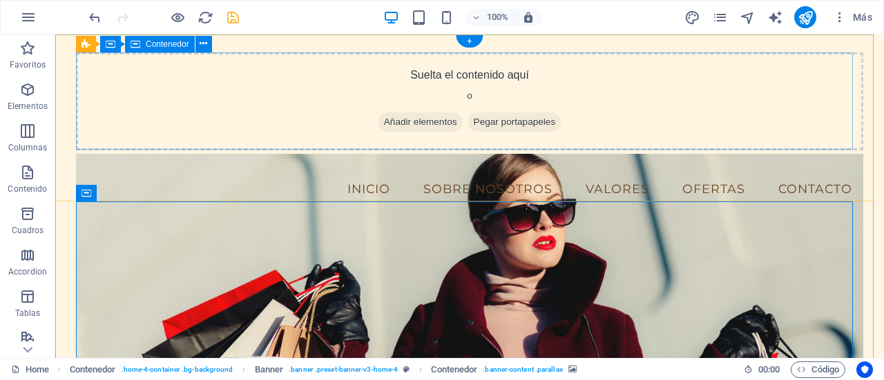
click at [433, 59] on div "Suelta el contenido aquí o Añadir elementos Pegar portapapeles" at bounding box center [469, 101] width 787 height 98
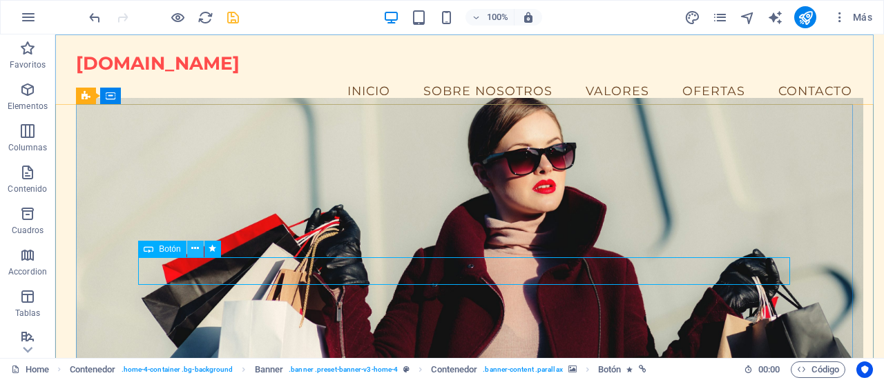
click at [199, 251] on button at bounding box center [195, 249] width 17 height 17
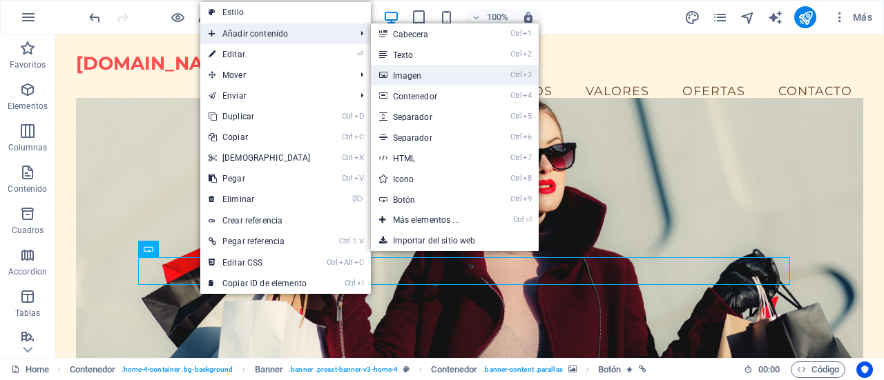
click at [397, 73] on link "Ctrl 3 Imagen" at bounding box center [429, 75] width 116 height 21
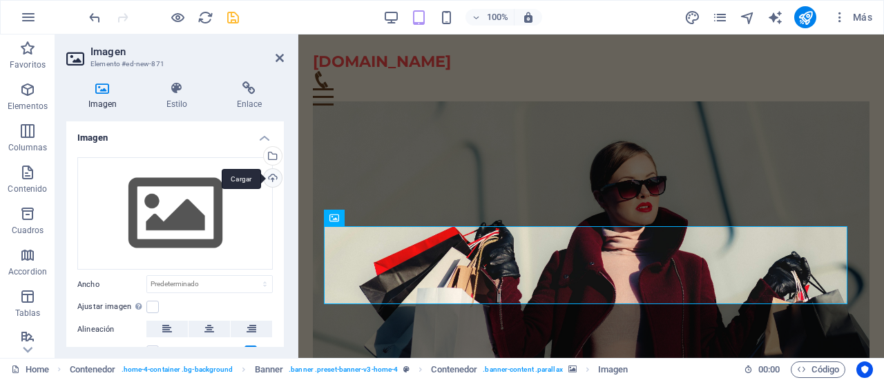
click at [270, 175] on div "Cargar" at bounding box center [271, 179] width 21 height 21
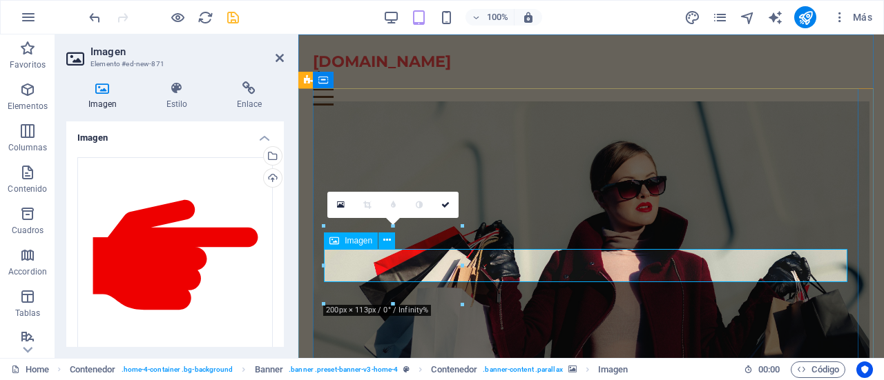
drag, startPoint x: 621, startPoint y: 300, endPoint x: 408, endPoint y: 269, distance: 215.6
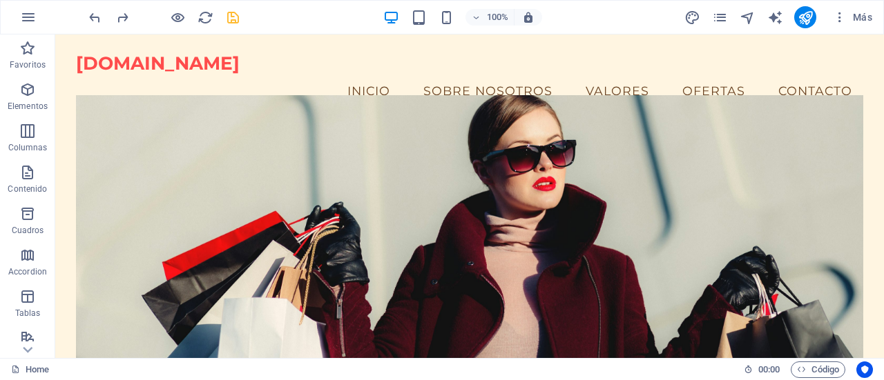
click at [464, 295] on div at bounding box center [464, 233] width 818 height 397
click at [384, 264] on div at bounding box center [464, 271] width 652 height 28
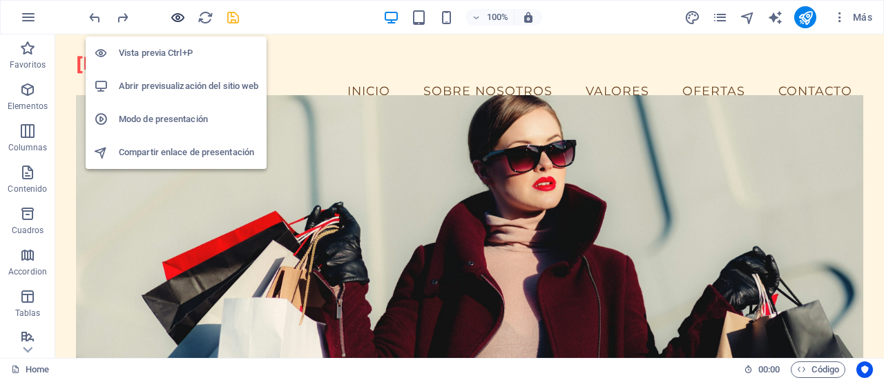
click at [173, 19] on icon "button" at bounding box center [178, 18] width 16 height 16
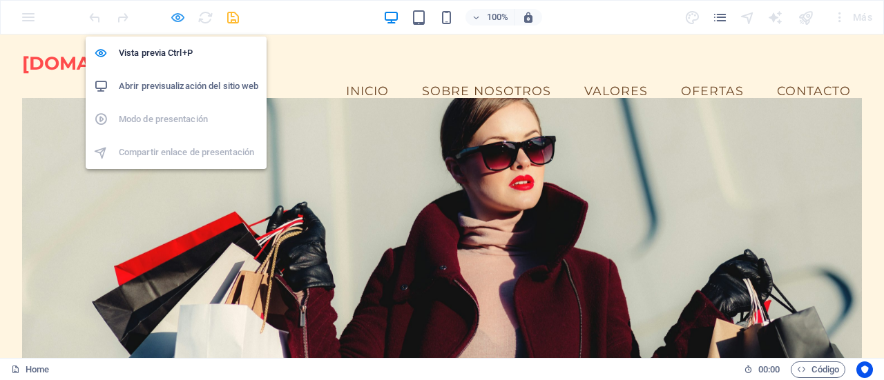
click at [173, 18] on icon "button" at bounding box center [178, 18] width 16 height 16
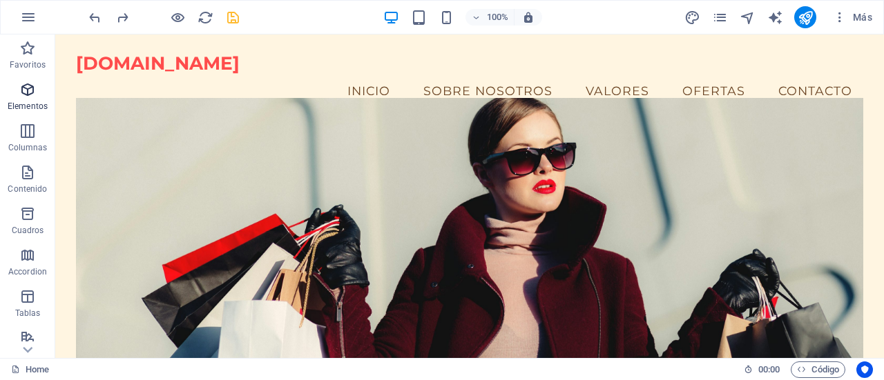
click at [25, 93] on icon "button" at bounding box center [27, 89] width 17 height 17
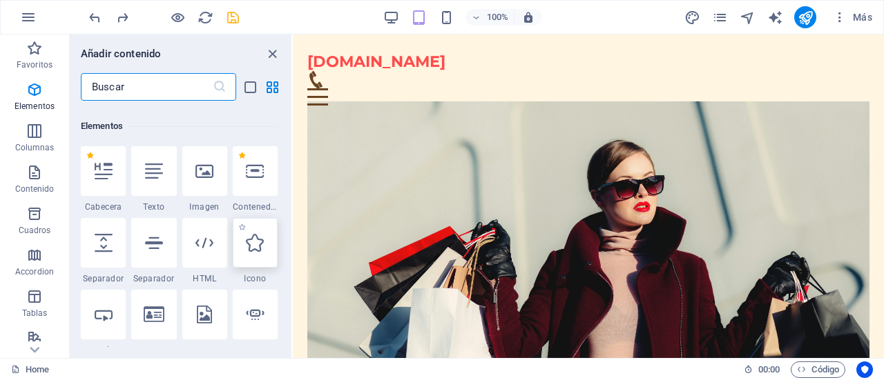
scroll to position [260, 0]
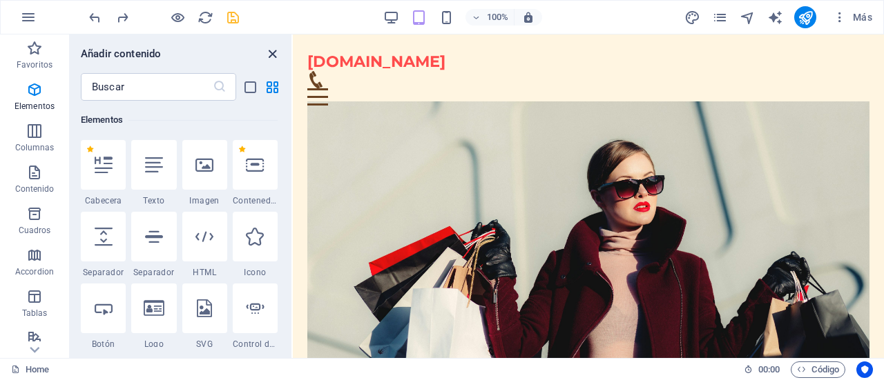
click at [269, 58] on icon "close panel" at bounding box center [272, 54] width 16 height 16
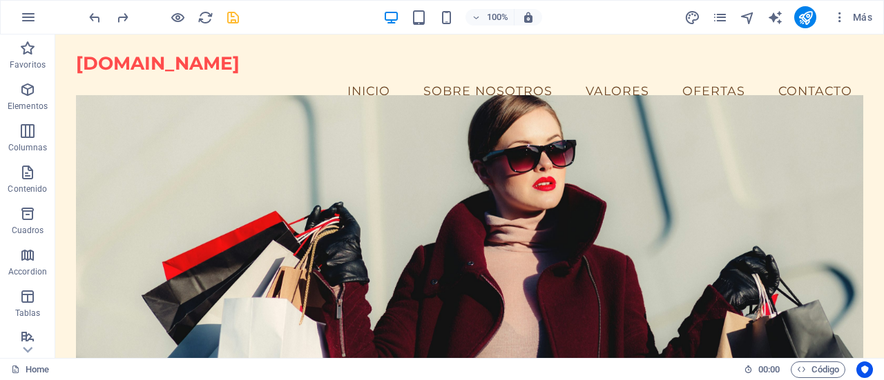
click at [438, 260] on div at bounding box center [464, 271] width 652 height 28
click at [808, 19] on icon "publish" at bounding box center [805, 18] width 16 height 16
checkbox input "false"
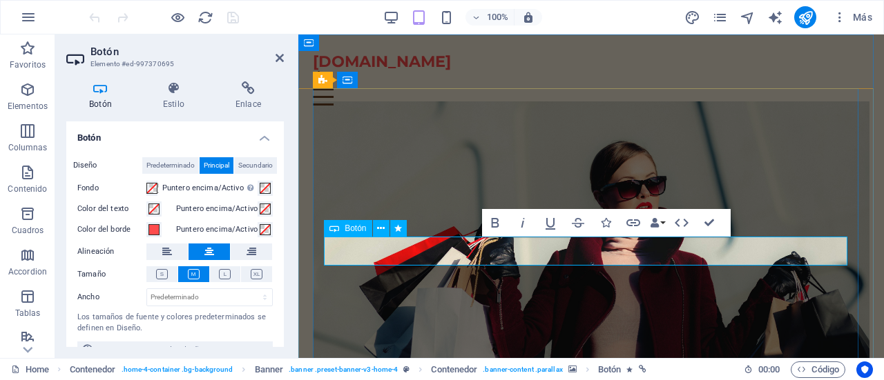
click at [382, 231] on icon at bounding box center [381, 229] width 8 height 14
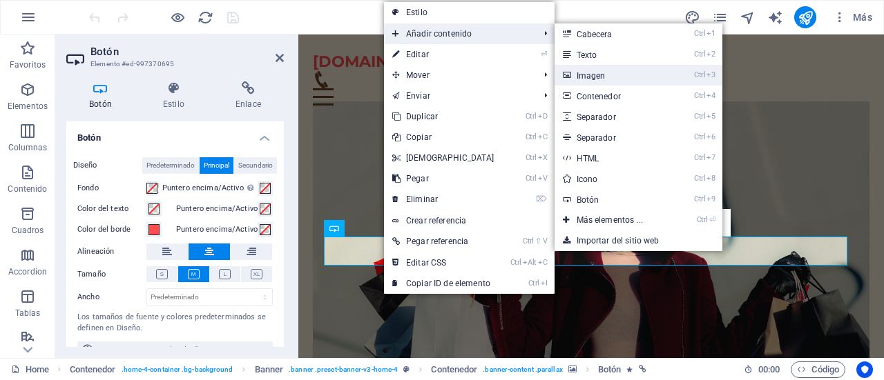
click at [588, 72] on link "Ctrl 3 Imagen" at bounding box center [612, 75] width 116 height 21
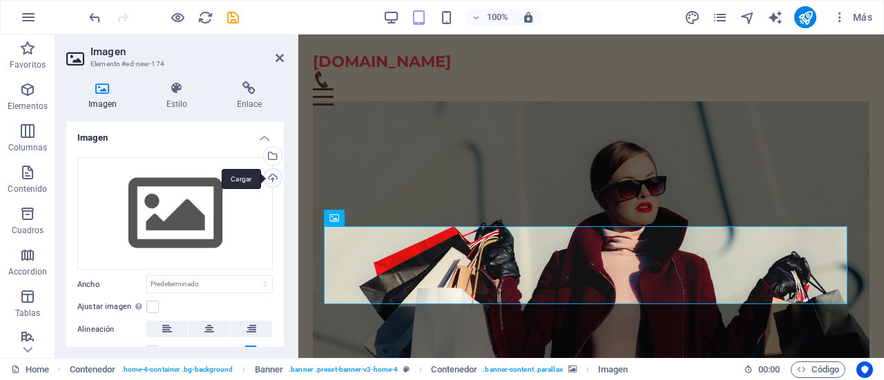
click at [270, 180] on div "Cargar" at bounding box center [271, 179] width 21 height 21
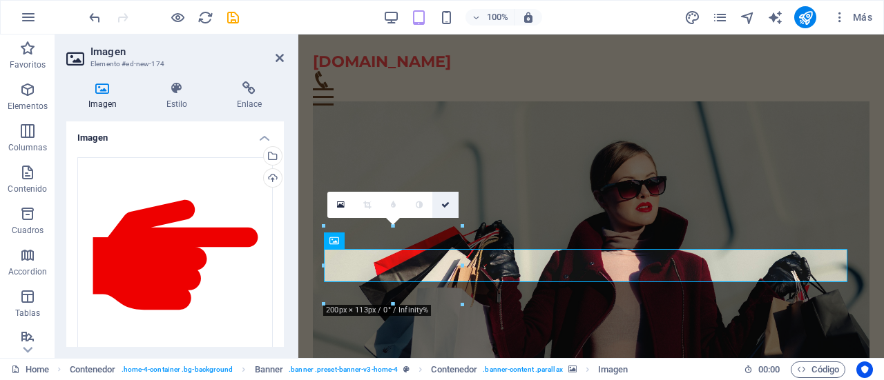
click at [447, 206] on icon at bounding box center [445, 205] width 8 height 8
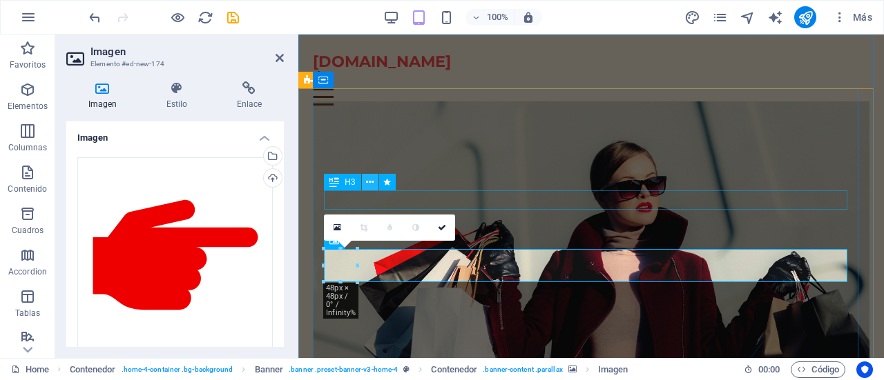
click at [369, 184] on icon at bounding box center [370, 182] width 8 height 14
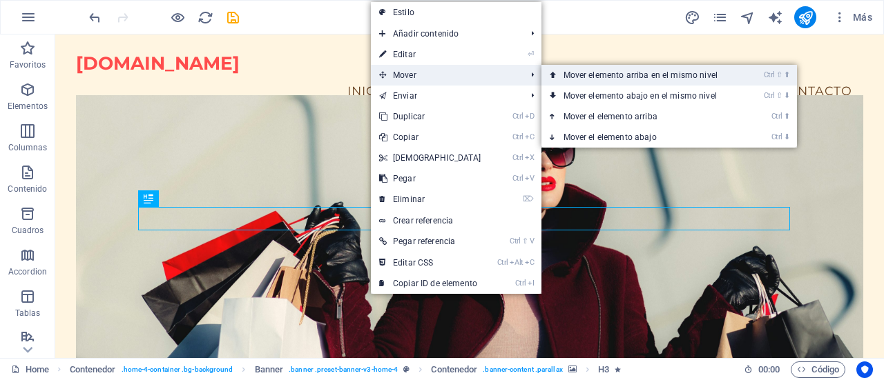
click at [584, 78] on link "Ctrl ⇧ ⬆ Mover elemento arriba en el mismo nivel" at bounding box center [643, 75] width 204 height 21
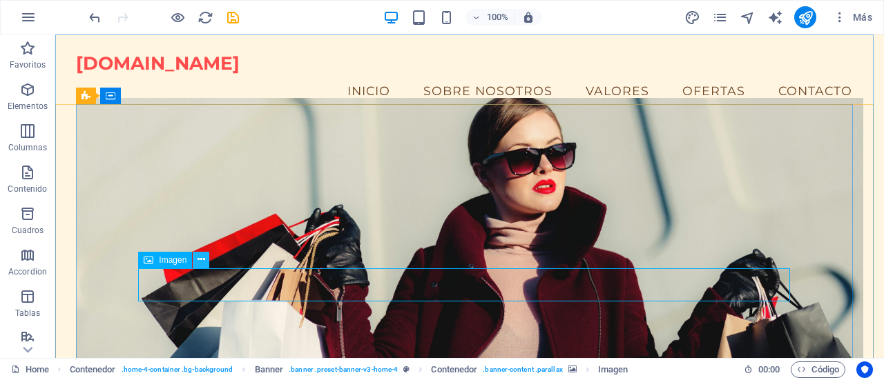
click at [206, 260] on button at bounding box center [201, 260] width 17 height 17
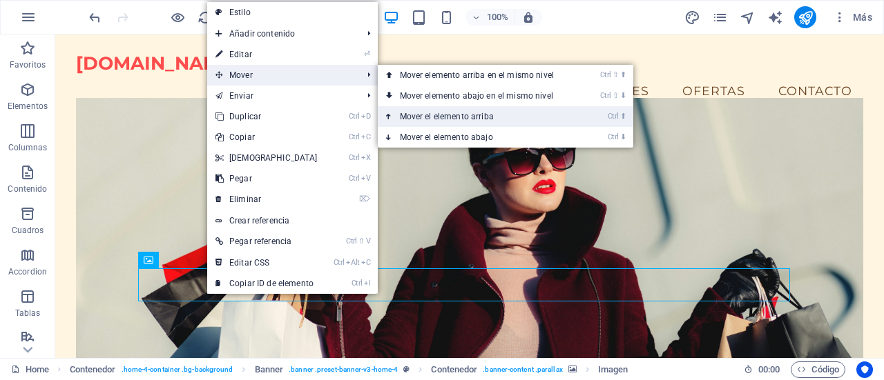
click at [428, 114] on link "Ctrl ⬆ Mover el elemento arriba" at bounding box center [480, 116] width 204 height 21
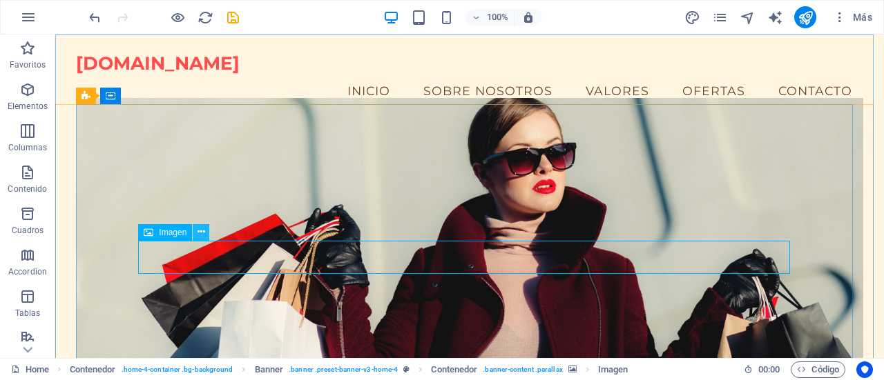
click at [200, 234] on icon at bounding box center [201, 232] width 8 height 14
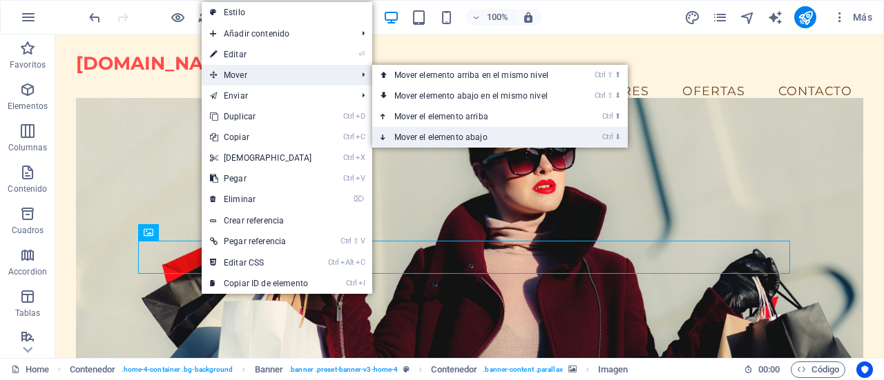
click at [432, 133] on link "Ctrl ⬇ Mover el elemento abajo" at bounding box center [474, 137] width 204 height 21
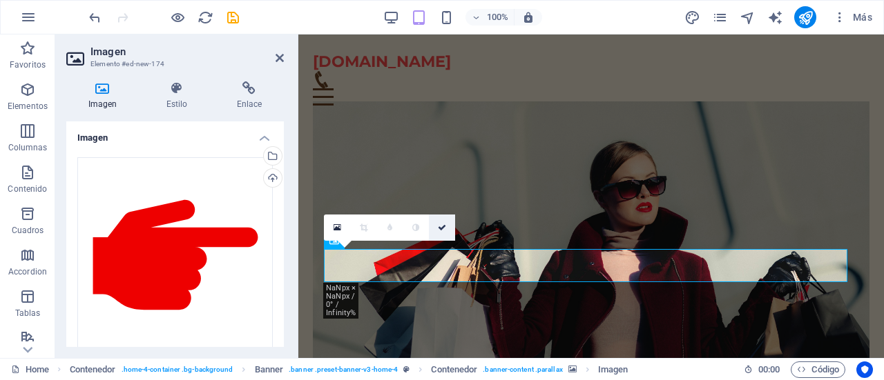
click at [442, 226] on icon at bounding box center [442, 228] width 8 height 8
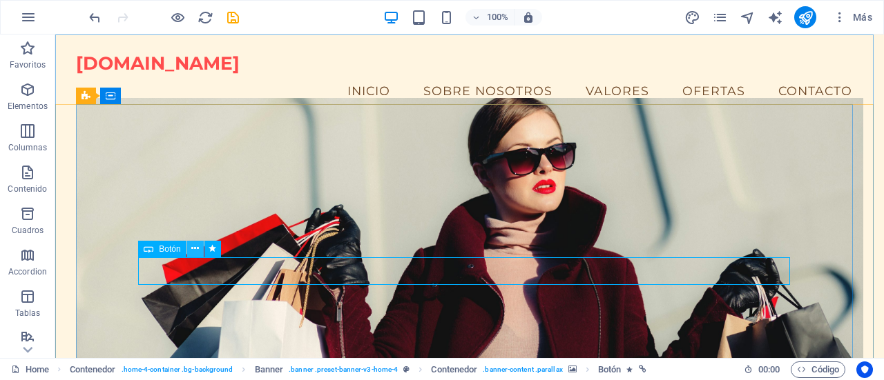
click at [195, 255] on icon at bounding box center [195, 249] width 8 height 14
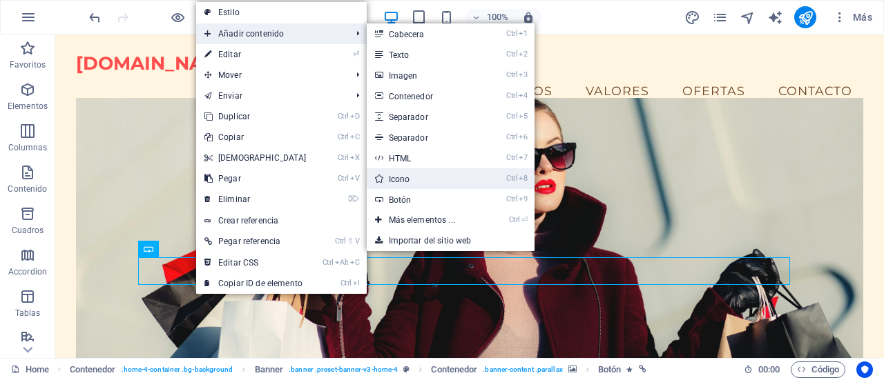
click at [404, 175] on link "Ctrl 8 Icono" at bounding box center [425, 178] width 116 height 21
select select "xMidYMid"
select select "px"
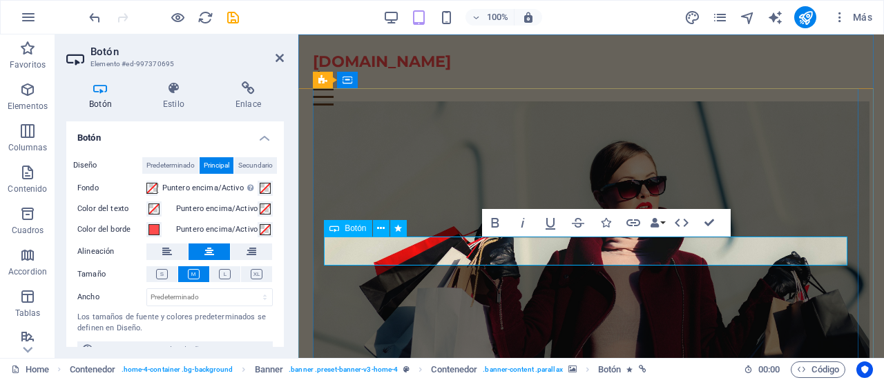
click at [382, 230] on icon at bounding box center [381, 229] width 8 height 14
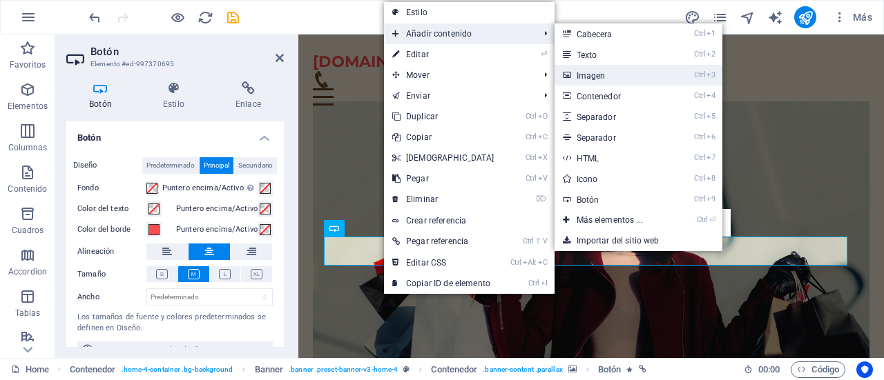
click at [581, 71] on link "Ctrl 3 Imagen" at bounding box center [612, 75] width 116 height 21
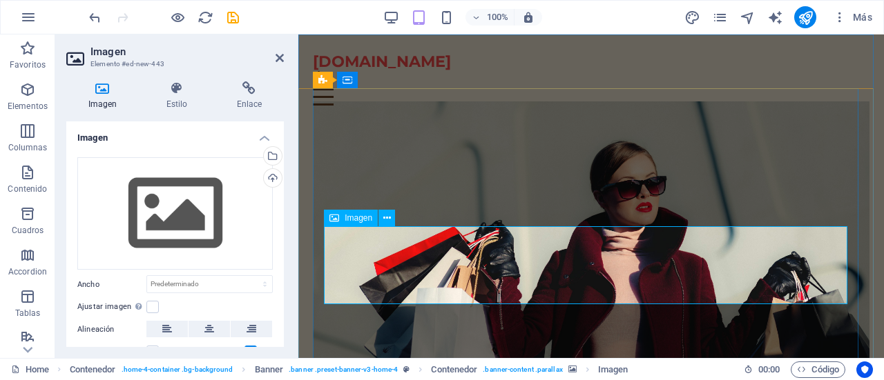
drag, startPoint x: 685, startPoint y: 255, endPoint x: 401, endPoint y: 237, distance: 284.3
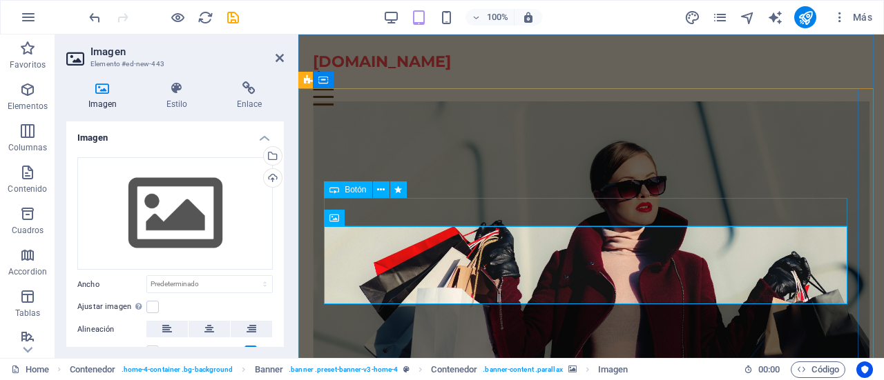
drag, startPoint x: 418, startPoint y: 226, endPoint x: 462, endPoint y: 206, distance: 48.5
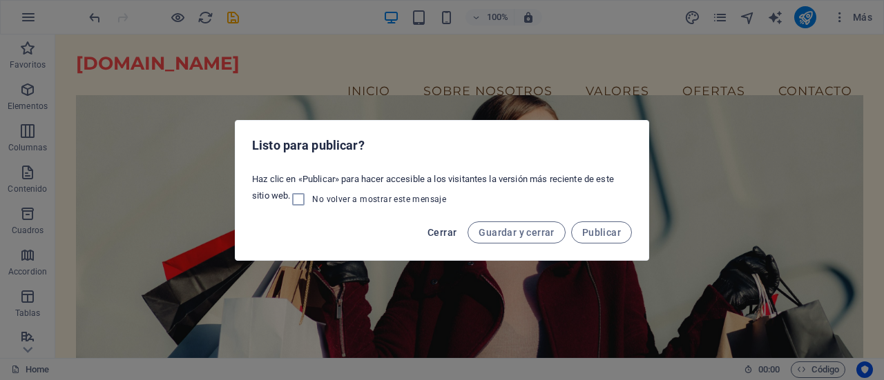
click at [449, 233] on span "Cerrar" at bounding box center [441, 232] width 29 height 11
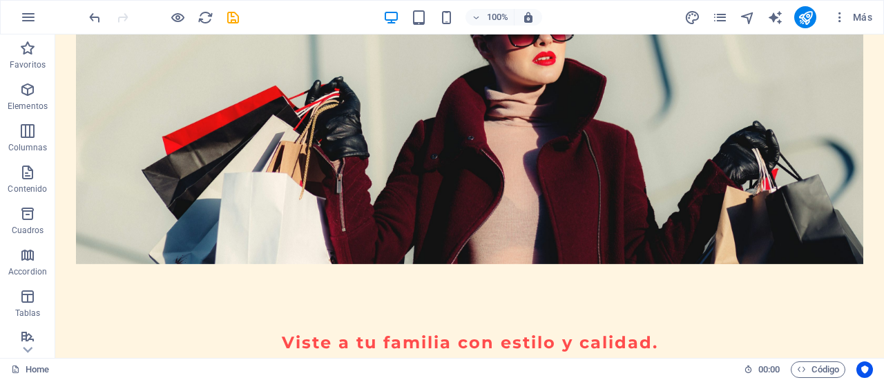
scroll to position [40, 0]
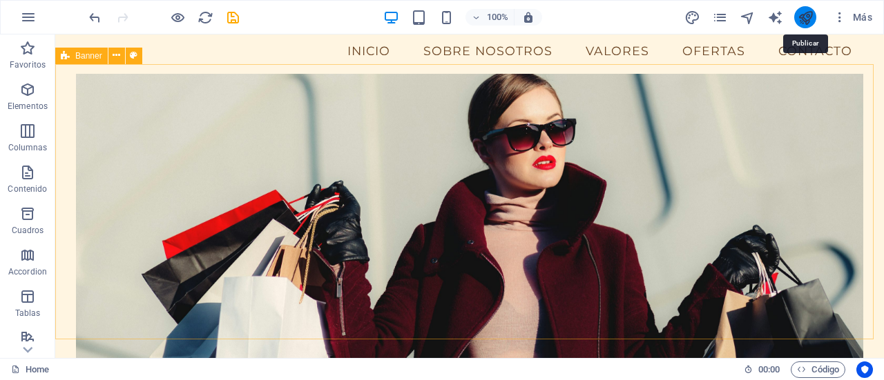
click at [803, 21] on icon "publish" at bounding box center [805, 18] width 16 height 16
checkbox input "false"
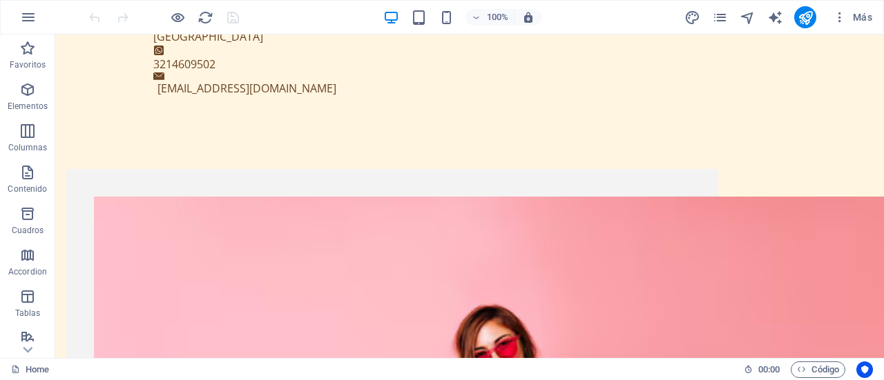
scroll to position [688, 0]
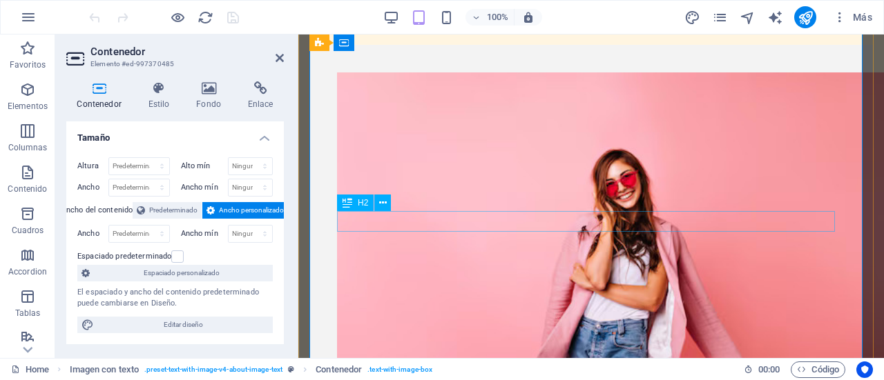
scroll to position [672, 0]
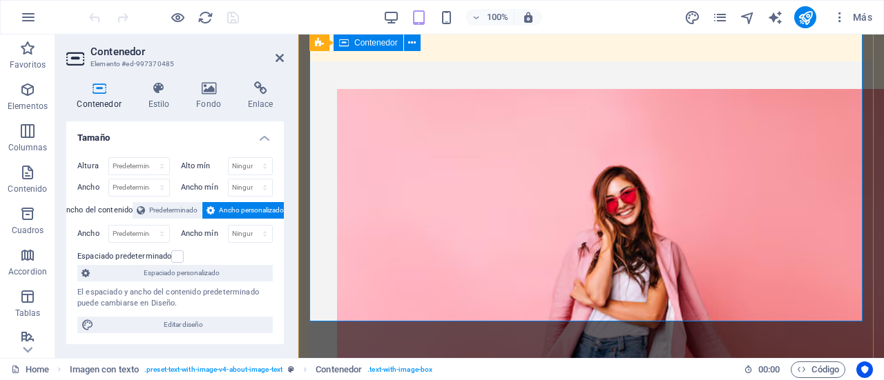
click at [486, 319] on div "Sobre ThaniaOnline En ThaniaOnline, nos apasiona ofrecerte la mejor experiencia…" at bounding box center [590, 353] width 563 height 585
click at [165, 103] on h4 "Estilo" at bounding box center [161, 95] width 48 height 29
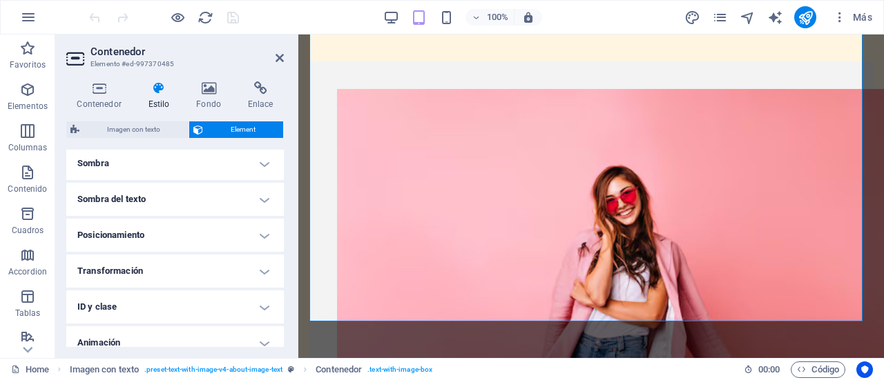
scroll to position [353, 0]
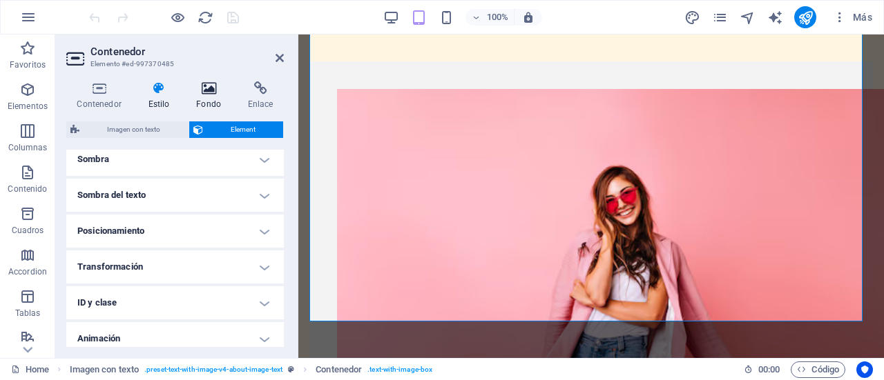
click at [204, 98] on h4 "Fondo" at bounding box center [212, 95] width 52 height 29
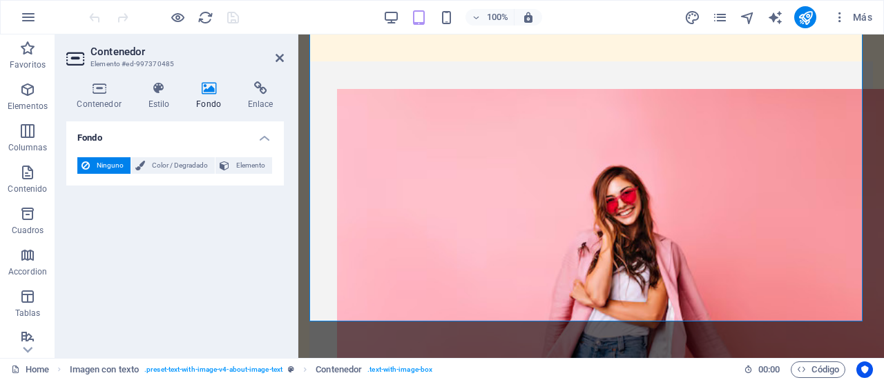
click at [108, 164] on span "Ninguno" at bounding box center [110, 165] width 32 height 17
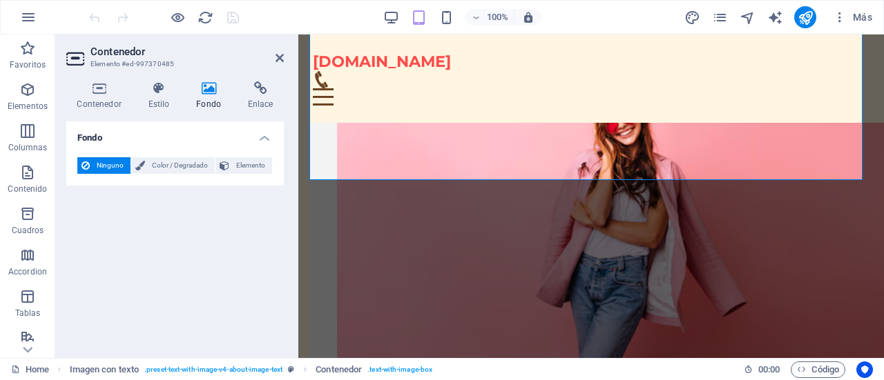
scroll to position [746, 0]
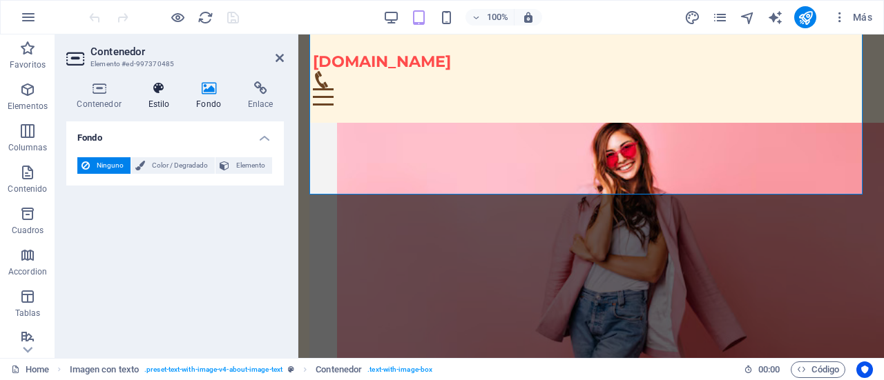
click at [158, 99] on h4 "Estilo" at bounding box center [161, 95] width 48 height 29
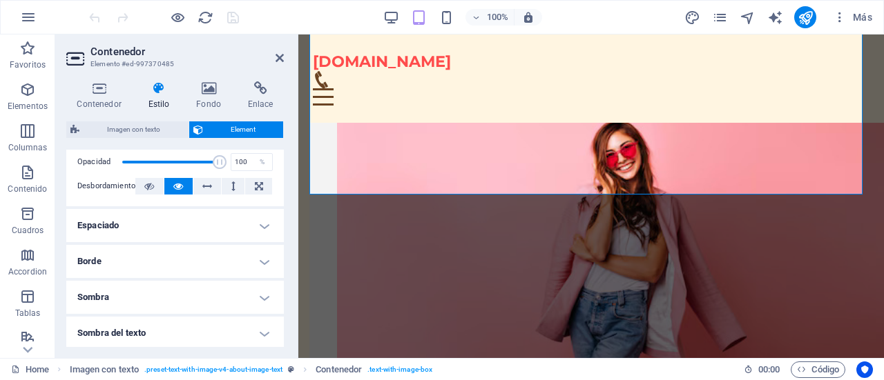
scroll to position [220, 0]
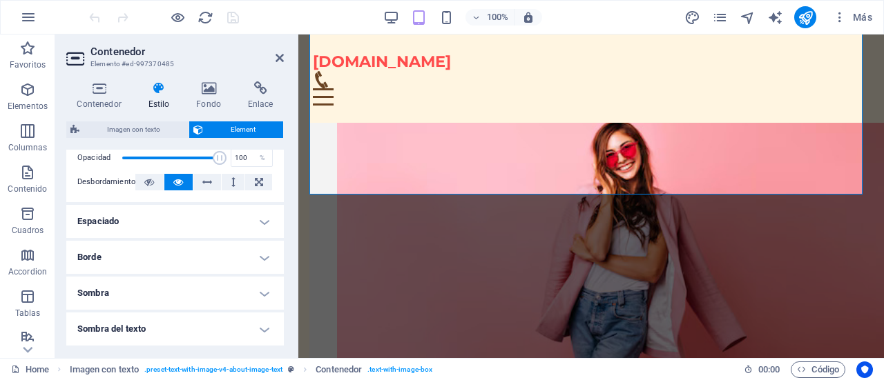
click at [261, 256] on h4 "Borde" at bounding box center [174, 257] width 217 height 33
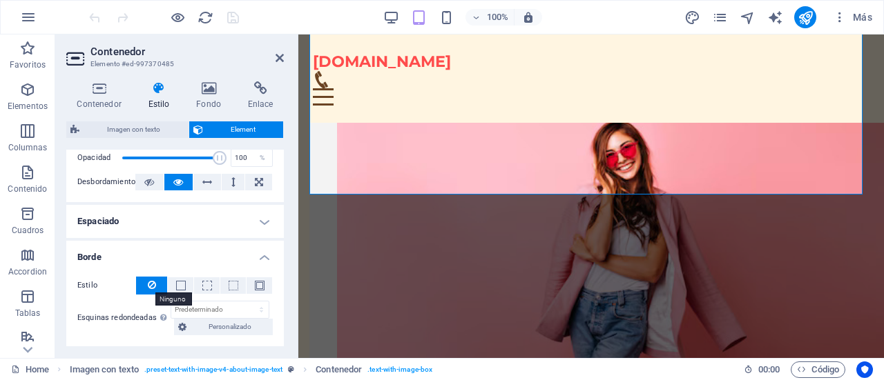
click at [153, 285] on icon at bounding box center [152, 285] width 8 height 17
click at [803, 17] on icon "publish" at bounding box center [805, 18] width 16 height 16
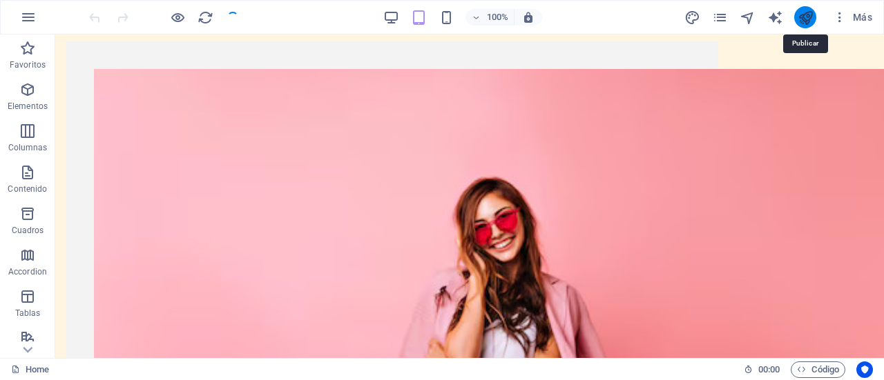
scroll to position [881, 0]
